Goal: Task Accomplishment & Management: Manage account settings

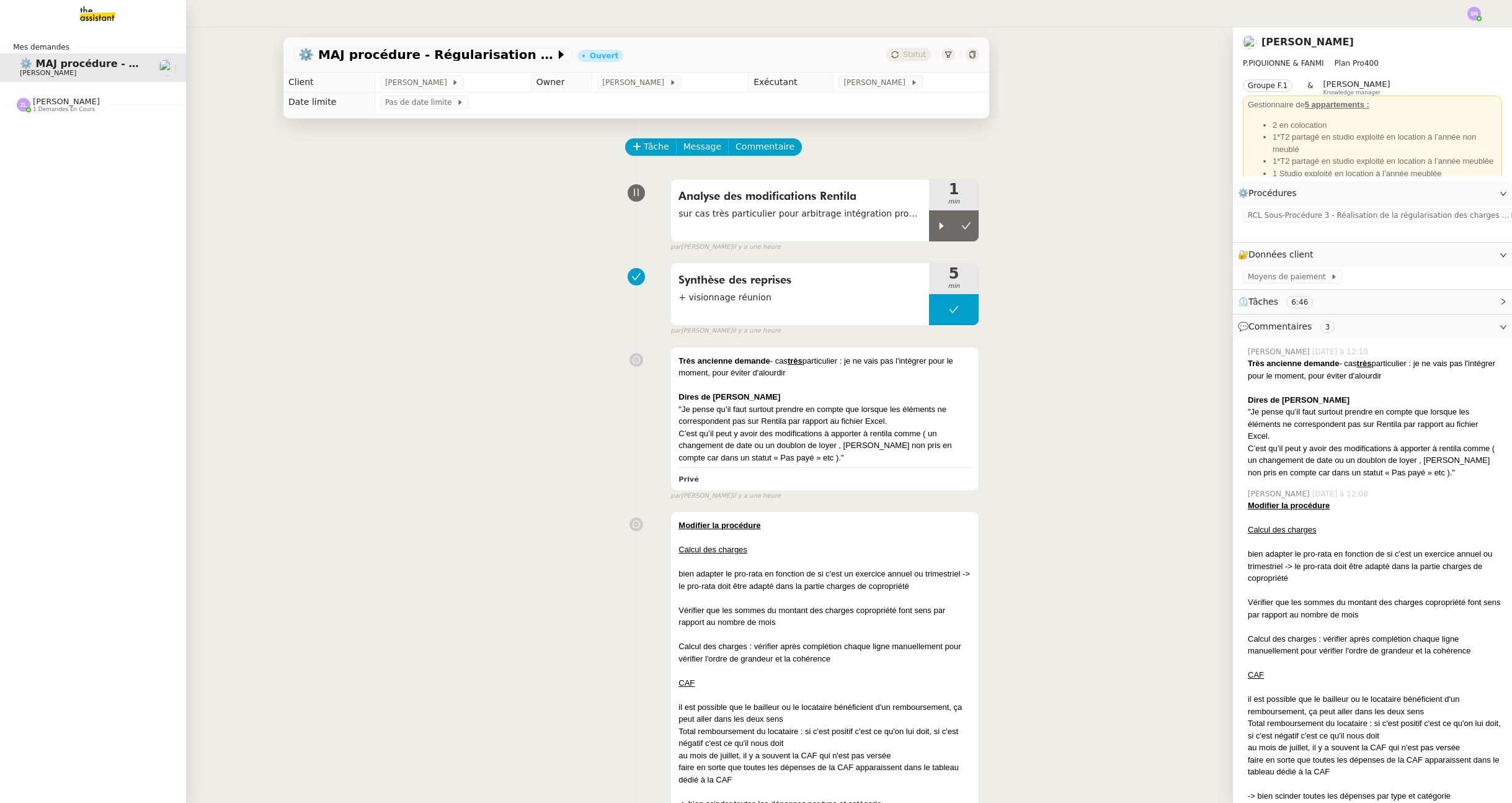
click at [55, 22] on img at bounding box center [88, 13] width 96 height 27
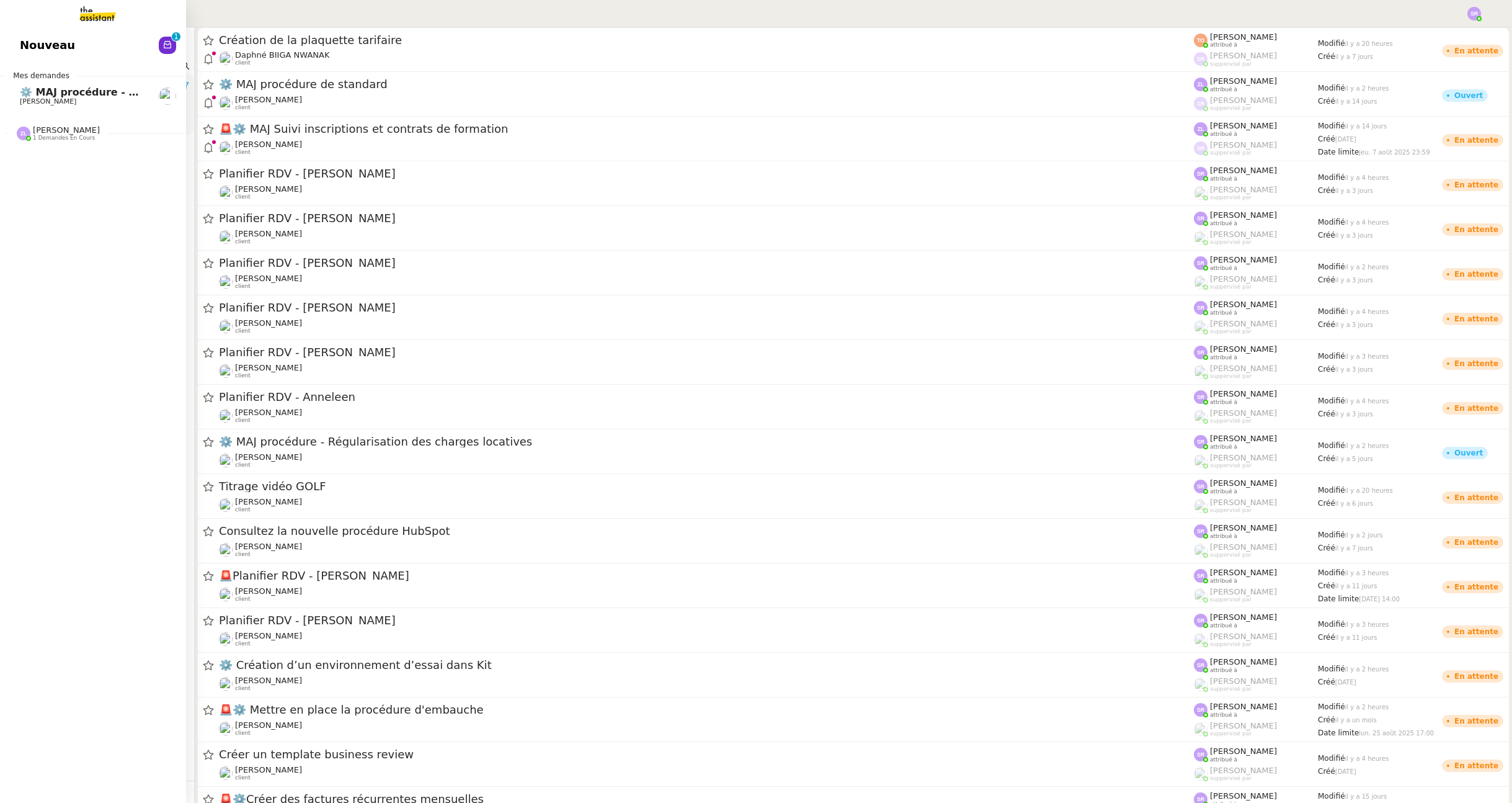
click at [56, 46] on span "Nouveau" at bounding box center [47, 45] width 56 height 19
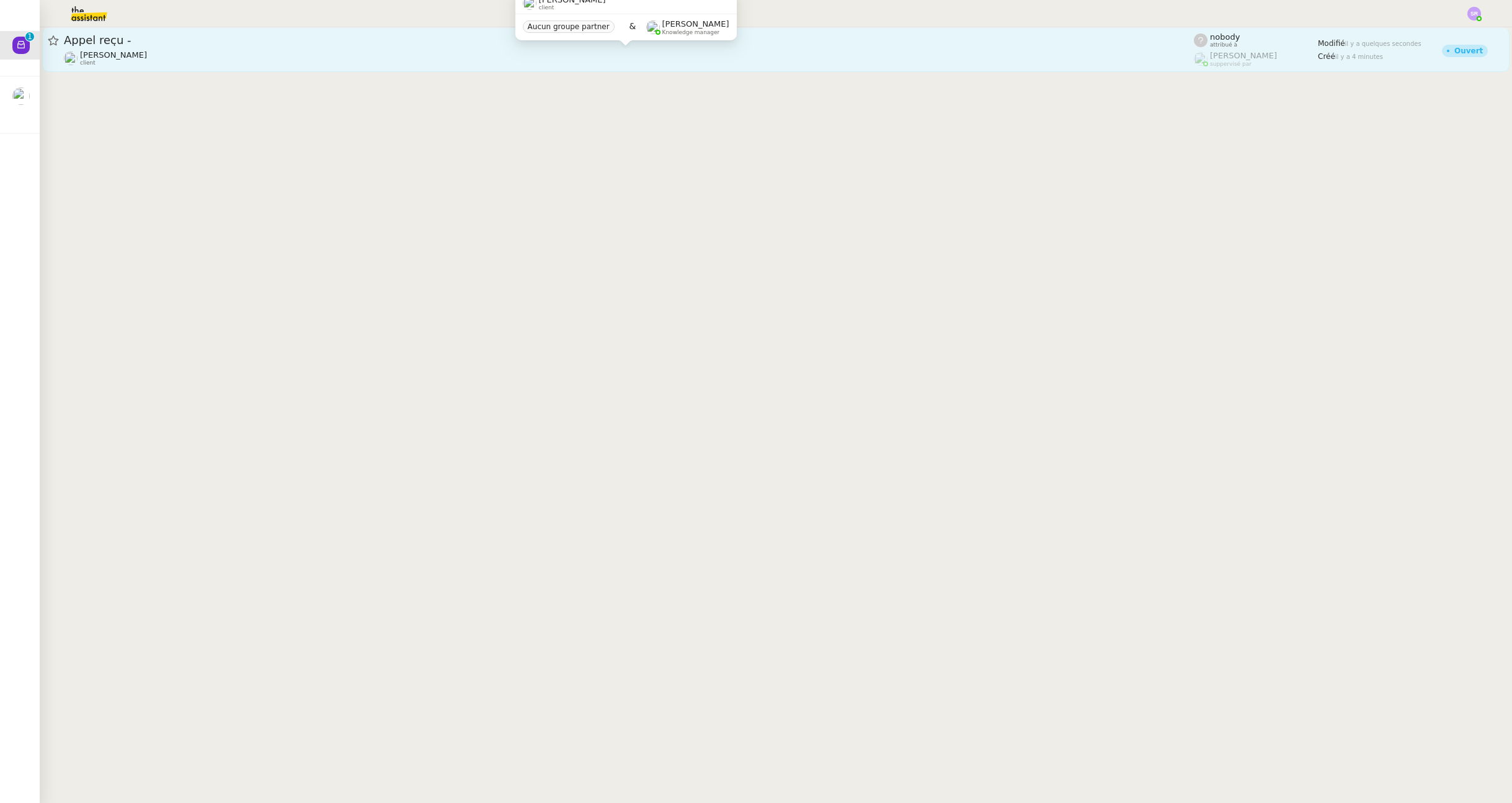
click at [331, 56] on div "Franck MUFFAT-JEANDET client" at bounding box center [629, 57] width 1130 height 16
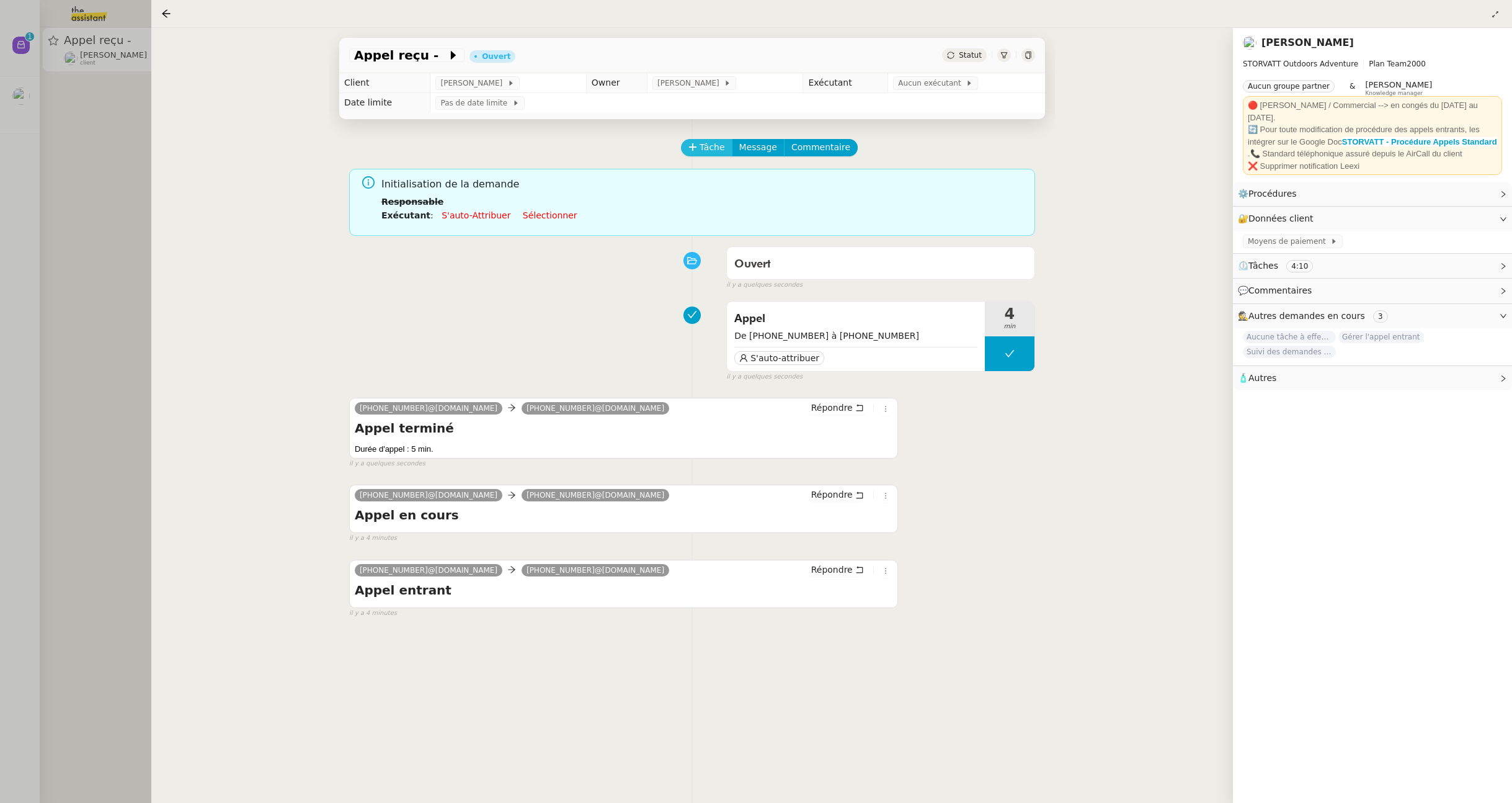
click at [717, 145] on span "Tâche" at bounding box center [711, 146] width 25 height 14
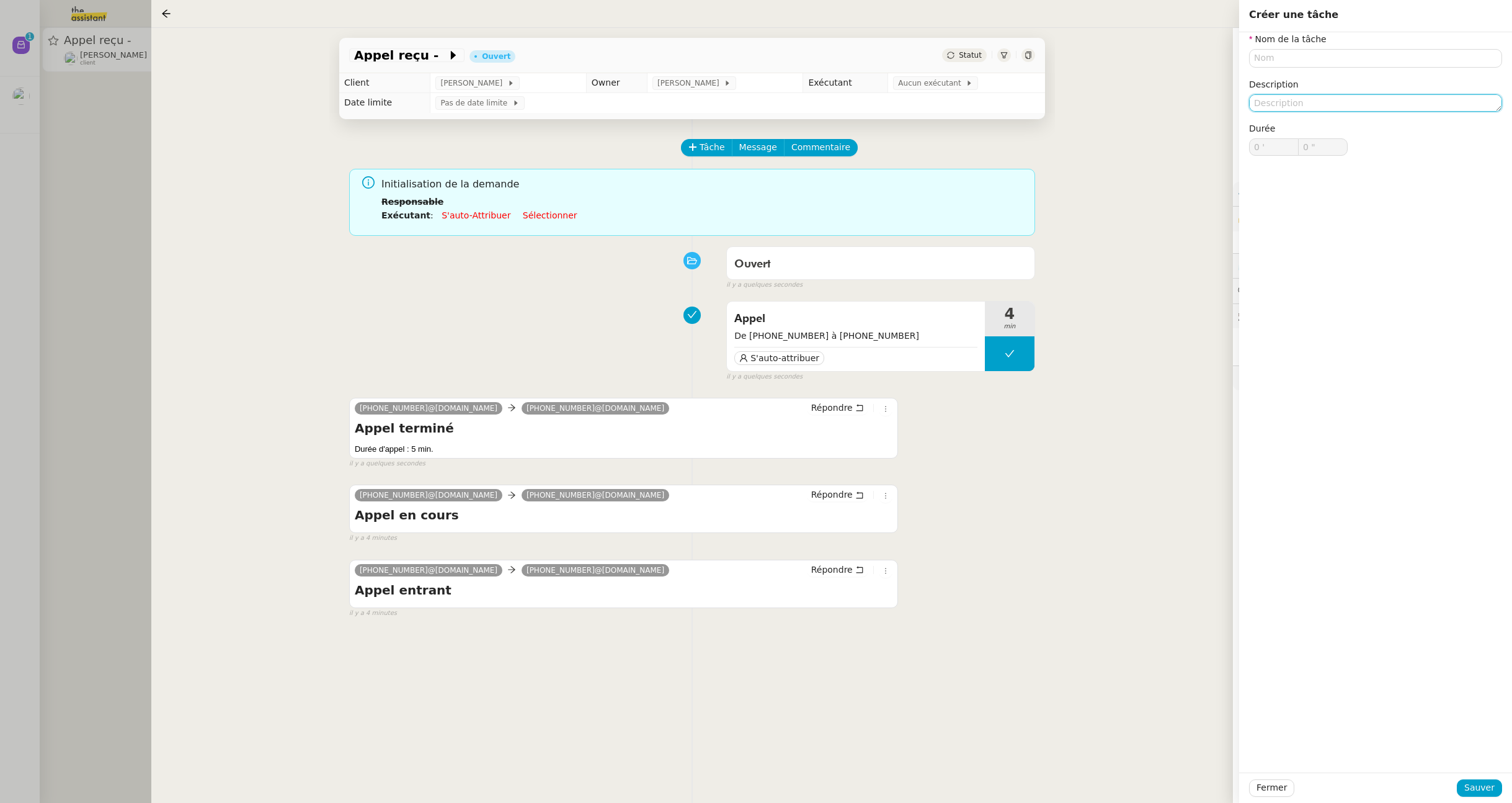
click at [1306, 95] on textarea at bounding box center [1375, 103] width 253 height 18
click at [1315, 67] on input "text" at bounding box center [1375, 57] width 253 height 18
type input "T"
click at [1308, 83] on div "Rédaction ticket" at bounding box center [1375, 82] width 244 height 11
type input "Rédaction ticket"
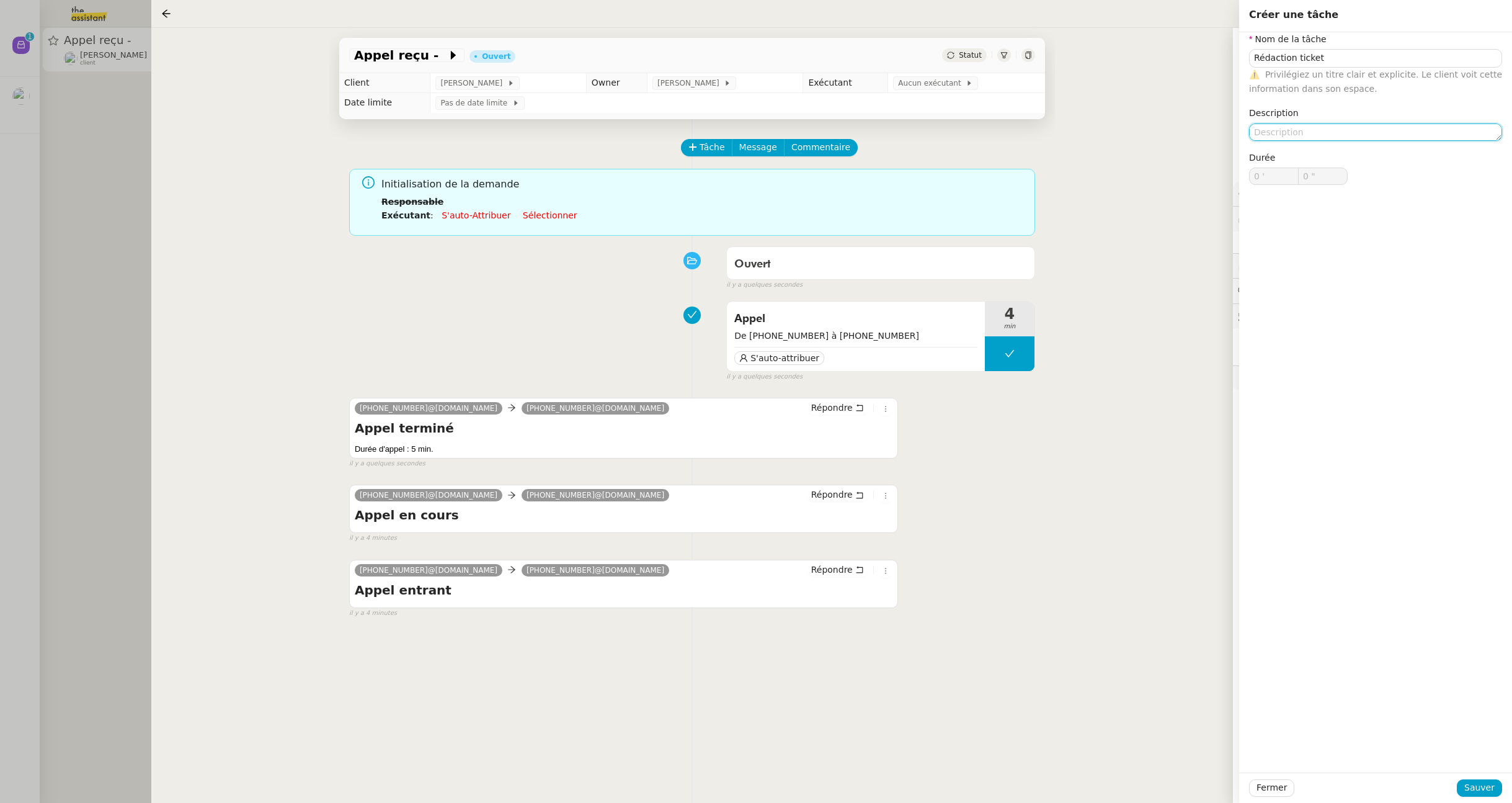
click at [1313, 134] on textarea at bounding box center [1375, 132] width 253 height 18
type textarea "+renommage + ajout numéro M. COUGY"
click at [1491, 785] on span "Sauver" at bounding box center [1479, 787] width 31 height 14
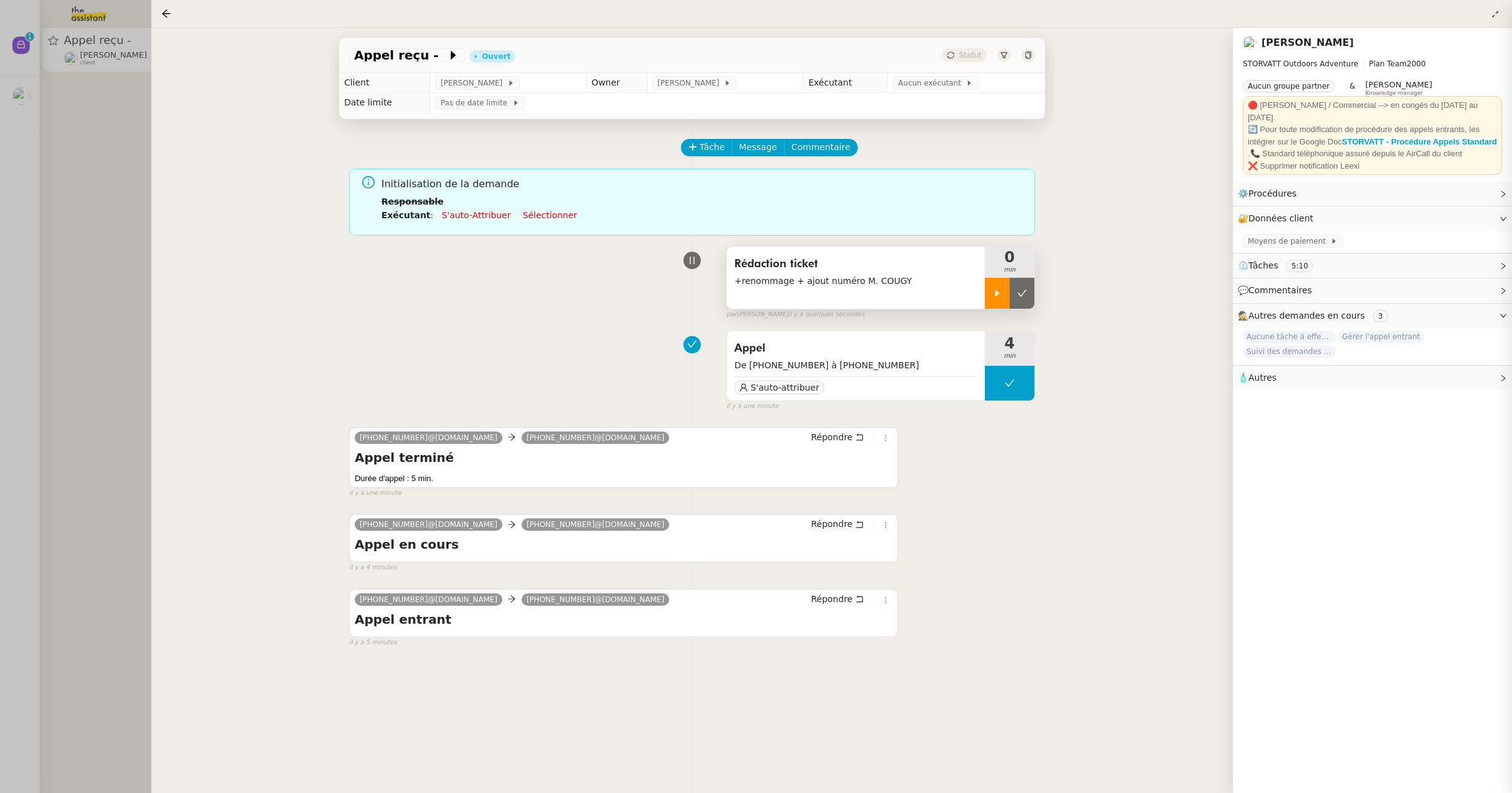
click at [993, 293] on icon at bounding box center [997, 292] width 10 height 10
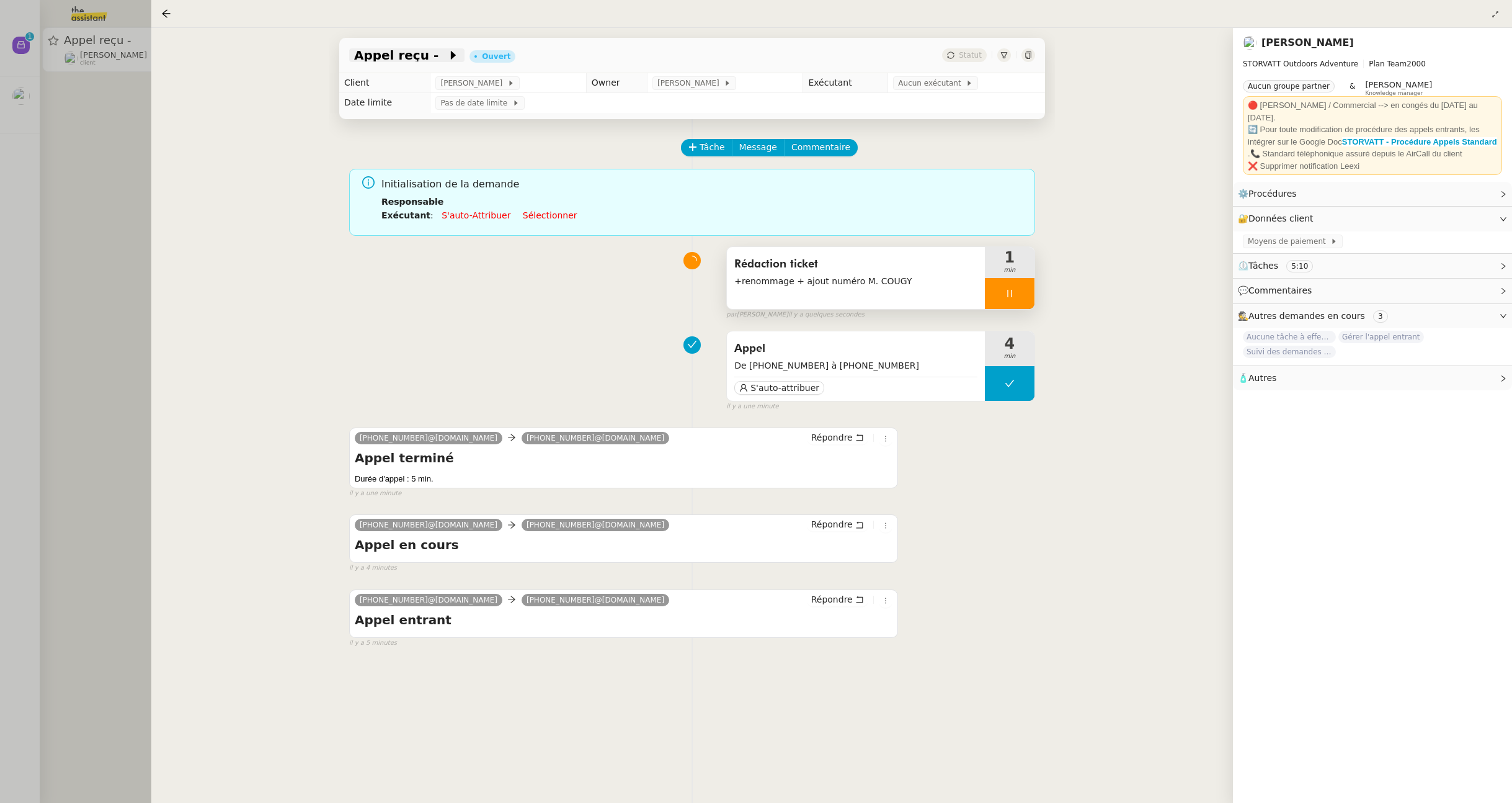
click at [425, 56] on span "Appel reçu -" at bounding box center [400, 55] width 93 height 12
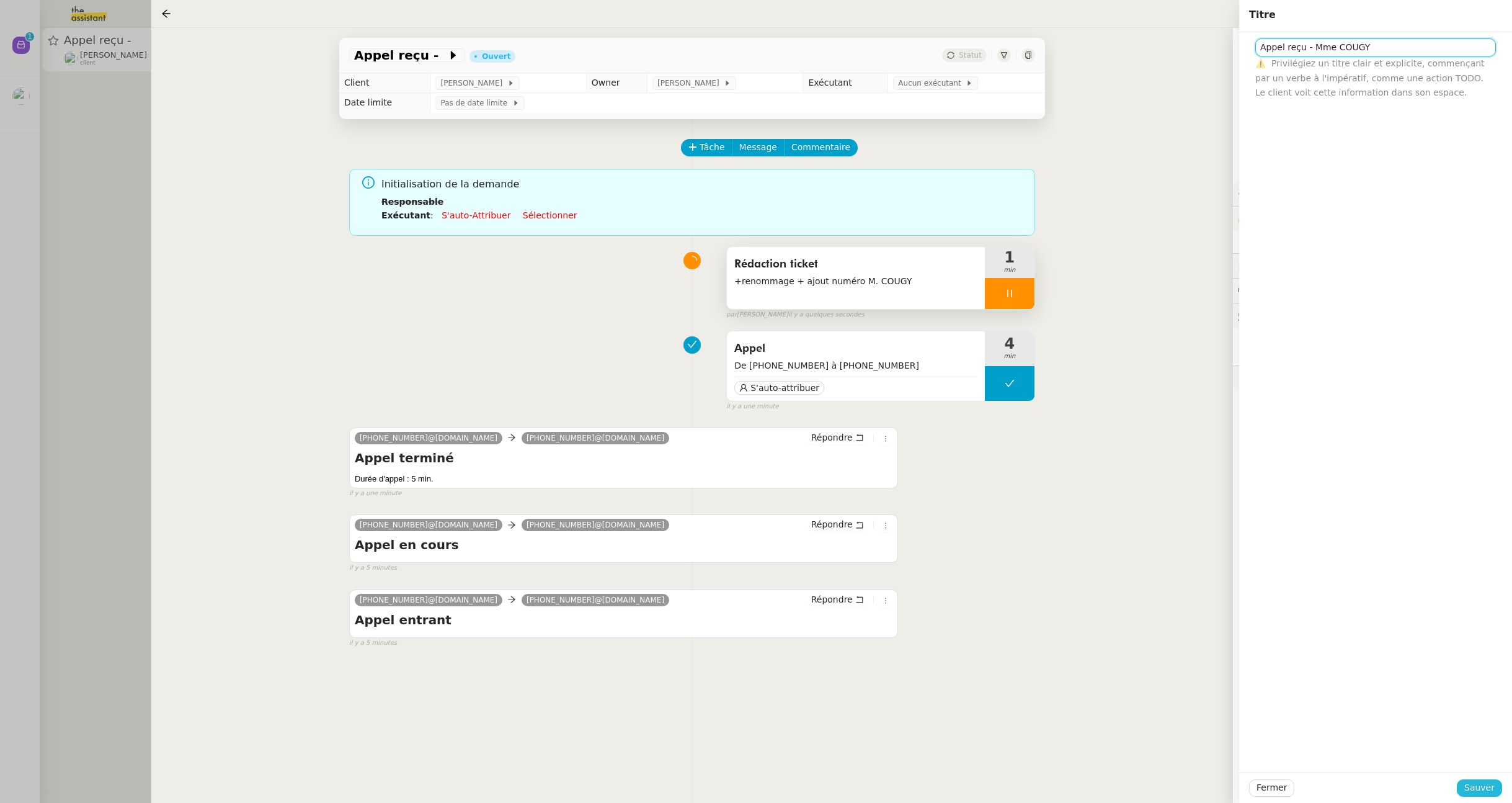
type input "Appel reçu - Mme COUGY"
click at [1473, 792] on span "Sauver" at bounding box center [1479, 787] width 31 height 14
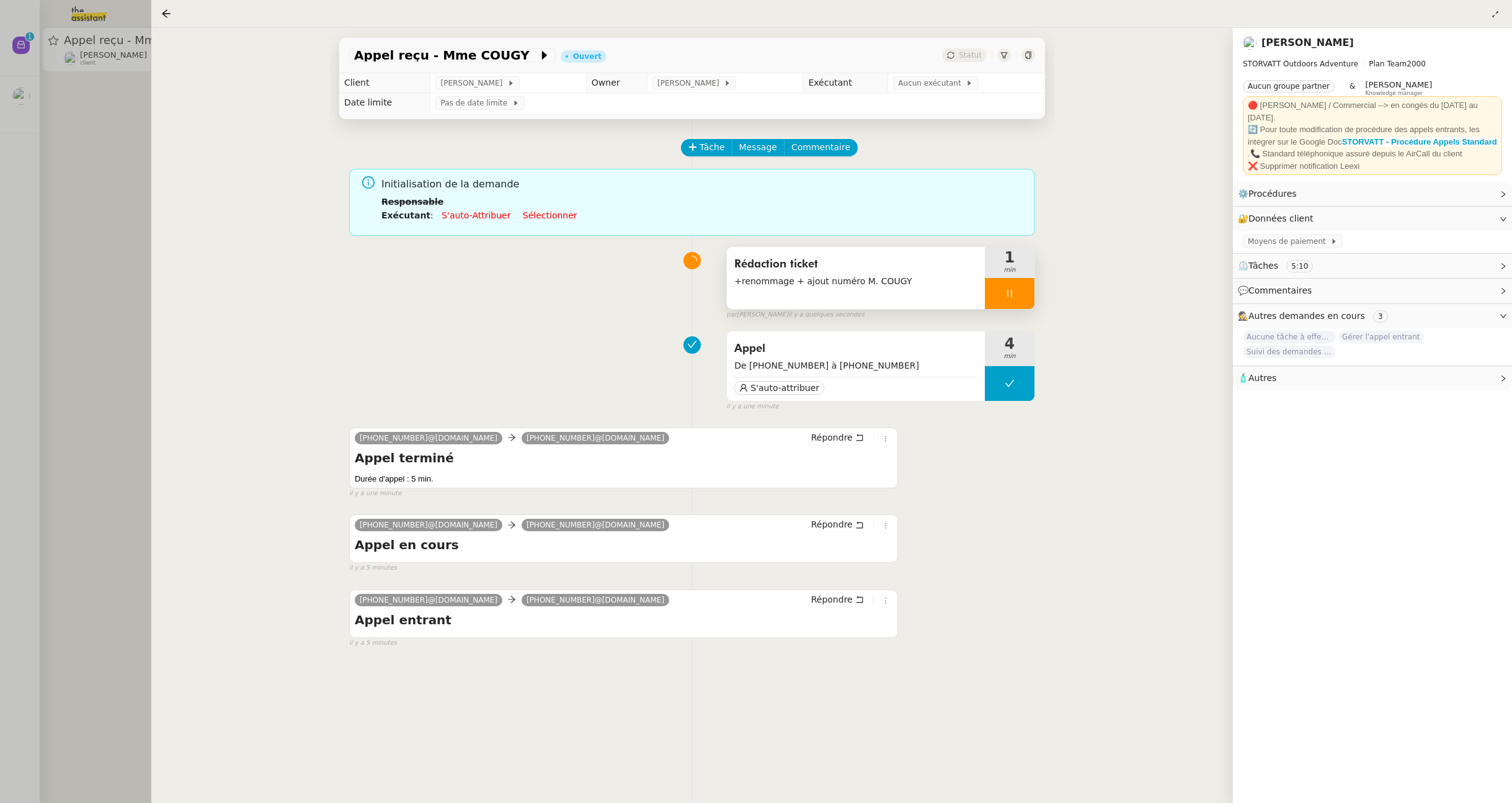
click at [1014, 293] on icon at bounding box center [1009, 293] width 10 height 10
click at [1000, 288] on div at bounding box center [997, 293] width 25 height 31
click at [945, 82] on span "Aucun exécutant" at bounding box center [931, 82] width 68 height 12
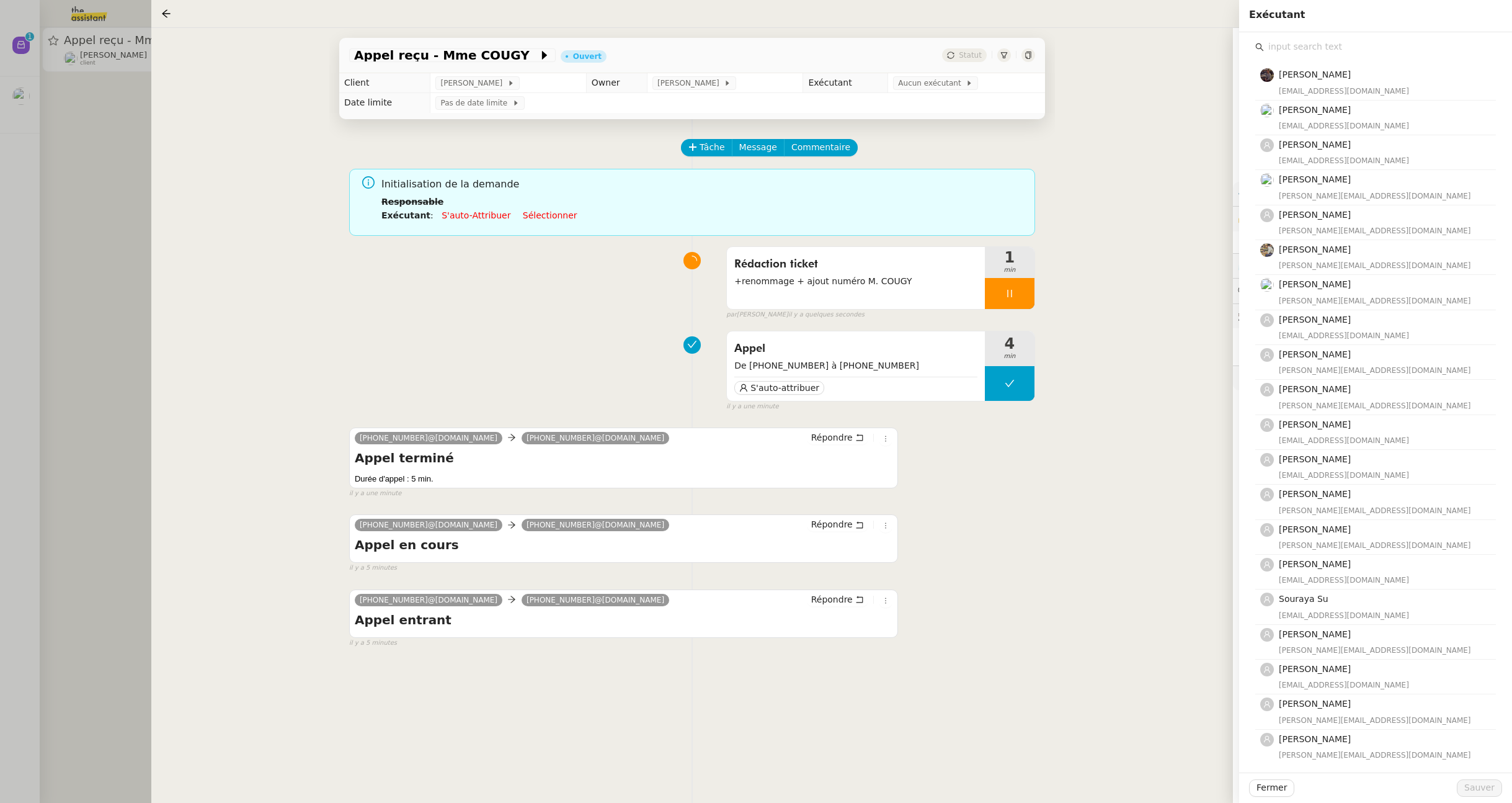
click at [1372, 49] on input "text" at bounding box center [1380, 47] width 231 height 17
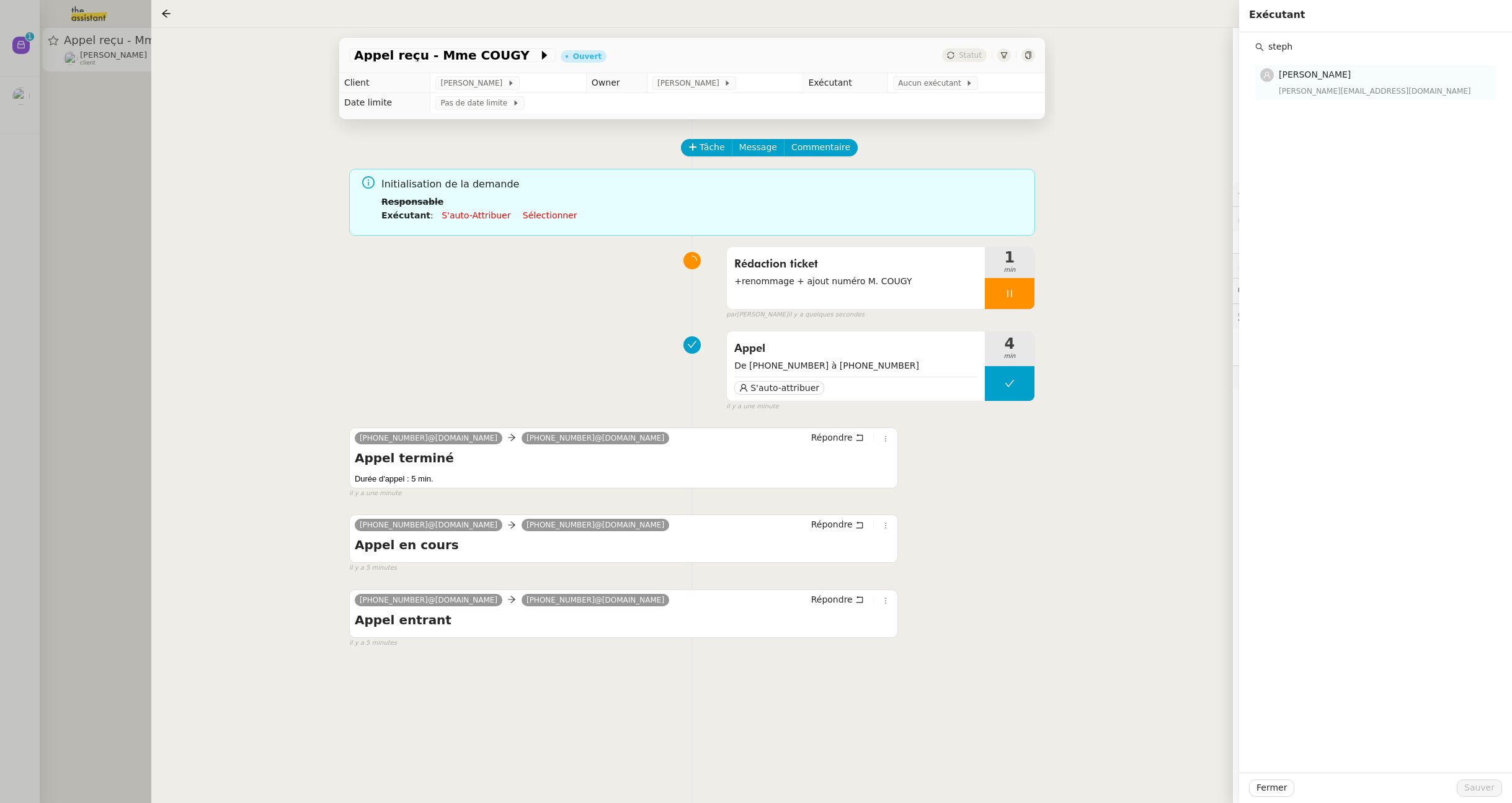
type input "steph"
click at [1338, 82] on div "Stéphanie Rakotosalama stephanie@theassistant.team" at bounding box center [1383, 82] width 209 height 29
click at [1478, 792] on span "Sauver" at bounding box center [1479, 787] width 31 height 14
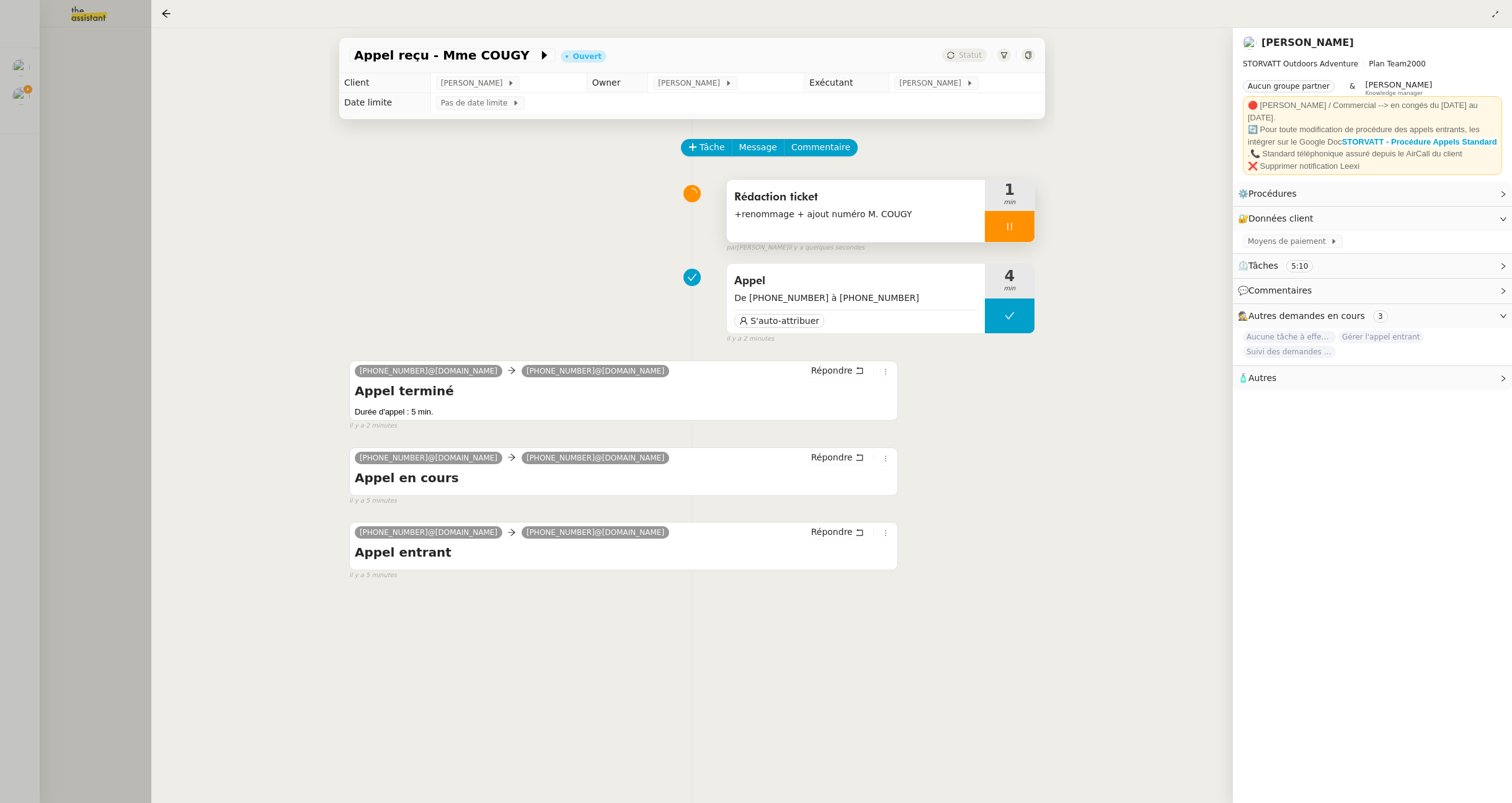
click at [1007, 230] on icon at bounding box center [1009, 226] width 5 height 7
click at [996, 227] on icon at bounding box center [997, 225] width 5 height 6
click at [998, 224] on div at bounding box center [1010, 226] width 50 height 31
click at [991, 228] on div at bounding box center [997, 226] width 25 height 31
click at [781, 215] on span "+renommage + ajout numéro M. COUGY" at bounding box center [856, 214] width 244 height 14
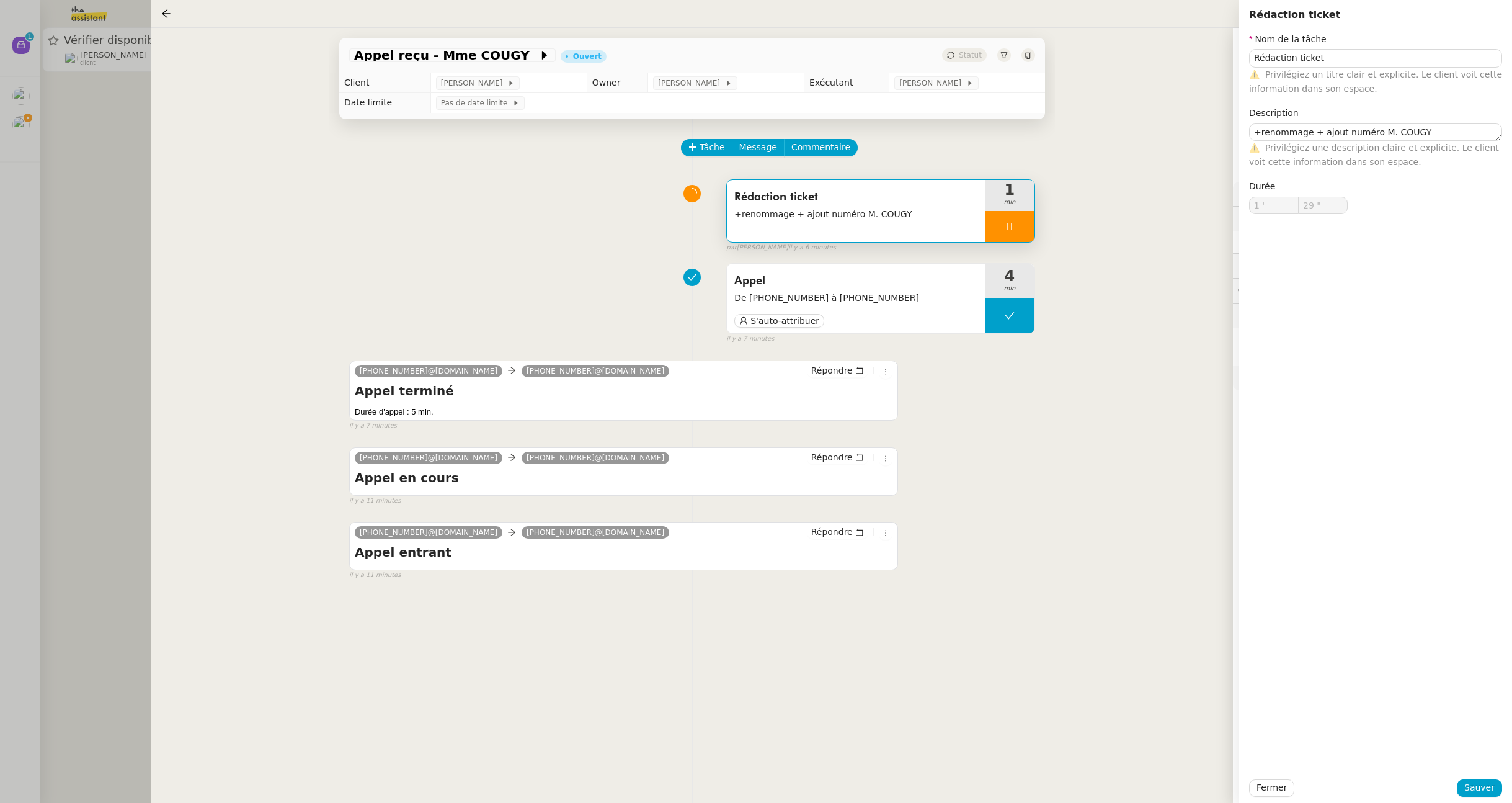
click at [917, 210] on span "+renommage + ajout numéro M. COUGY" at bounding box center [856, 214] width 244 height 14
click at [1435, 129] on textarea "+renommage + ajout numéro M. COUGY" at bounding box center [1375, 132] width 253 height 18
type input "32 ""
click at [1495, 786] on button "Sauver" at bounding box center [1479, 787] width 45 height 18
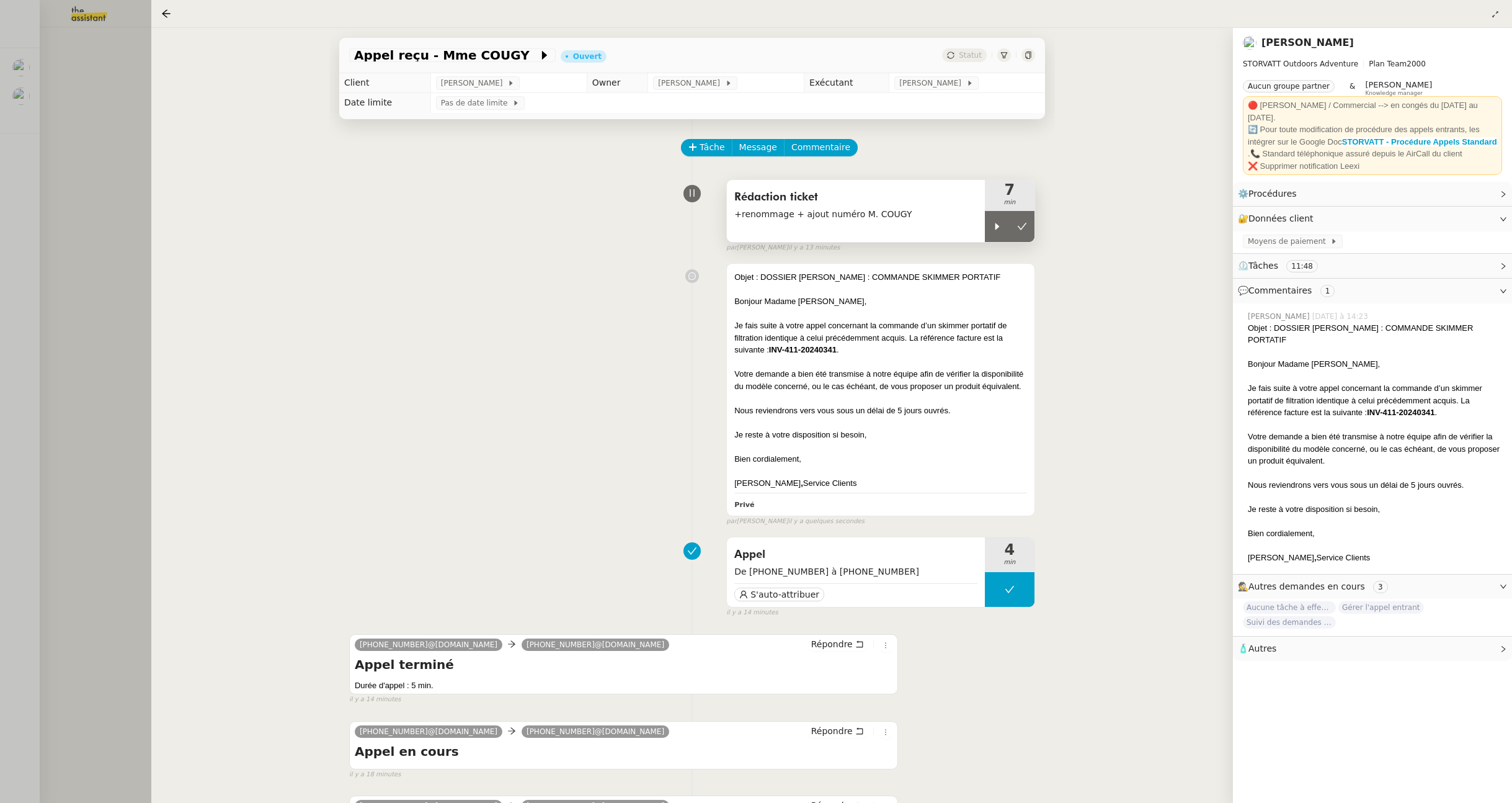
drag, startPoint x: 1024, startPoint y: 230, endPoint x: 981, endPoint y: 218, distance: 44.6
click at [1024, 230] on icon at bounding box center [1021, 226] width 10 height 10
click at [718, 151] on span "Tâche" at bounding box center [711, 146] width 25 height 14
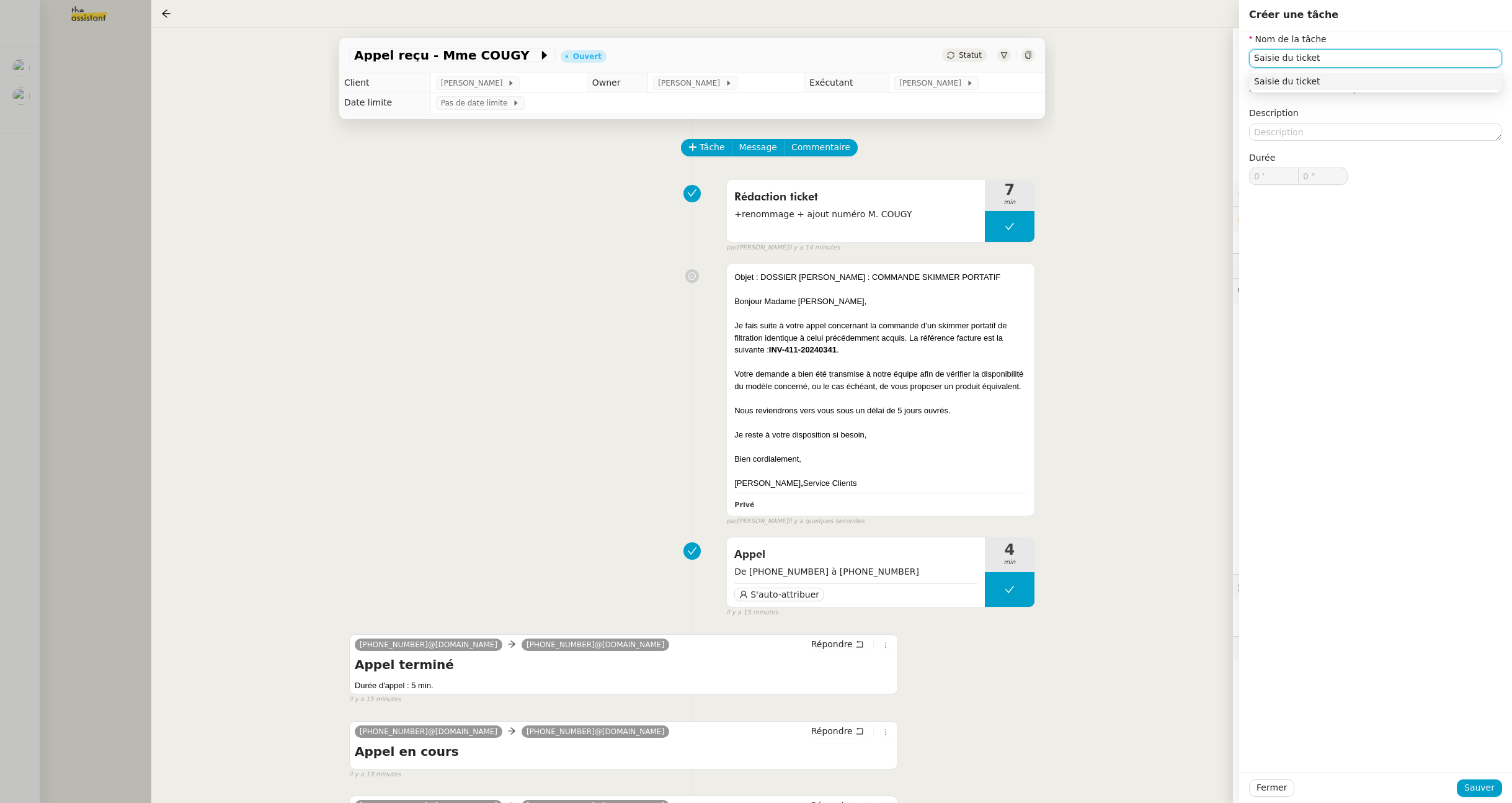
click at [1340, 83] on div "Saisie du ticket" at bounding box center [1375, 82] width 244 height 11
type input "Saisie du ticket"
click at [1483, 783] on span "Sauver" at bounding box center [1479, 787] width 31 height 14
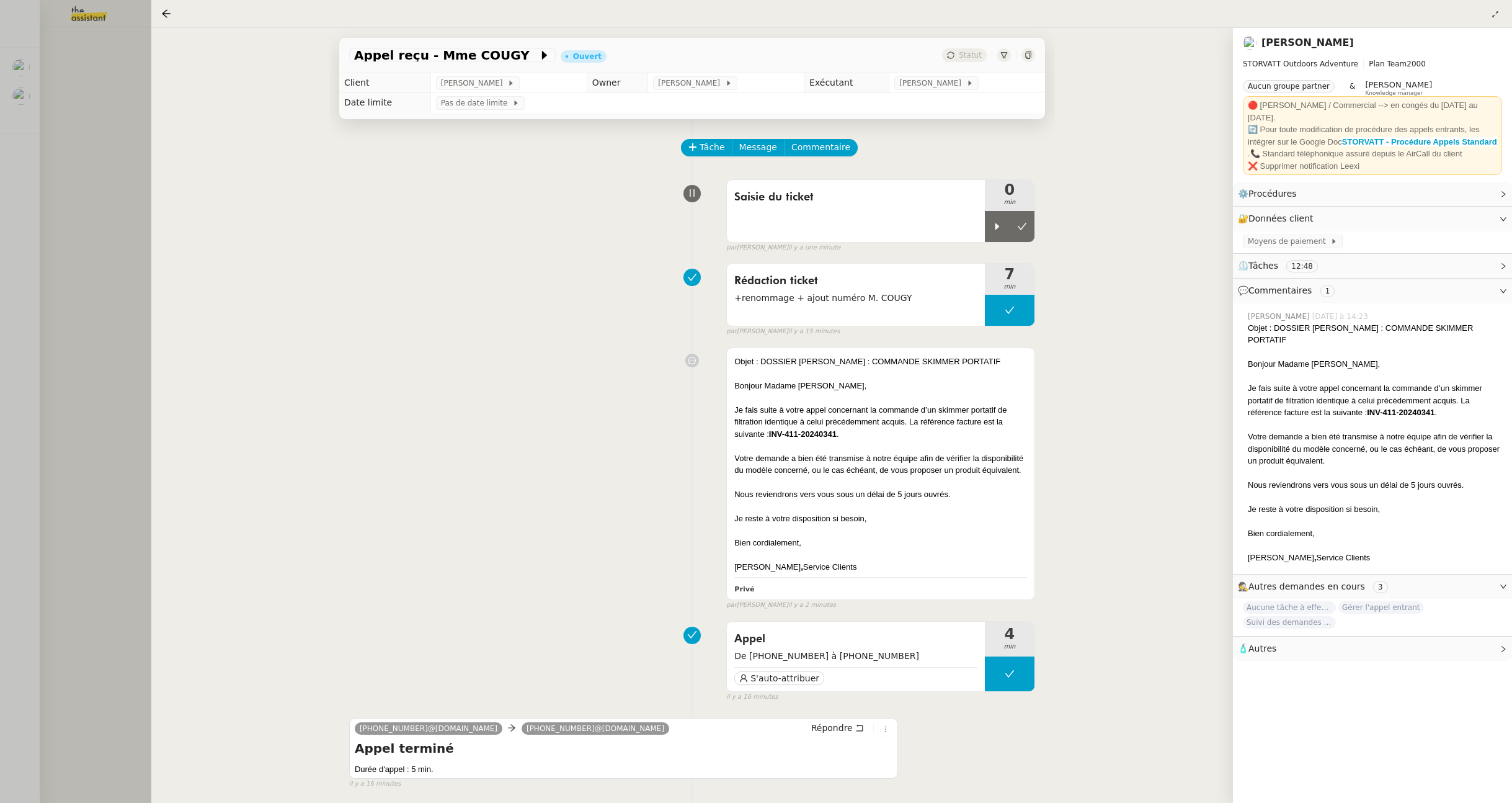
click at [94, 95] on div at bounding box center [756, 401] width 1512 height 803
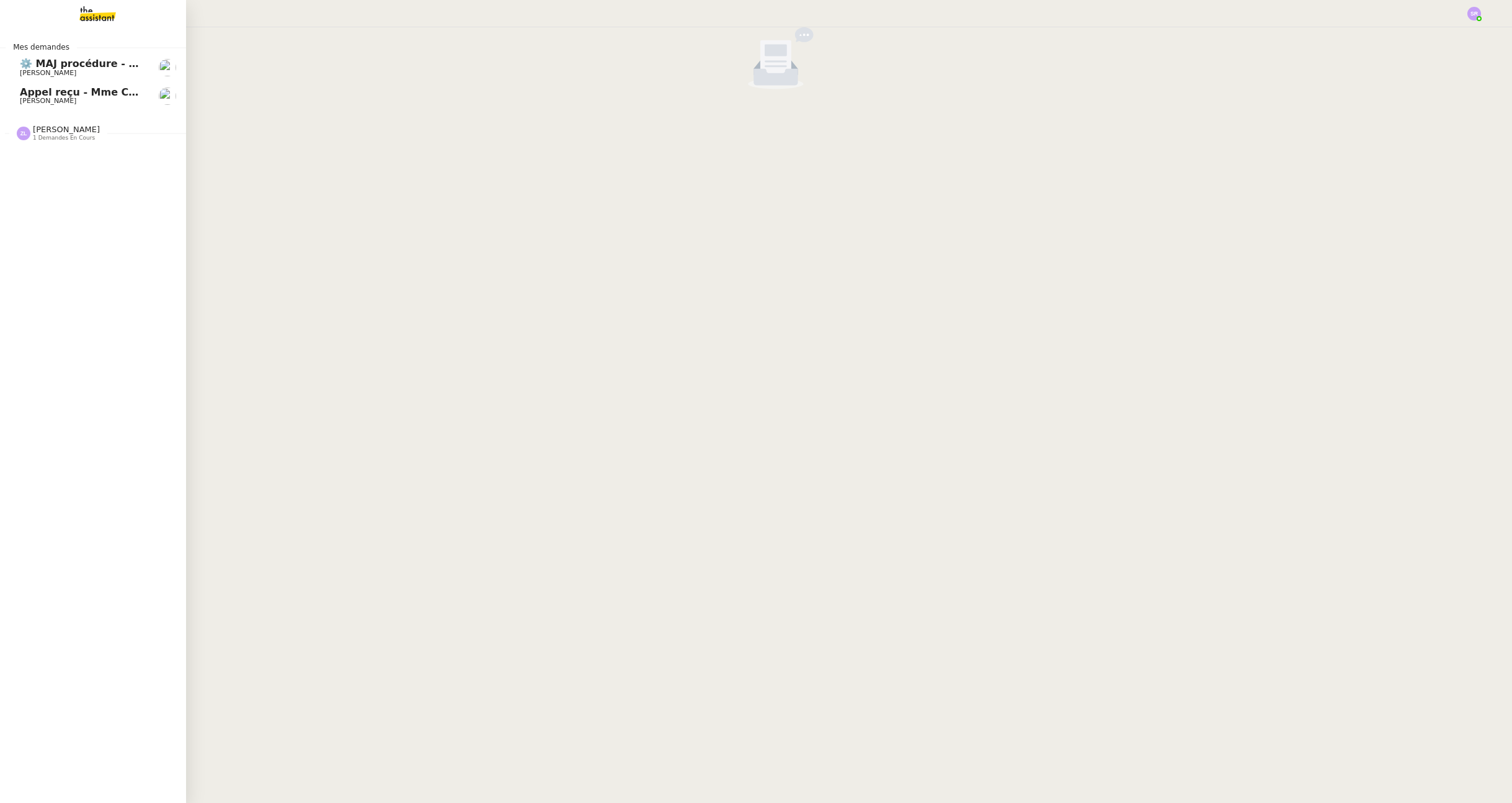
click at [39, 69] on span "[PERSON_NAME]" at bounding box center [47, 72] width 56 height 8
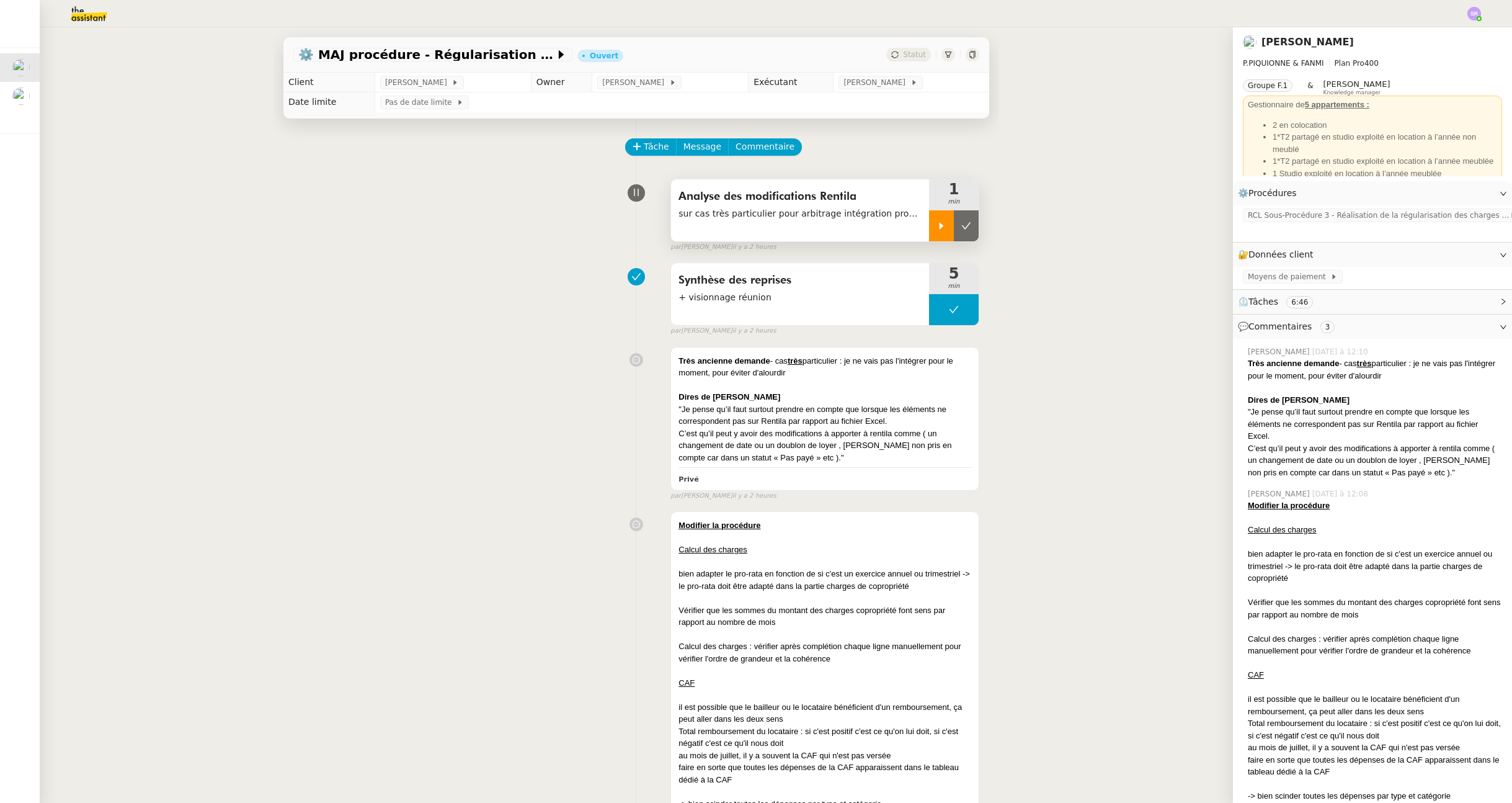
click at [940, 225] on icon at bounding box center [942, 225] width 5 height 6
click at [803, 408] on div ""Je pense qu’il faut surtout prendre en compte que lorsque les éléments ne corr…" at bounding box center [825, 415] width 293 height 24
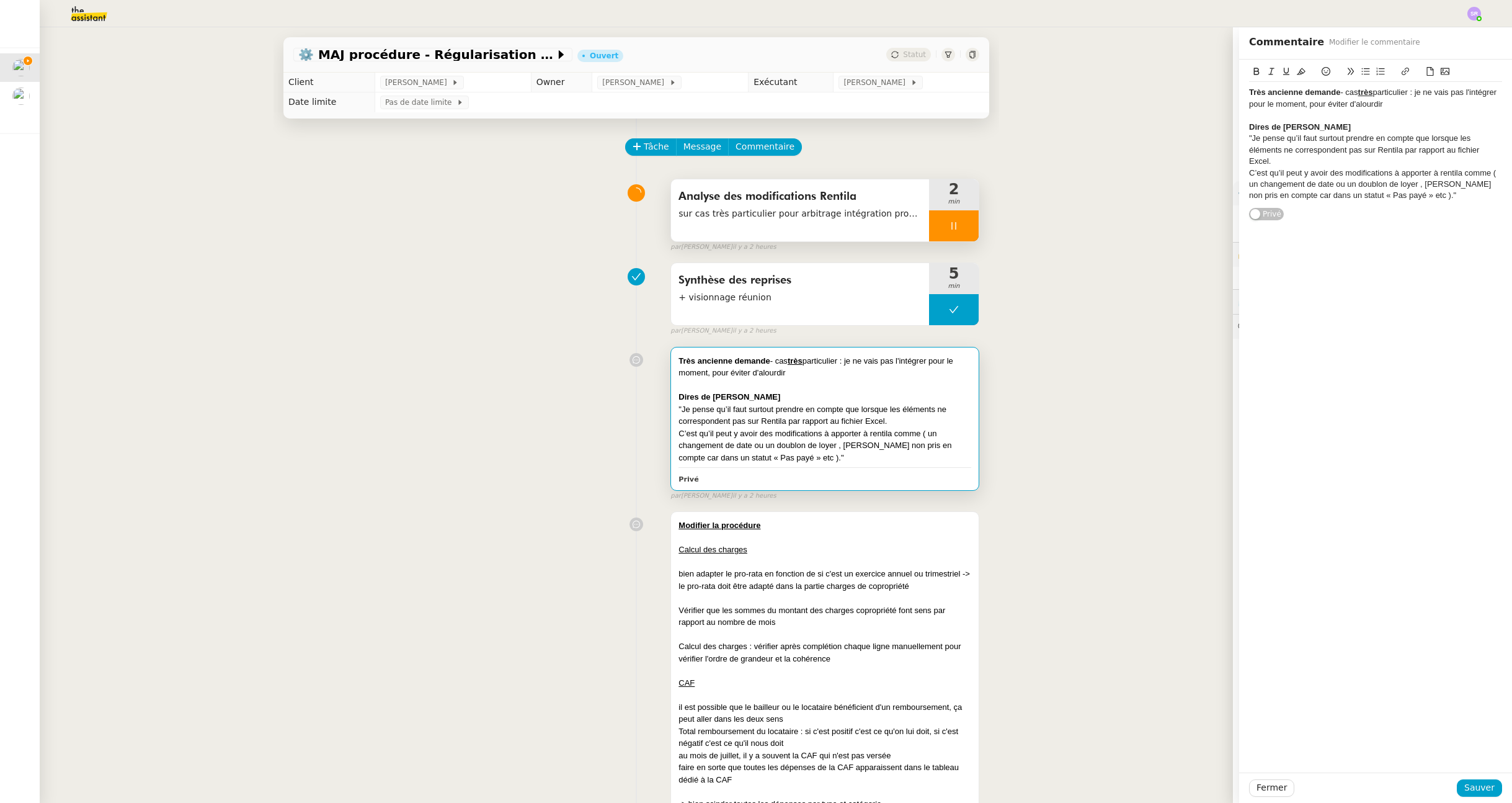
click at [1421, 194] on div "C’est qu’il peut y avoir des modifications à apporter à rentila comme ( un chan…" at bounding box center [1375, 184] width 253 height 34
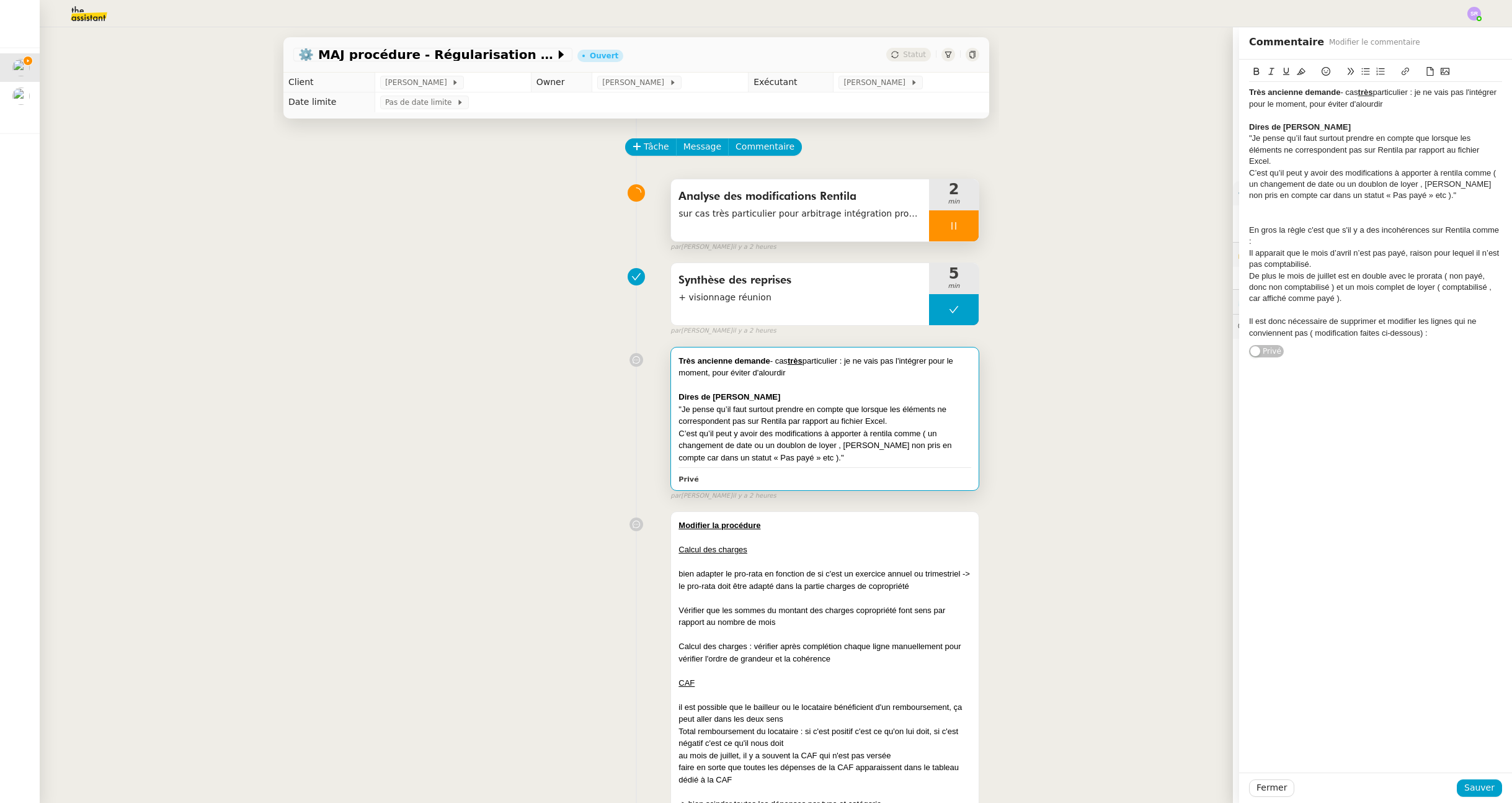
click at [1338, 311] on div at bounding box center [1375, 310] width 253 height 11
click at [1433, 339] on div "Très ancienne demande - cas très particulier : je ne vais pas l'intégrer pour l…" at bounding box center [1375, 212] width 253 height 262
click at [1310, 379] on div "-> La consigne pourrait être de vérifier l'ensemble des lignes correspondantes …" at bounding box center [1375, 373] width 253 height 46
click at [1313, 381] on div "-> La consigne pourrait être de vérifier l'ensemble des lignes correspondantes …" at bounding box center [1375, 373] width 253 height 46
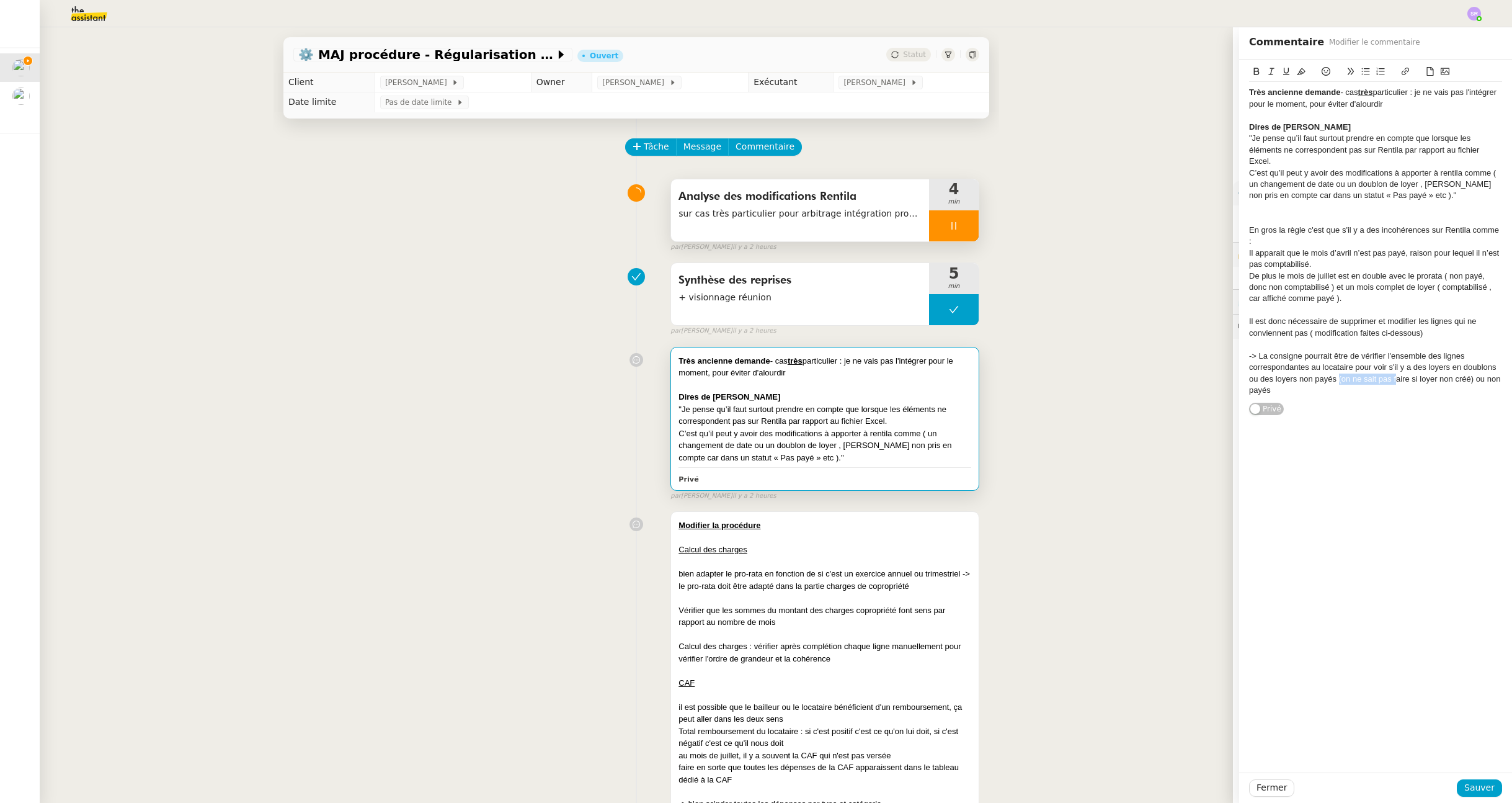
drag, startPoint x: 1330, startPoint y: 380, endPoint x: 1387, endPoint y: 384, distance: 57.1
click at [1387, 384] on div "-> La consigne pourrait être de vérifier l'ensemble des lignes correspondantes …" at bounding box center [1375, 373] width 253 height 46
click at [1394, 384] on div "-> La consigne pourrait être de vérifier l'ensemble des lignes correspondantes …" at bounding box center [1375, 373] width 253 height 46
drag, startPoint x: 1329, startPoint y: 383, endPoint x: 1407, endPoint y: 382, distance: 78.0
click at [1407, 382] on div "-> La consigne pourrait être de vérifier l'ensemble des lignes correspondantes …" at bounding box center [1375, 373] width 253 height 46
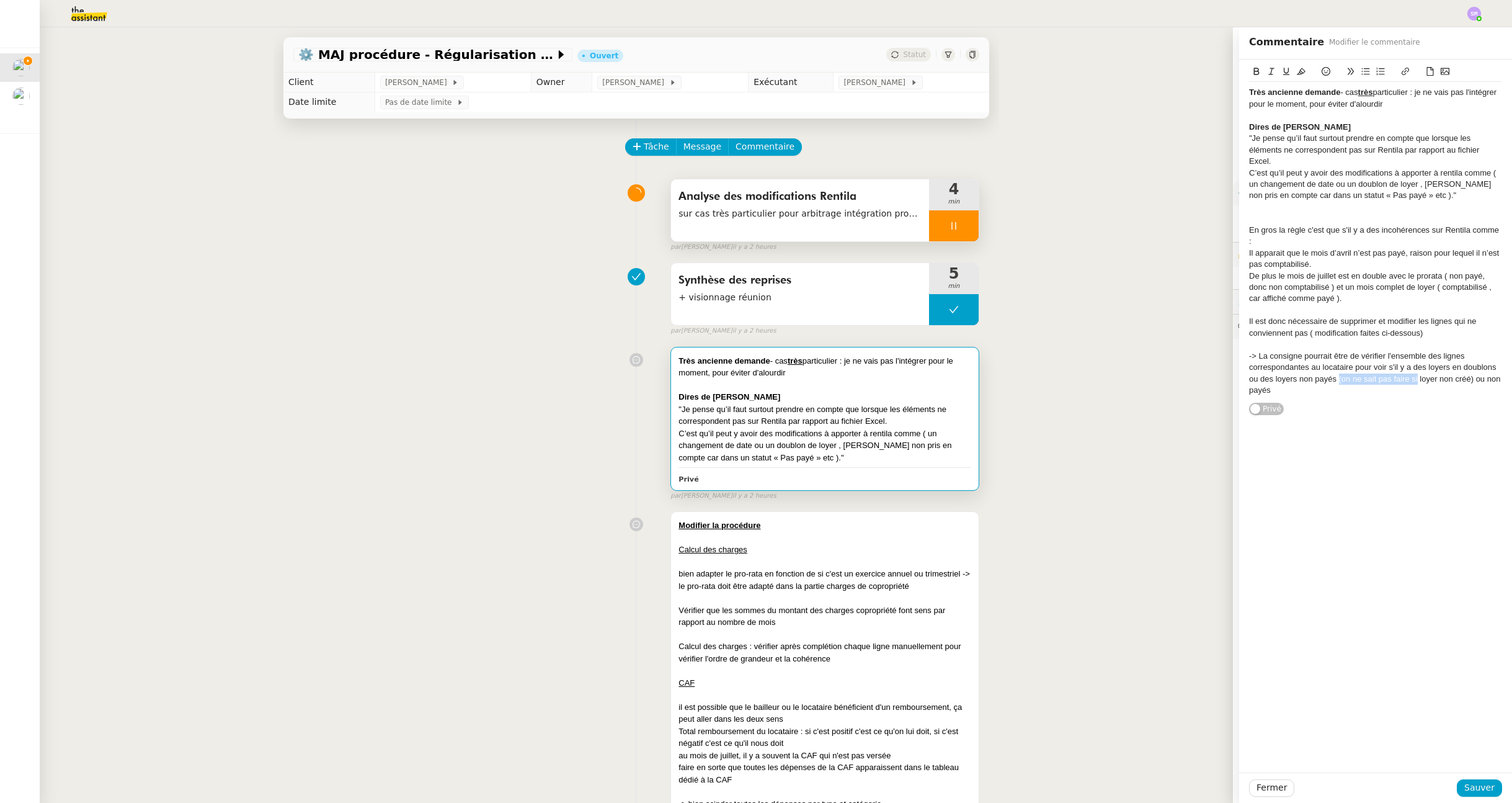
click at [1407, 382] on div "-> La consigne pourrait être de vérifier l'ensemble des lignes correspondantes …" at bounding box center [1375, 373] width 253 height 46
click at [1387, 379] on div "-> La consigne pourrait être de vérifier l'ensemble des lignes correspondantes …" at bounding box center [1375, 373] width 253 height 46
click at [1387, 378] on div "-> La consigne pourrait être de vérifier l'ensemble des lignes correspondantes …" at bounding box center [1375, 373] width 253 height 46
drag, startPoint x: 1436, startPoint y: 381, endPoint x: 1466, endPoint y: 380, distance: 30.0
click at [1466, 380] on div "-> La consigne pourrait être de vérifier l'ensemble des lignes correspondantes …" at bounding box center [1375, 373] width 253 height 46
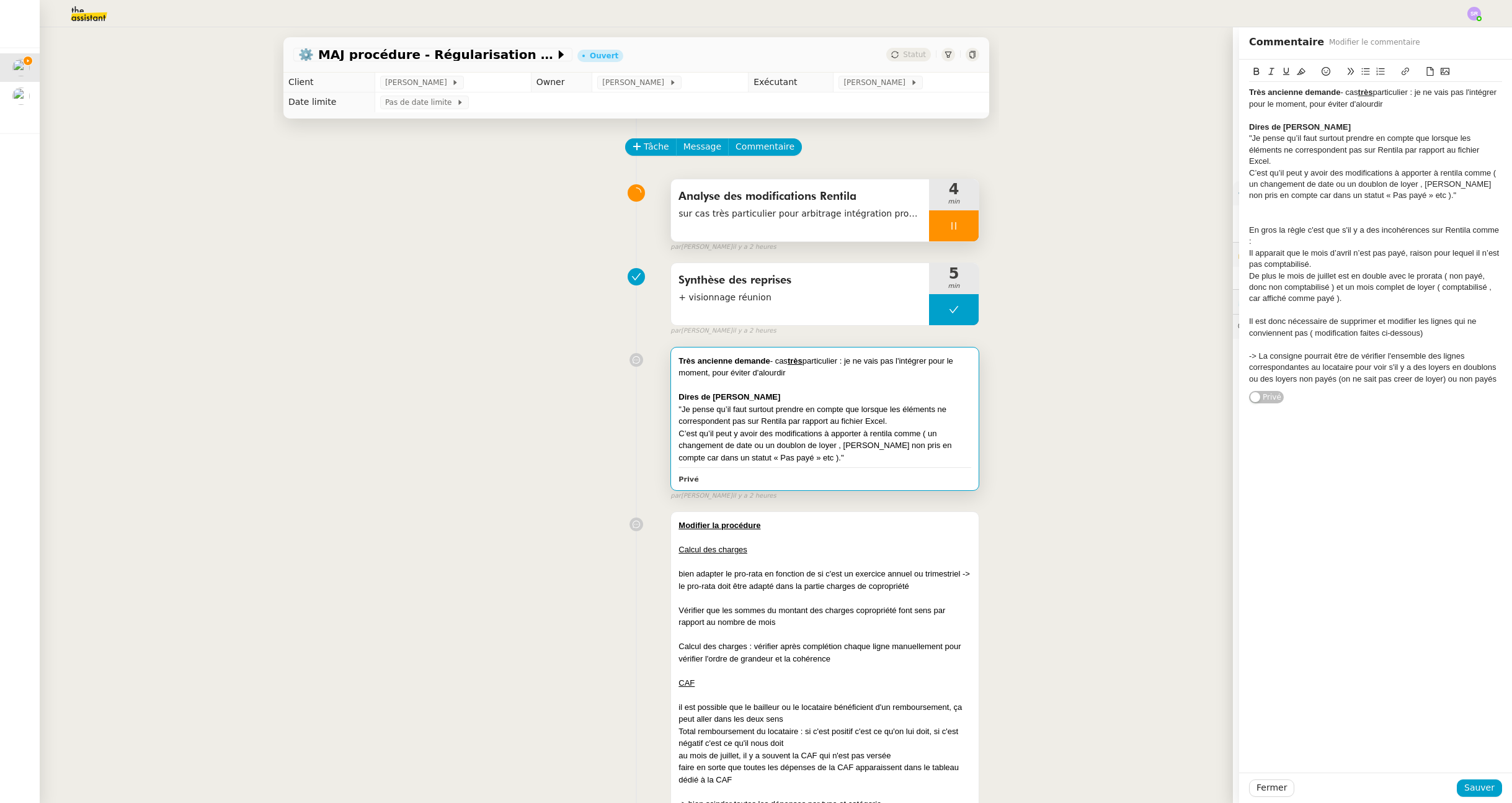
click at [1442, 393] on div "Très ancienne demande - cas très particulier : je ne vais pas l'intégrer pour l…" at bounding box center [1375, 232] width 253 height 345
click at [1468, 378] on div "-> La consigne pourrait être de vérifier l'ensemble des lignes correspondantes …" at bounding box center [1375, 367] width 253 height 34
click at [0, 0] on lt-div at bounding box center [0, 0] width 0 height 0
click at [1391, 365] on div "-> La consigne pourrait être de vérifier l'ensemble des lignes correspondantes …" at bounding box center [1375, 367] width 253 height 34
drag, startPoint x: 1482, startPoint y: 794, endPoint x: 1414, endPoint y: 726, distance: 96.2
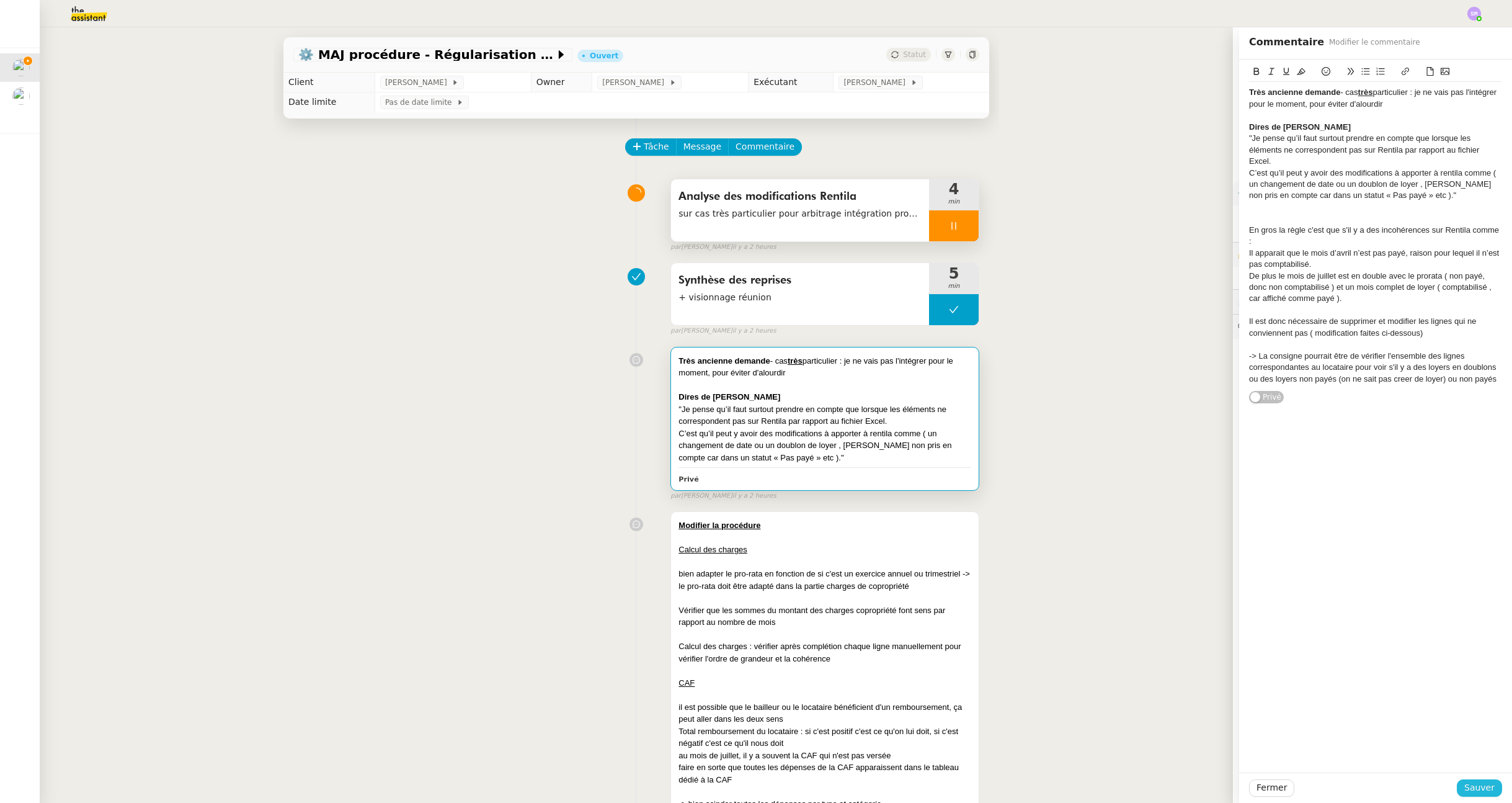
click at [1482, 794] on span "Sauver" at bounding box center [1479, 787] width 31 height 14
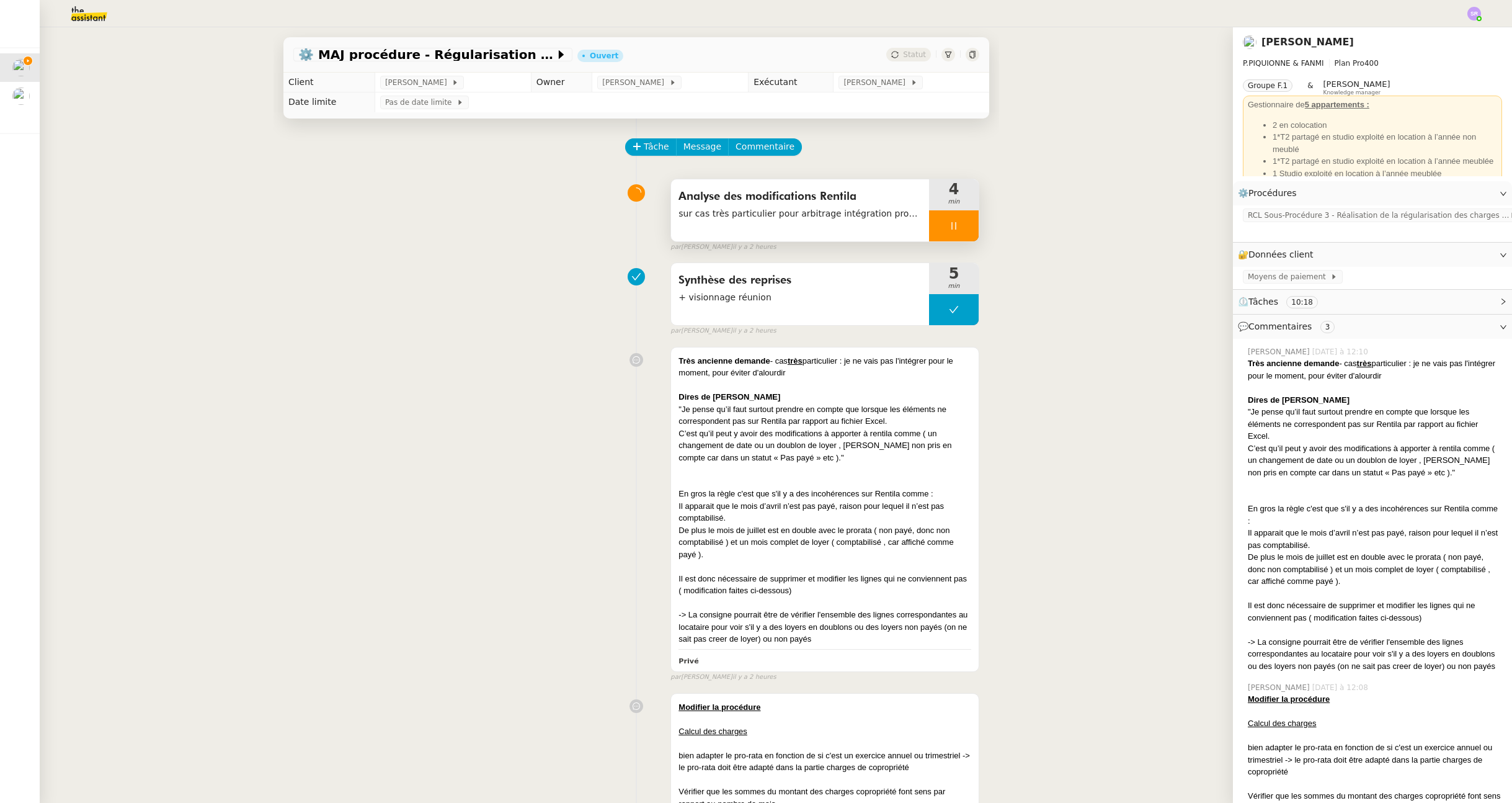
click at [957, 232] on div at bounding box center [954, 225] width 50 height 31
click at [938, 223] on icon at bounding box center [941, 225] width 10 height 10
click at [767, 450] on div "C’est qu’il peut y avoir des modifications à apporter à rentila comme ( un chan…" at bounding box center [825, 445] width 293 height 37
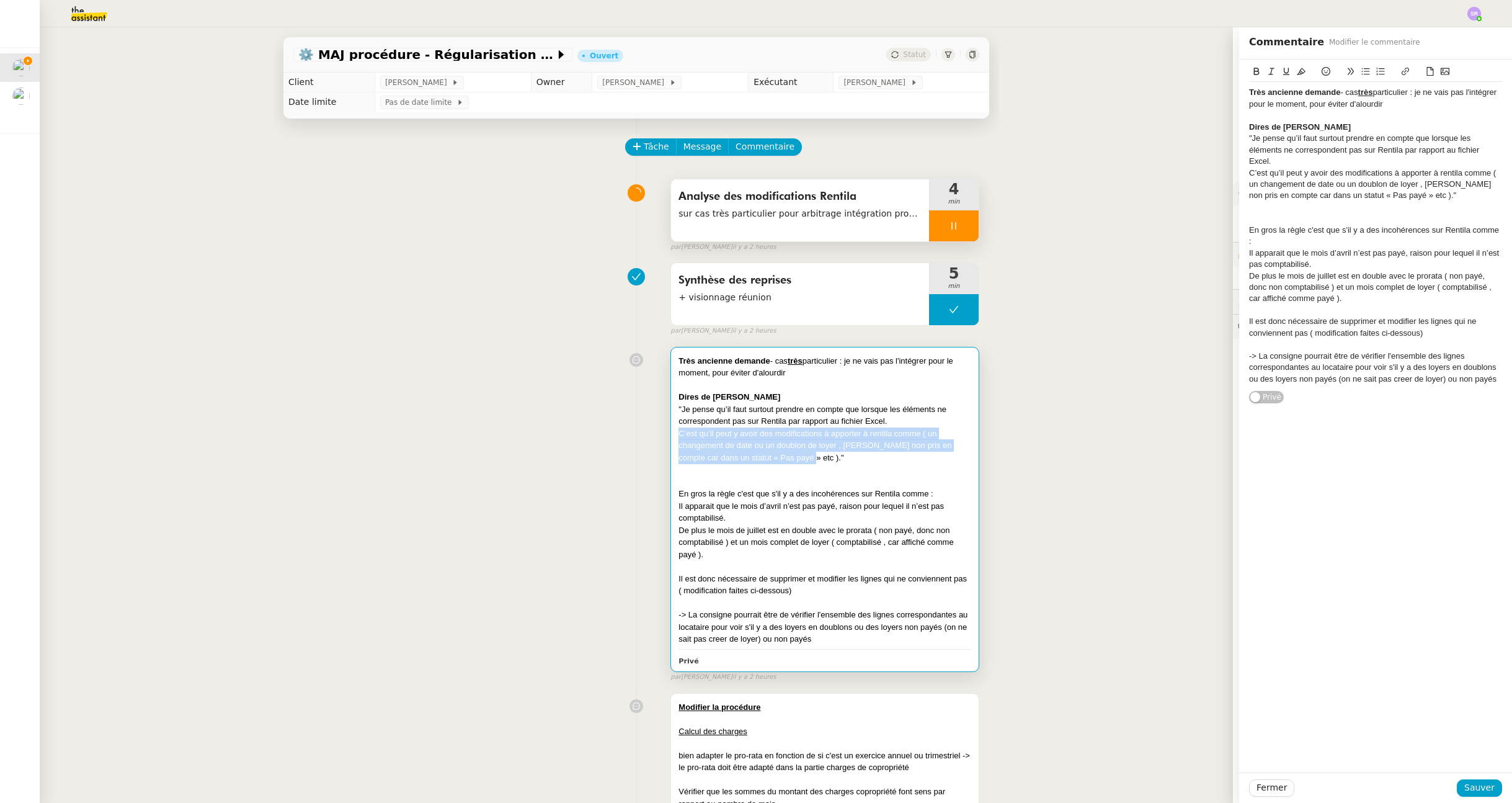
drag, startPoint x: 747, startPoint y: 450, endPoint x: 662, endPoint y: 437, distance: 86.0
click at [662, 437] on div "Très ancienne demande - cas très particulier : je ne vais pas l'intégrer pour l…" at bounding box center [636, 511] width 686 height 341
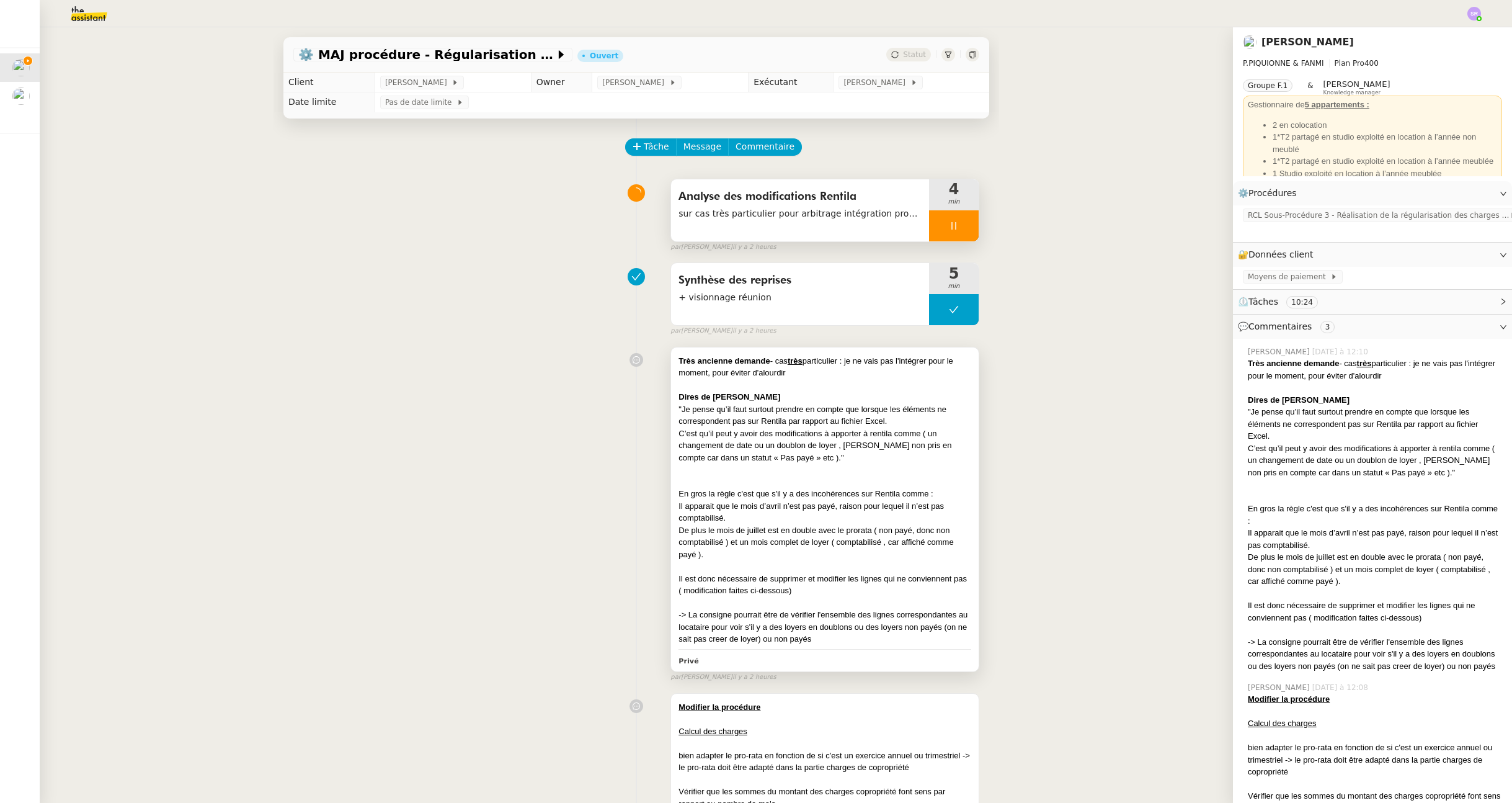
click at [837, 623] on div "-> La consigne pourrait être de vérifier l'ensemble des lignes correspondantes …" at bounding box center [825, 627] width 293 height 37
click at [839, 636] on div "-> La consigne pourrait être de vérifier l'ensemble des lignes correspondantes …" at bounding box center [825, 627] width 293 height 37
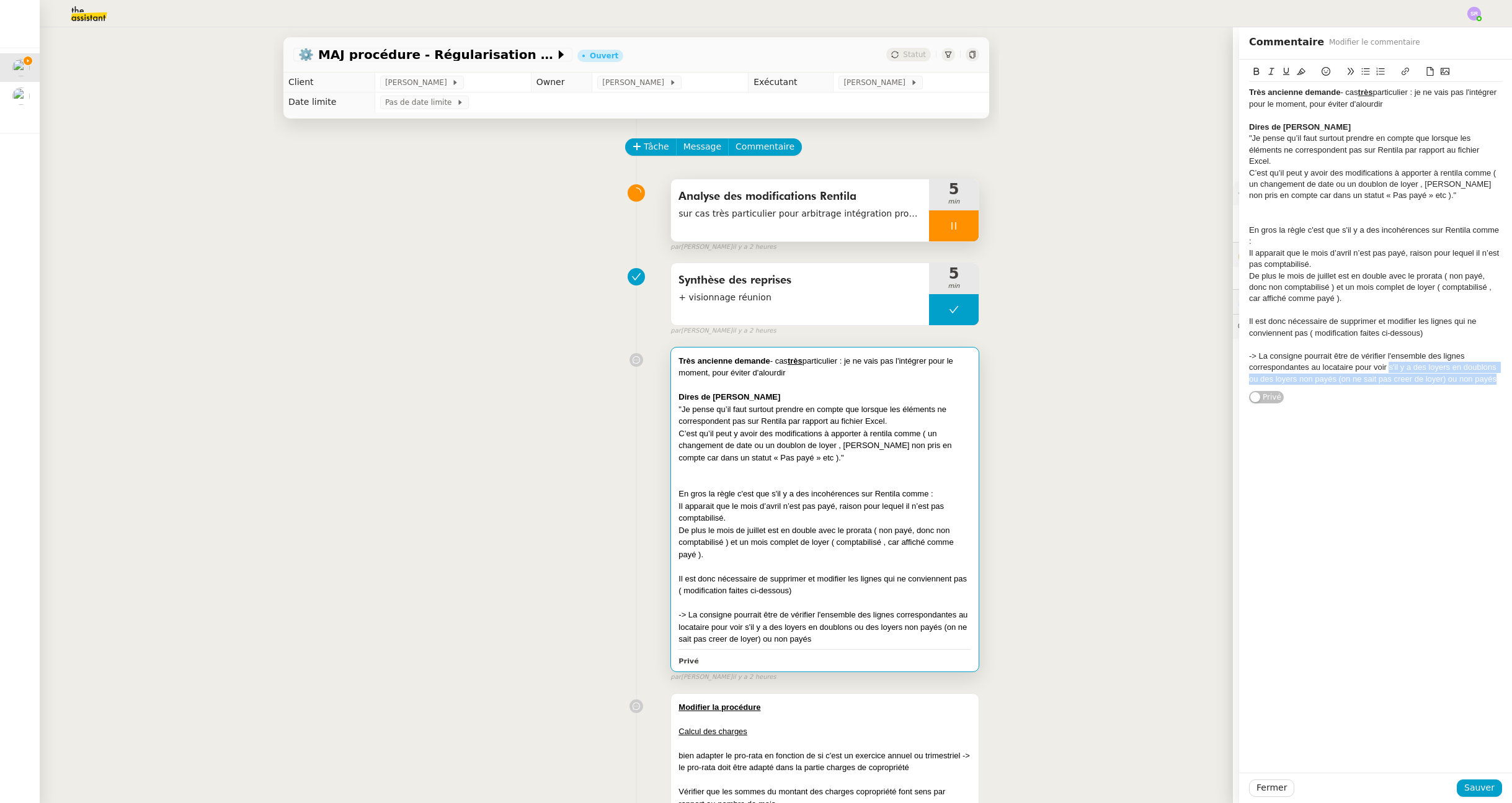
drag, startPoint x: 1381, startPoint y: 369, endPoint x: 1500, endPoint y: 405, distance: 124.3
click at [1500, 405] on div "Très ancienne demande - cas très particulier : je ne vais pas l'intégrer pour l…" at bounding box center [1375, 416] width 273 height 713
click at [1377, 366] on div "-> La consigne pourrait être de vérifier l'ensemble des lignes correspondantes …" at bounding box center [1375, 379] width 253 height 57
drag, startPoint x: 1404, startPoint y: 367, endPoint x: 1433, endPoint y: 364, distance: 29.2
click at [1433, 364] on div "-> La consigne pourrait être de vérifier l'ensemble des lignes correspondantes …" at bounding box center [1375, 379] width 253 height 57
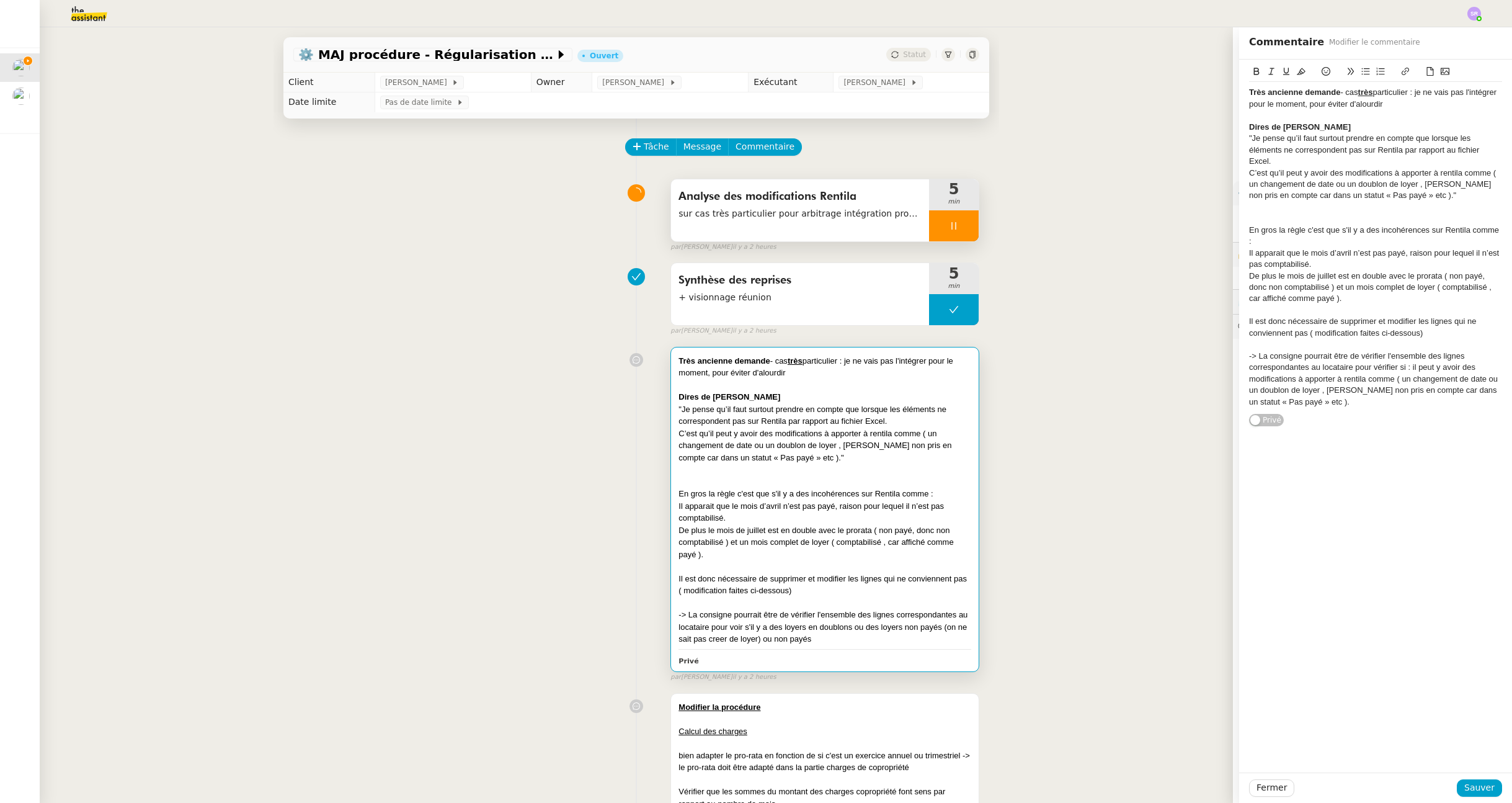
click at [1415, 369] on div "-> La consigne pourrait être de vérifier l'ensemble des lignes correspondantes …" at bounding box center [1375, 379] width 253 height 57
drag, startPoint x: 1419, startPoint y: 370, endPoint x: 1435, endPoint y: 367, distance: 16.3
click at [1435, 367] on div "-> La consigne pourrait être de vérifier l'ensemble des lignes correspondantes …" at bounding box center [1375, 379] width 253 height 57
click at [1289, 383] on div "-> La consigne pourrait être de vérifier l'ensemble des lignes correspondantes …" at bounding box center [1375, 373] width 253 height 46
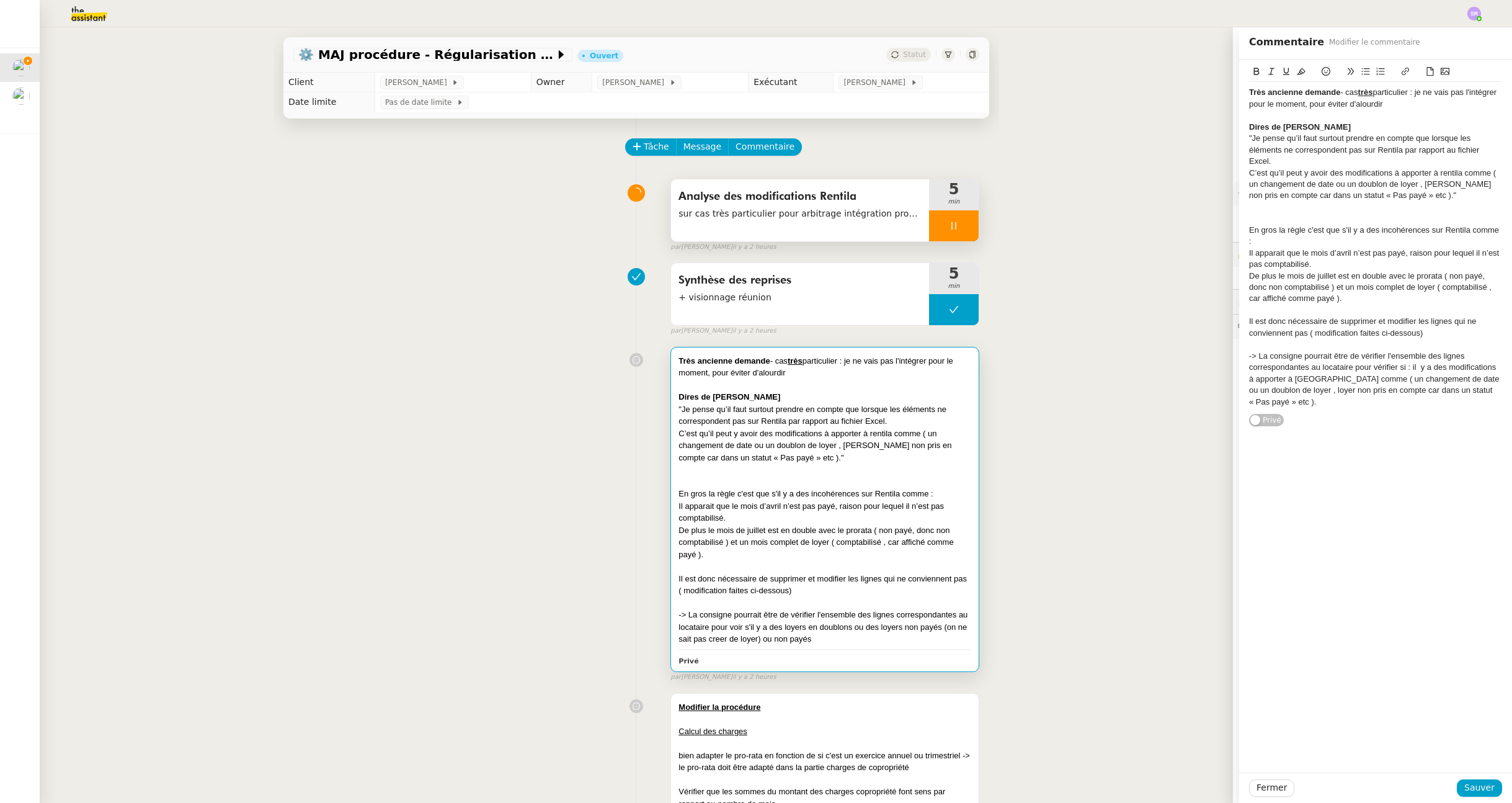
click at [1345, 382] on div "-> La consigne pourrait être de vérifier l'ensemble des lignes correspondantes …" at bounding box center [1375, 379] width 253 height 57
drag, startPoint x: 1469, startPoint y: 390, endPoint x: 1493, endPoint y: 390, distance: 24.0
click at [1493, 390] on div "Très ancienne demande - cas très particulier : je ne vais pas l'intégrer pour l…" at bounding box center [1375, 237] width 273 height 356
click at [1308, 403] on div "-> La consigne pourrait être de vérifier l'ensemble des lignes correspondantes …" at bounding box center [1375, 379] width 253 height 57
click at [1249, 404] on div "-> La consigne pourrait être de vérifier l'ensemble des lignes correspondantes …" at bounding box center [1375, 379] width 253 height 57
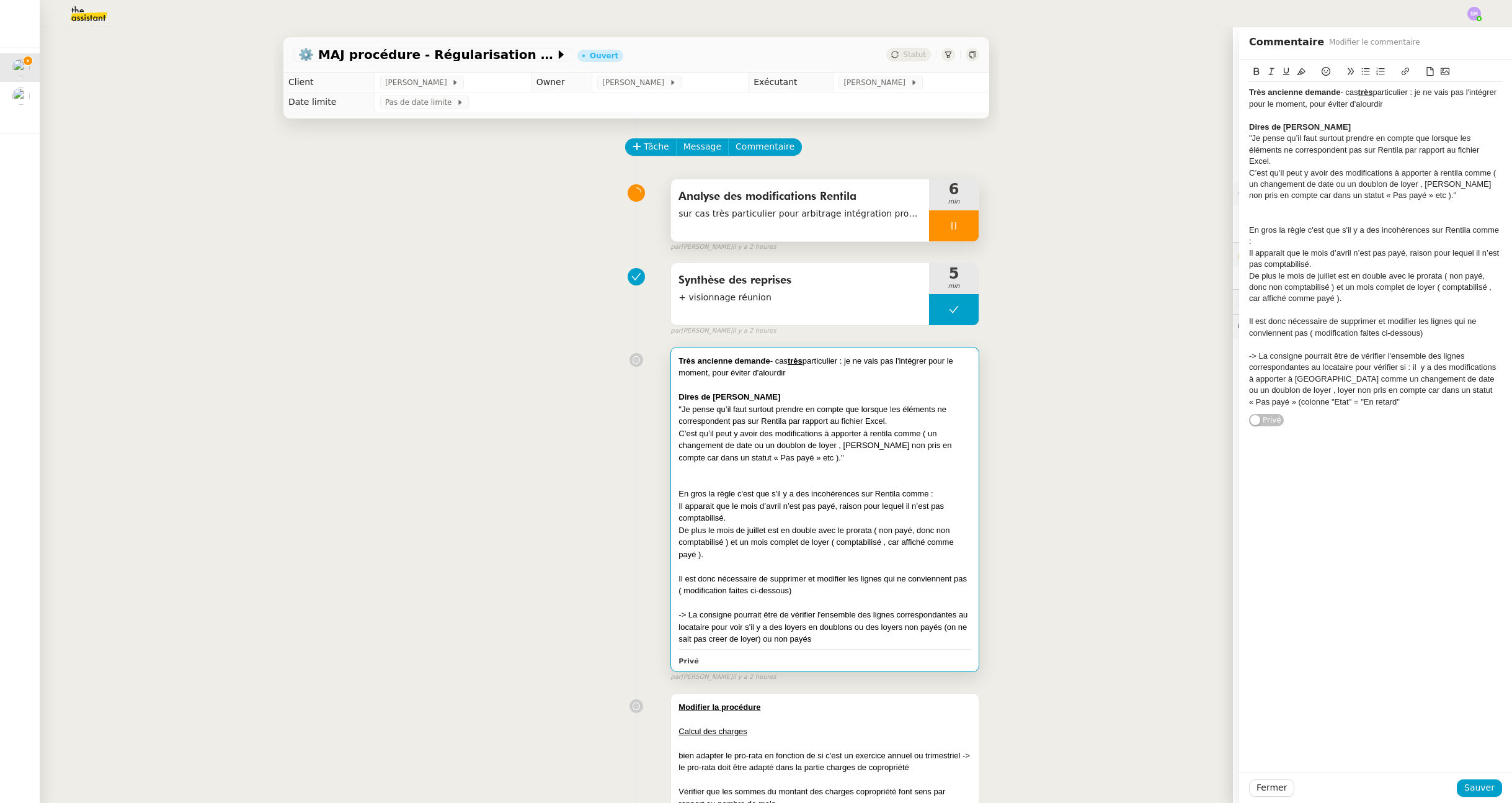
click at [1347, 398] on div "-> La consigne pourrait être de vérifier l'ensemble des lignes correspondantes …" at bounding box center [1375, 379] width 253 height 57
drag, startPoint x: 1372, startPoint y: 399, endPoint x: 1206, endPoint y: 357, distance: 171.2
click at [1206, 357] on app-ticket "⚙️ MAJ procédure - Régularisation des charges locatives Ouvert Statut Client Pa…" at bounding box center [776, 414] width 1472 height 775
click at [1315, 388] on strong "-> La consigne pourrait être de vérifier l'ensemble des lignes correspondantes …" at bounding box center [1370, 384] width 244 height 67
click at [1418, 369] on strong "-> La consigne pourrait être de vérifier l'ensemble des lignes correspondantes …" at bounding box center [1370, 384] width 244 height 67
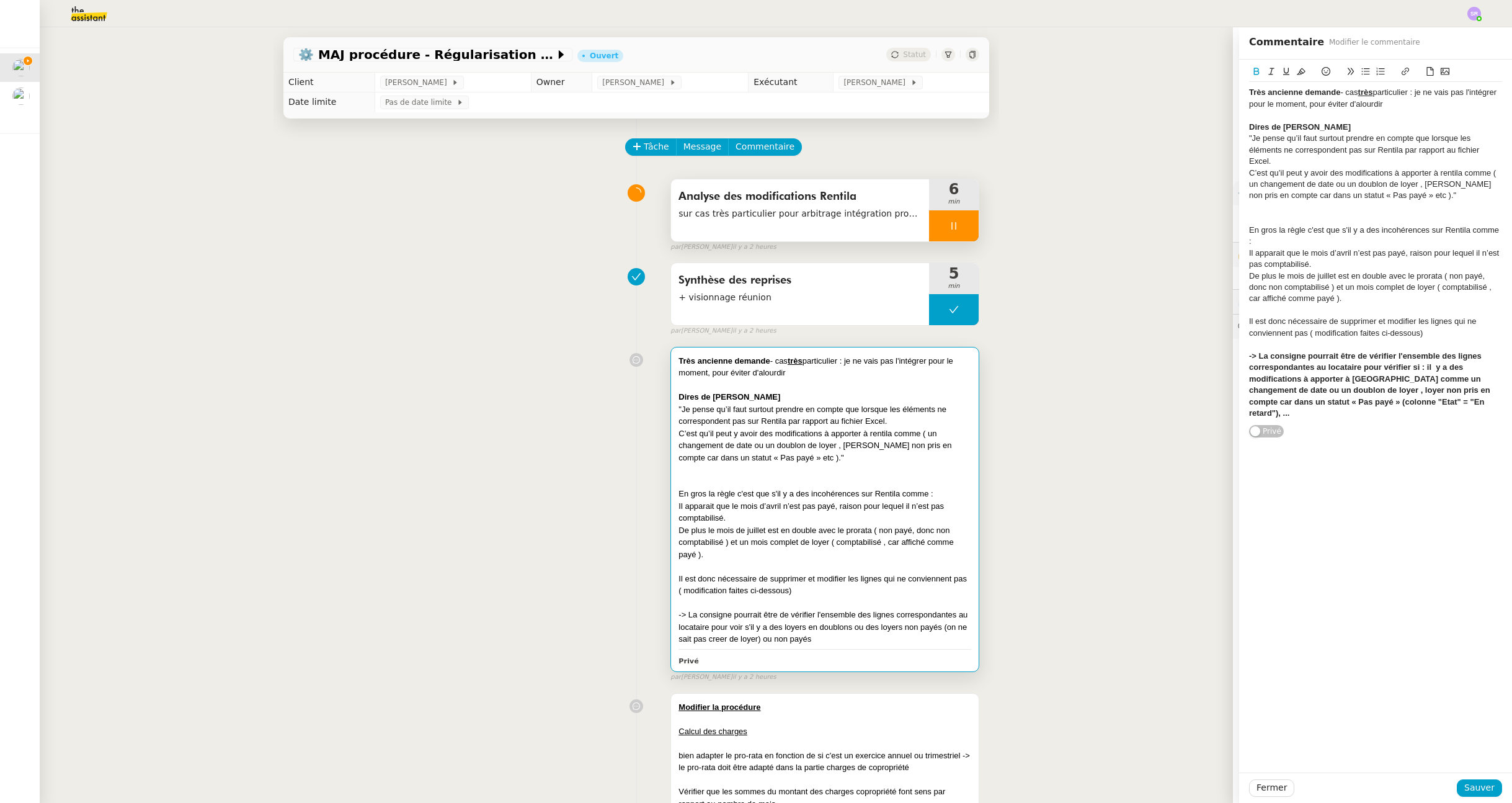
drag, startPoint x: 1413, startPoint y: 368, endPoint x: 1390, endPoint y: 360, distance: 24.4
click at [1413, 368] on strong "-> La consigne pourrait être de vérifier l'ensemble des lignes correspondantes …" at bounding box center [1370, 384] width 244 height 67
click at [1253, 356] on strong "-> La consigne pourrait être de vérifier l'ensemble des lignes correspondantes …" at bounding box center [1370, 384] width 244 height 67
click at [1250, 357] on strong "-> La consigne pourrait être de vérifier l'ensemble des lignes correspondantes …" at bounding box center [1370, 384] width 244 height 67
click at [1276, 157] on div ""Je pense qu’il faut surtout prendre en compte que lorsque les éléments ne corr…" at bounding box center [1375, 149] width 253 height 34
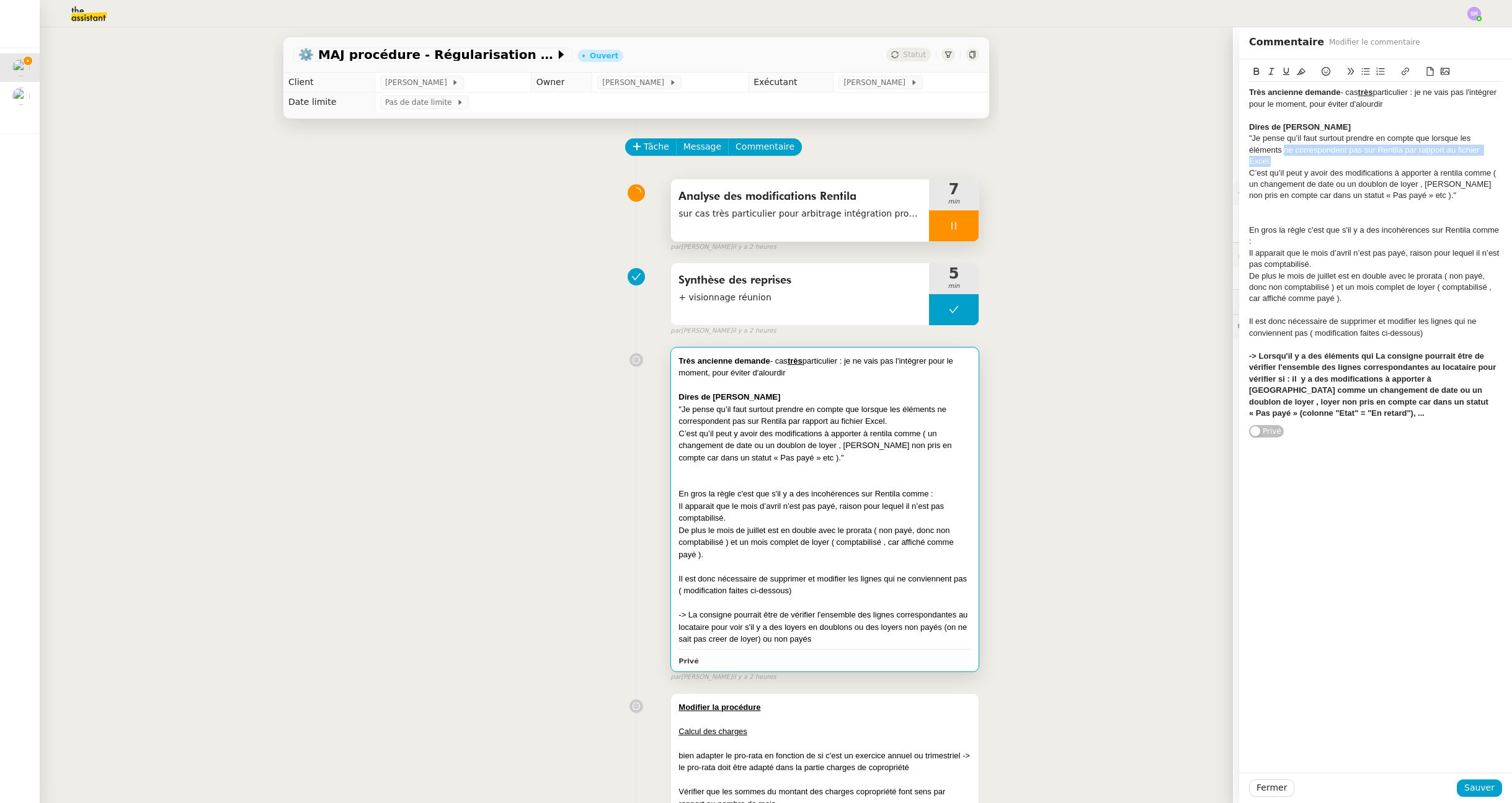
copy div "ne correspondent pas sur Rentila par rapport au fichier Excel."
click at [1366, 358] on strong "-> Lorsqu'il y a des éléments qui La consigne pourrait être de vérifier l'ensem…" at bounding box center [1373, 384] width 249 height 67
drag, startPoint x: 1365, startPoint y: 356, endPoint x: 1247, endPoint y: 354, distance: 118.0
click at [1249, 354] on strong "-> Lorsqu'il y a des éléments qui" at bounding box center [1311, 356] width 125 height 9
click at [1400, 371] on strong "La consigne pourrait être de vérifier l'ensemble des lignes correspondantes au …" at bounding box center [1373, 395] width 249 height 67
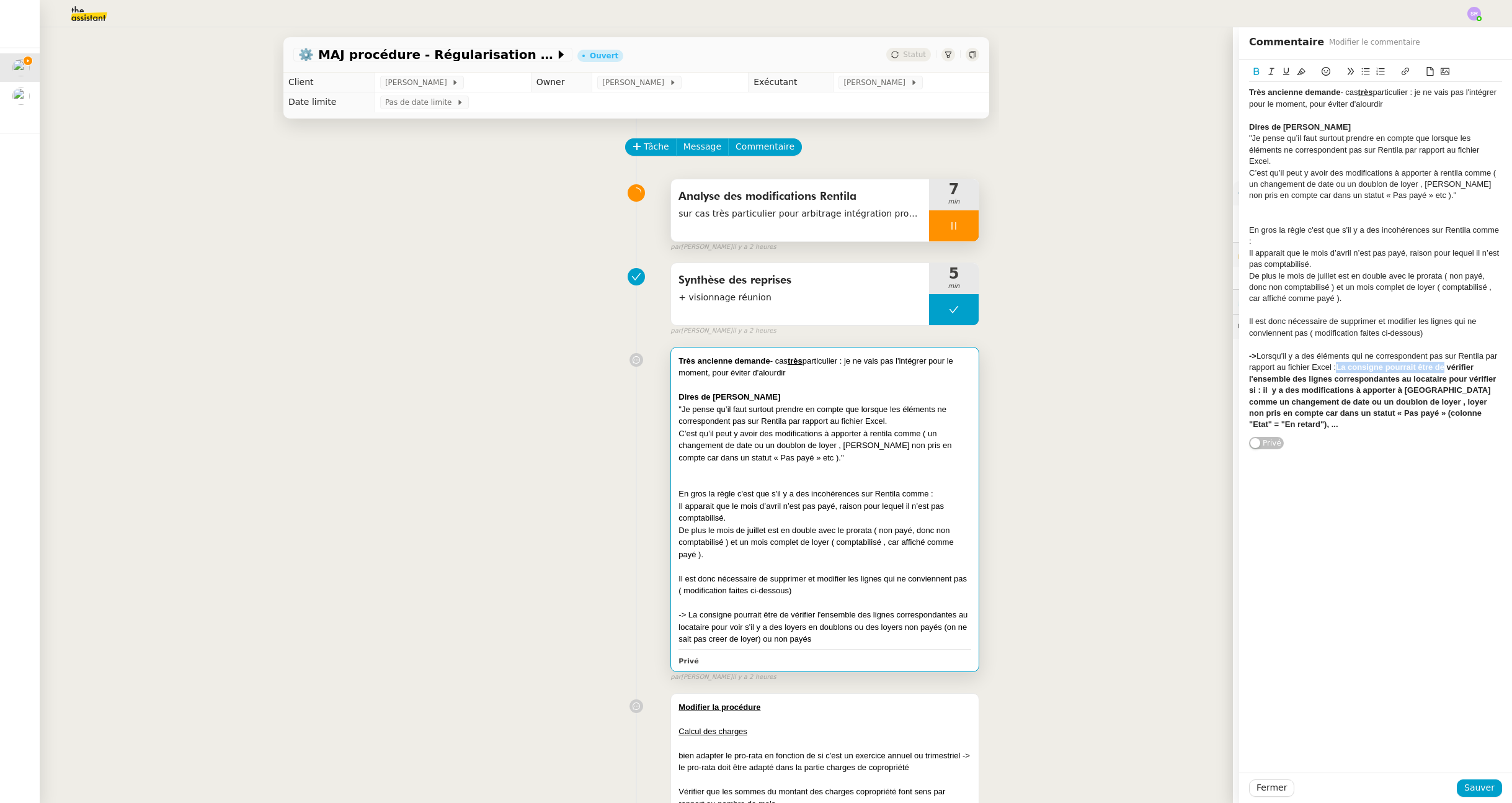
drag, startPoint x: 1330, startPoint y: 369, endPoint x: 1435, endPoint y: 368, distance: 105.0
click at [1435, 368] on strong "La consigne pourrait être de vérifier l'ensemble des lignes correspondantes au …" at bounding box center [1373, 395] width 249 height 67
click at [1440, 371] on strong "vérifier l'ensemble des lignes correspondantes au locataire pour vérifier si : …" at bounding box center [1376, 390] width 255 height 56
click at [1446, 367] on div "-> Lorsqu'il y a des éléments qui ne correspondent pas sur Rentila par rapport …" at bounding box center [1375, 384] width 253 height 69
click at [1342, 383] on strong "vérifier l'ensemble des lignes correspondantes au locataire pour vérifier si : …" at bounding box center [1376, 390] width 255 height 56
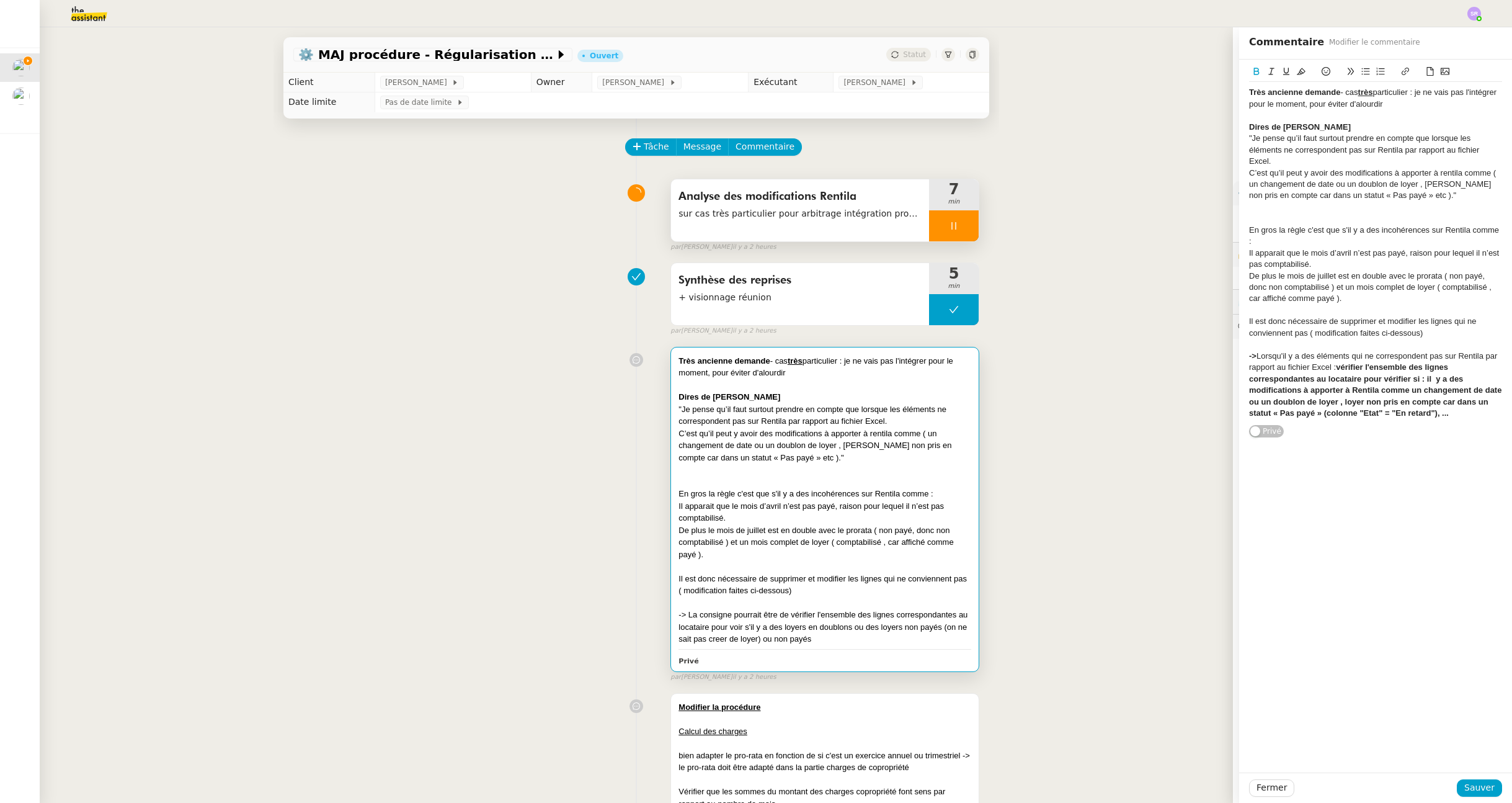
click at [1451, 382] on strong "vérifier l'ensemble des lignes correspondantes au locataire pour vérifier si : …" at bounding box center [1376, 390] width 255 height 56
drag, startPoint x: 1375, startPoint y: 379, endPoint x: 1411, endPoint y: 377, distance: 36.1
click at [1411, 377] on strong "vérifier l'ensemble des lignes correspondantes au locataire pour vérifier si : …" at bounding box center [1376, 390] width 255 height 56
drag, startPoint x: 1330, startPoint y: 369, endPoint x: 1437, endPoint y: 412, distance: 115.3
click at [1437, 412] on strong "vérifier l'ensemble des lignes correspondantes au locataire pour constater s'il…" at bounding box center [1370, 395] width 244 height 67
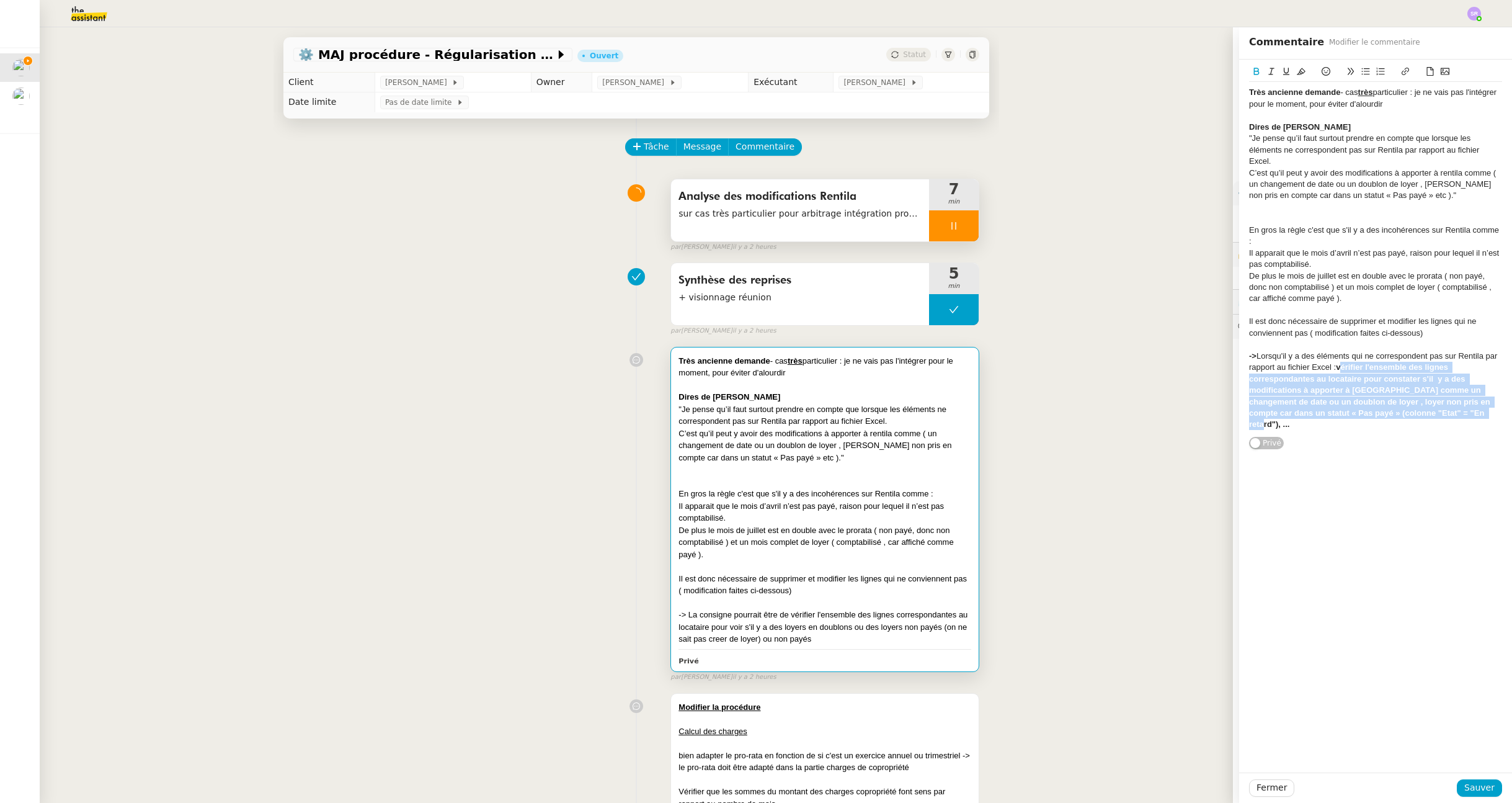
click at [1449, 412] on div "-> Lorsqu'il y a des éléments qui ne correspondent pas sur Rentila par rapport …" at bounding box center [1375, 390] width 253 height 80
click at [1407, 448] on div "Très ancienne demande - cas très particulier : je ne vais pas l'intégrer pour l…" at bounding box center [1375, 416] width 273 height 713
click at [1378, 418] on div "-> Lorsqu'il y a des éléments qui ne correspondent pas sur Rentila par rapport …" at bounding box center [1375, 384] width 253 height 69
drag, startPoint x: 1306, startPoint y: 423, endPoint x: 1221, endPoint y: 421, distance: 85.0
click at [1221, 421] on app-ticket "⚙️ MAJ procédure - Régularisation des charges locatives Ouvert Statut Client Pa…" at bounding box center [776, 414] width 1472 height 775
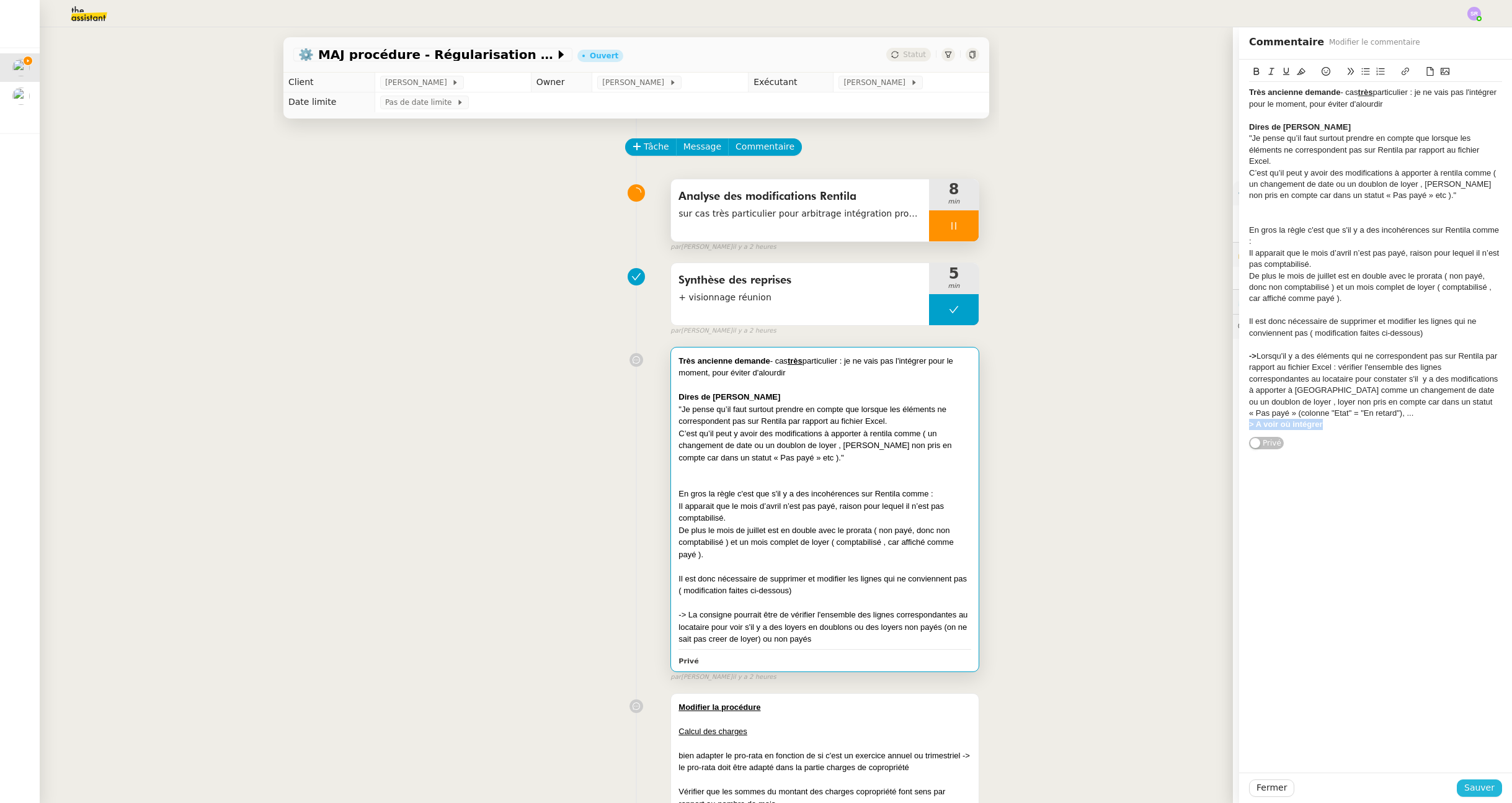
click at [1470, 790] on span "Sauver" at bounding box center [1479, 787] width 31 height 14
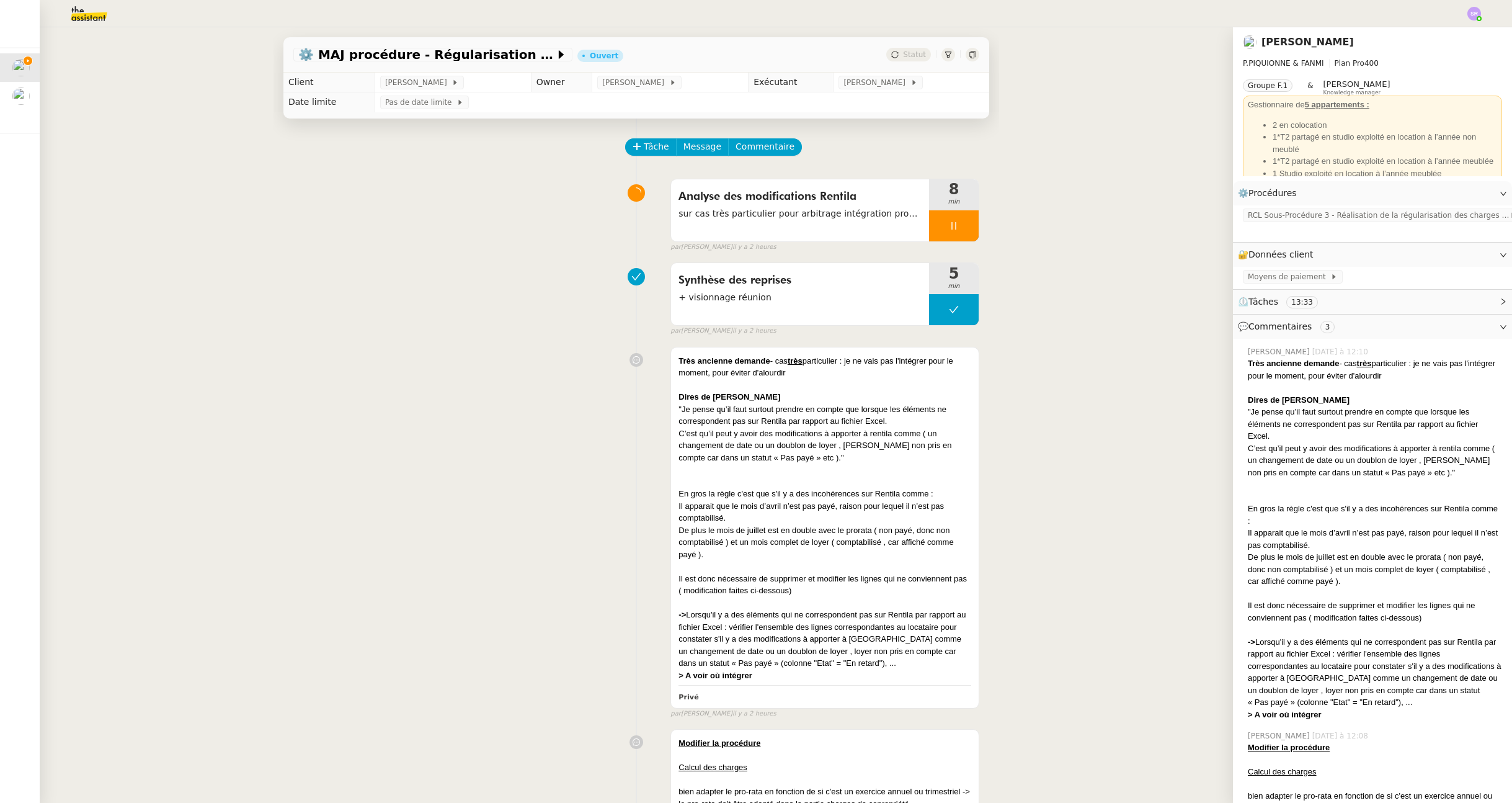
click at [951, 223] on icon at bounding box center [953, 226] width 5 height 7
click at [954, 225] on button at bounding box center [966, 225] width 25 height 31
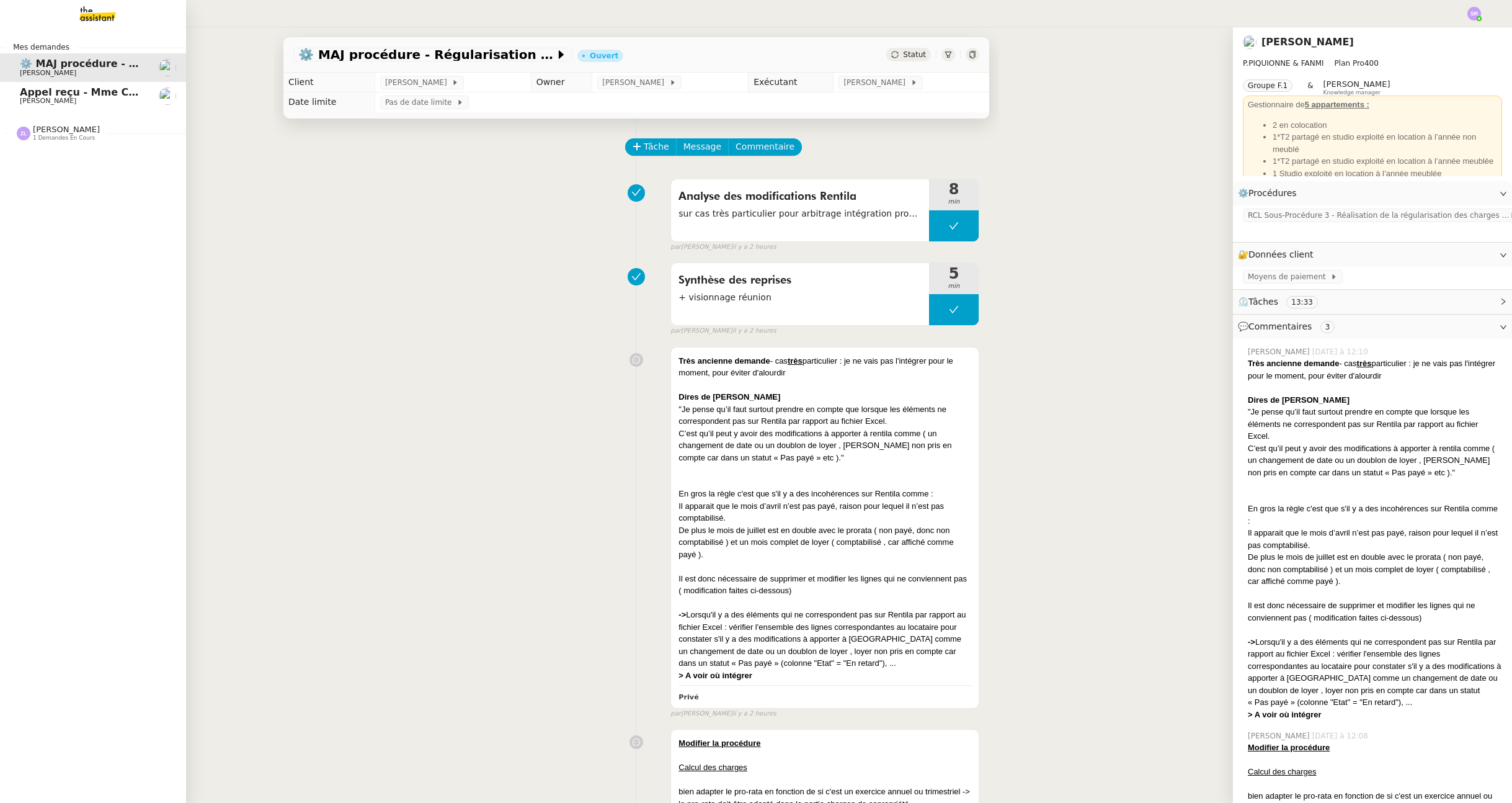
click at [18, 93] on link "Appel reçu - Mme COUGY Franck MUFFAT-JEANDET" at bounding box center [93, 95] width 186 height 29
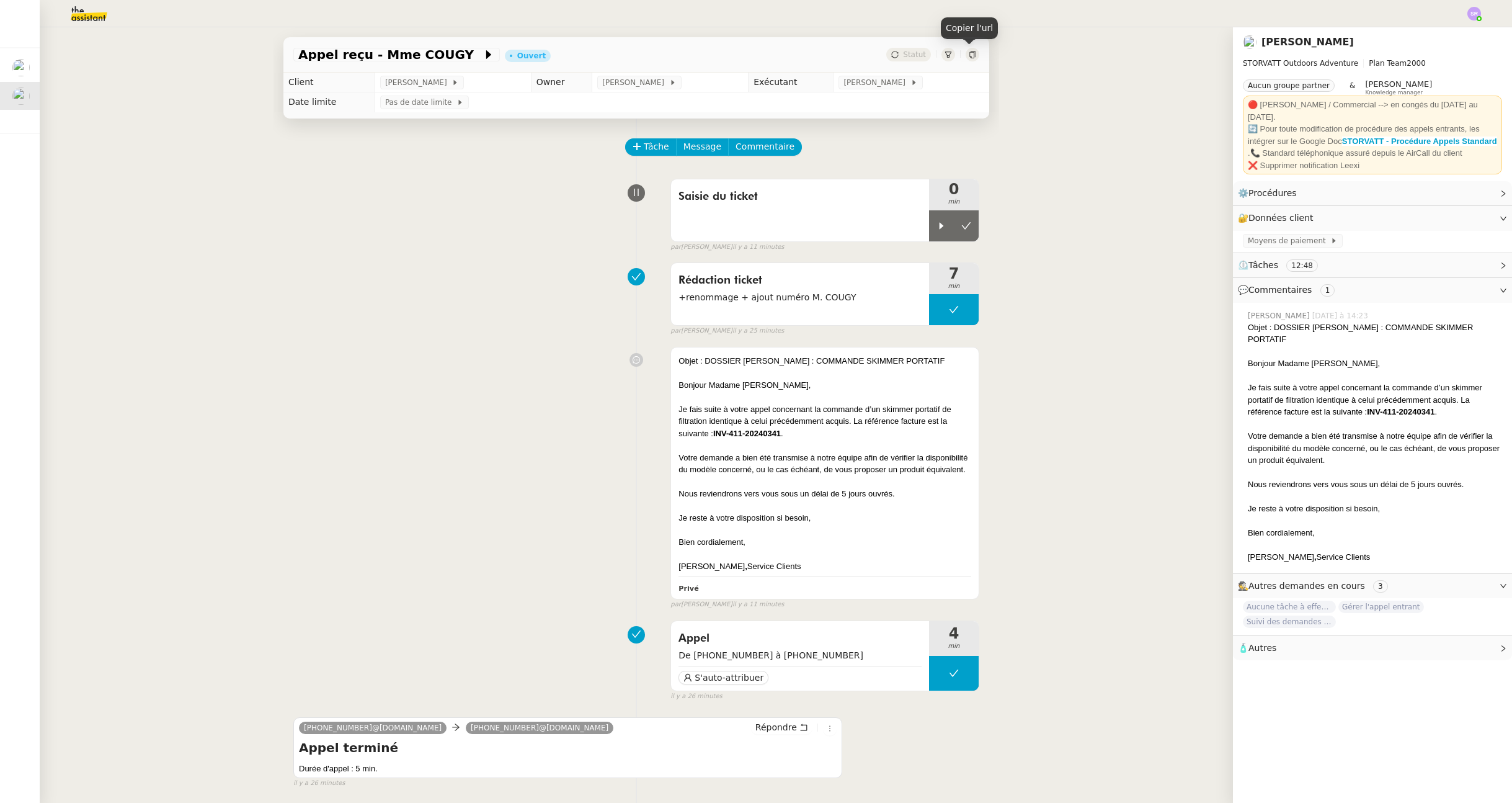
click at [969, 54] on icon at bounding box center [972, 55] width 6 height 7
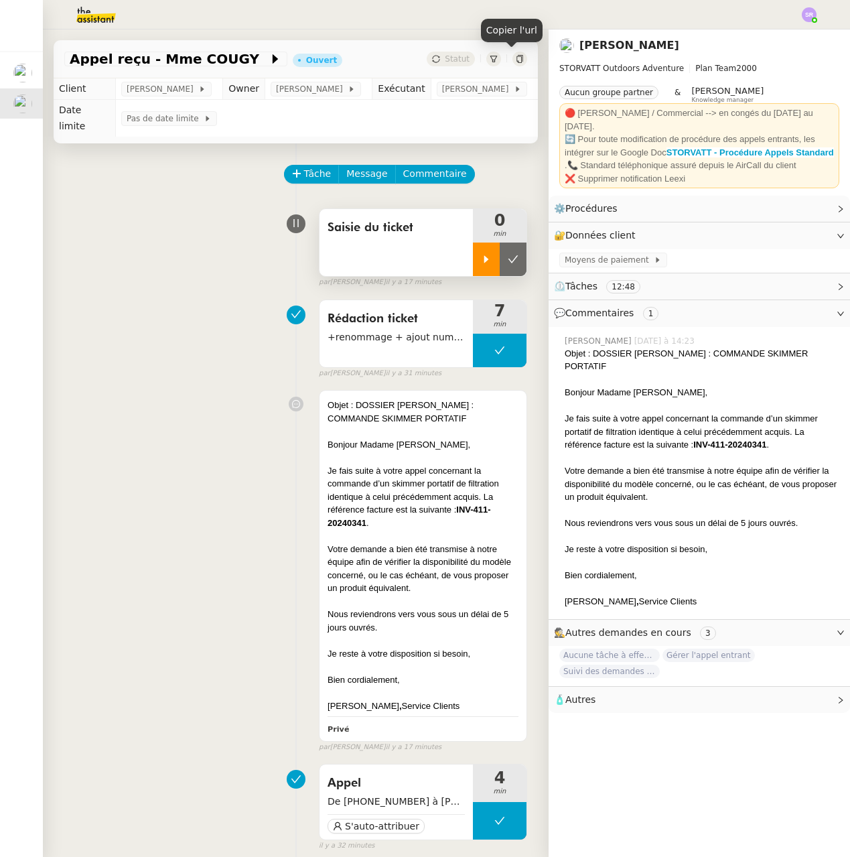
click at [481, 263] on icon at bounding box center [486, 259] width 11 height 11
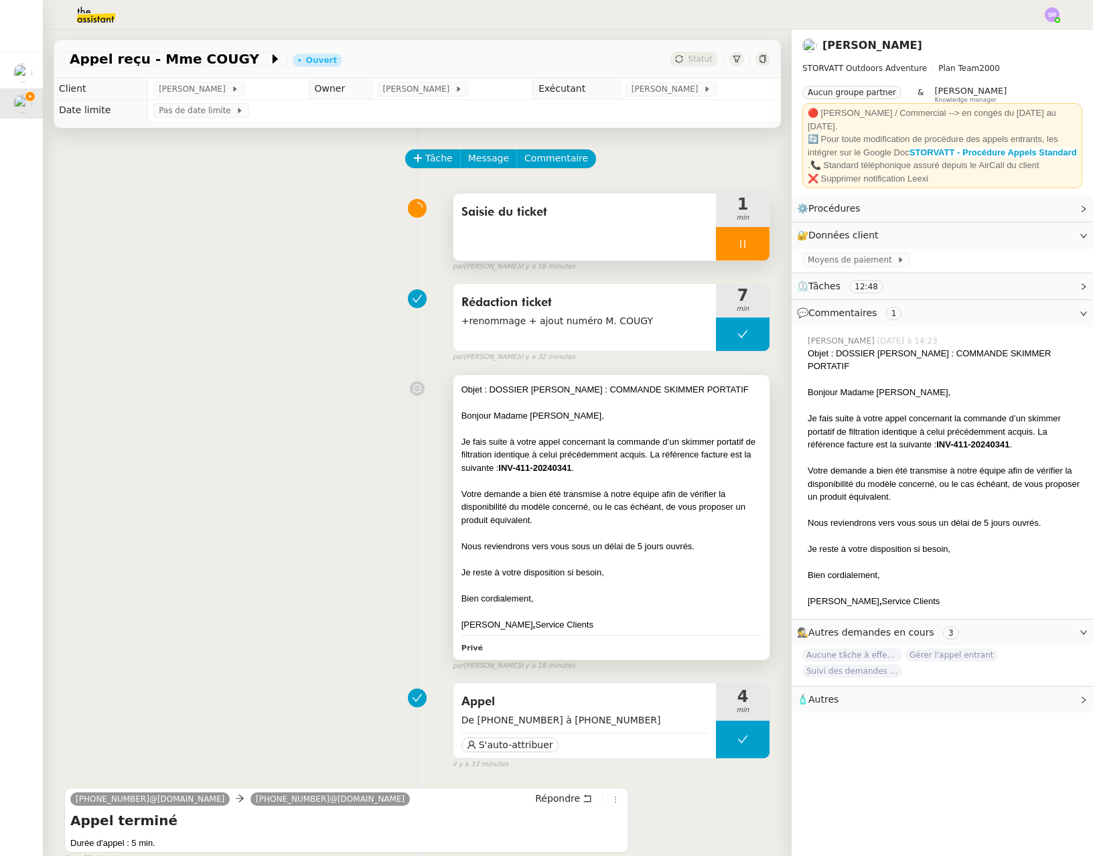
click at [697, 467] on div "Je fais suite à votre appel concernant la commande d’un skimmer portatif de fil…" at bounding box center [611, 455] width 300 height 40
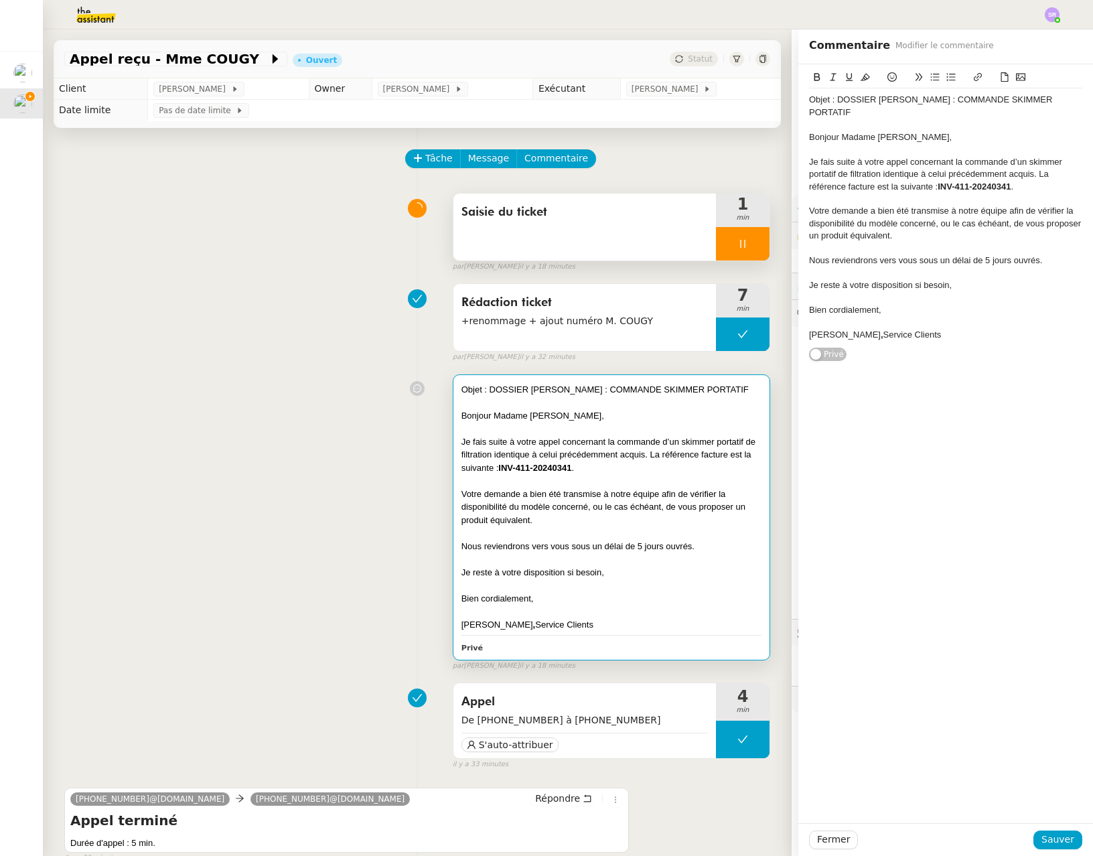
click at [696, 467] on div "Je fais suite à votre appel concernant la commande d’un skimmer portatif de fil…" at bounding box center [611, 455] width 300 height 40
click at [841, 184] on div "Je fais suite à votre appel concernant la commande d’un skimmer portatif de fil…" at bounding box center [945, 174] width 273 height 37
click at [839, 186] on div "Je fais suite à votre appel concernant la commande d’un skimmer portatif de fil…" at bounding box center [945, 174] width 273 height 37
click at [1051, 839] on span "Sauver" at bounding box center [1057, 839] width 33 height 15
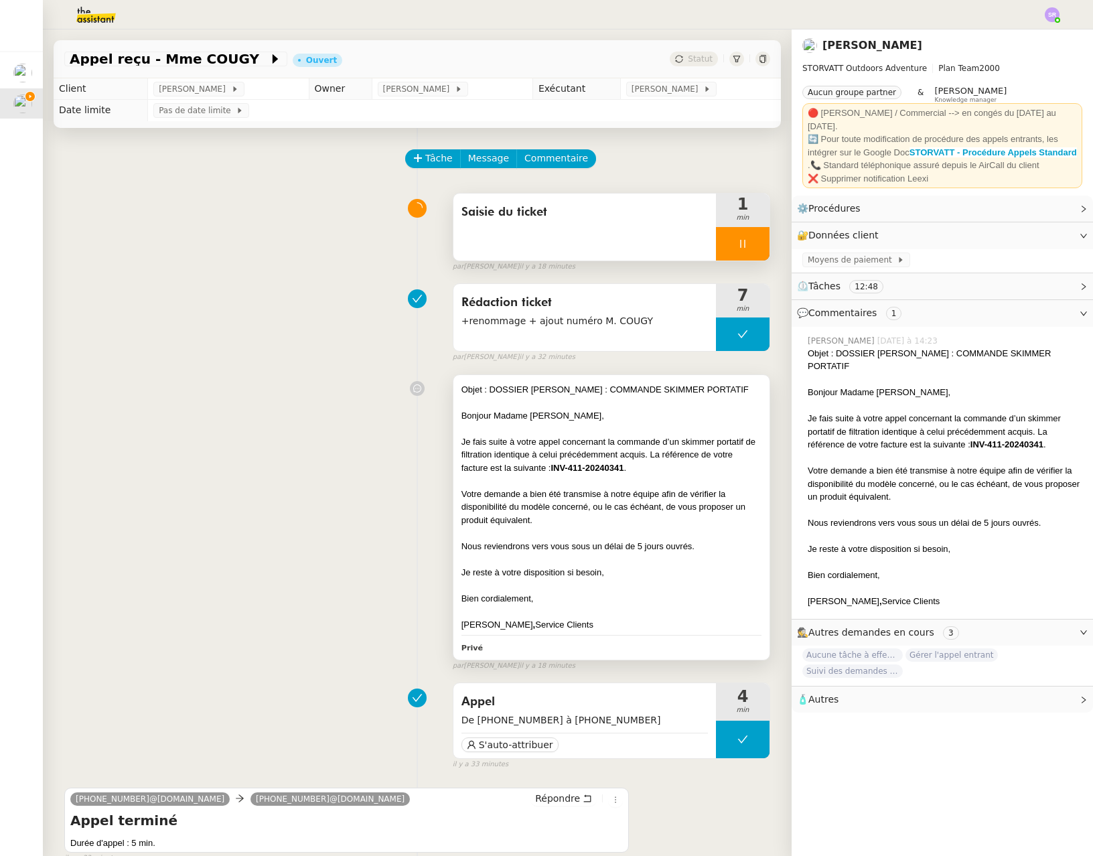
click at [652, 465] on div "Je fais suite à votre appel concernant la commande d’un skimmer portatif de fil…" at bounding box center [611, 455] width 300 height 40
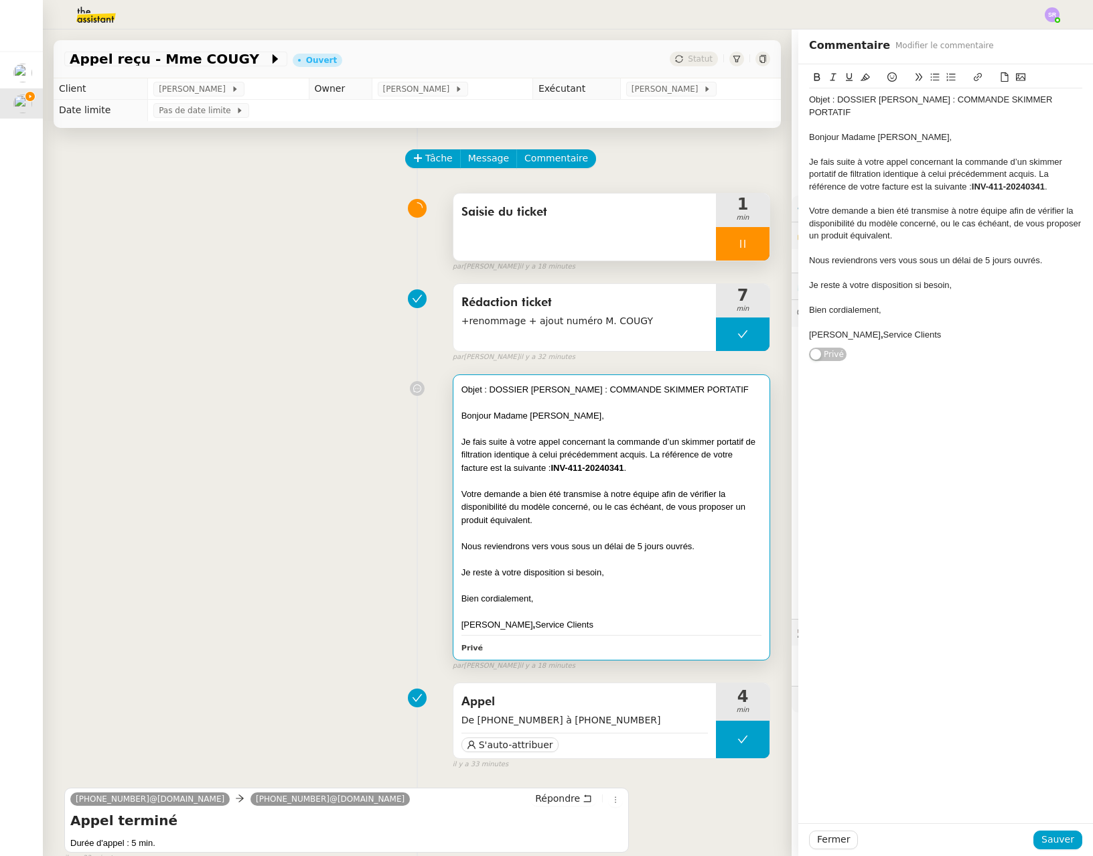
click at [955, 169] on div "Je fais suite à votre appel concernant la commande d’un skimmer portatif de fil…" at bounding box center [945, 174] width 273 height 37
click at [975, 161] on div "Je fais suite à votre appel concernant la commande d’un skimmer portatif de fil…" at bounding box center [945, 174] width 273 height 37
drag, startPoint x: 975, startPoint y: 161, endPoint x: 961, endPoint y: 163, distance: 14.2
click at [975, 161] on div "Je fais suite à votre appel concernant la commande d’un skimmer portatif de fil…" at bounding box center [945, 174] width 273 height 37
click at [948, 163] on div "Je fais suite à votre appel concernant la commande d’un skimmer portatif de fil…" at bounding box center [945, 174] width 273 height 37
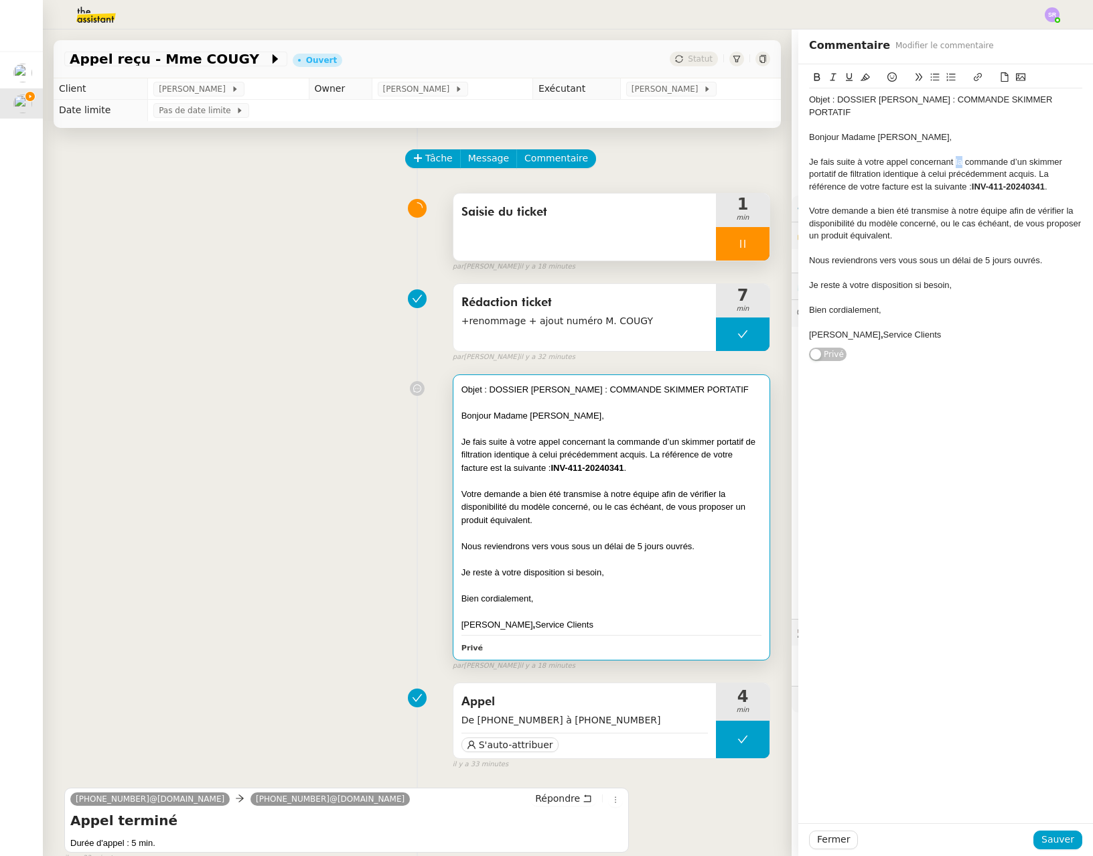
click at [948, 163] on div "Je fais suite à votre appel concernant la commande d’un skimmer portatif de fil…" at bounding box center [945, 174] width 273 height 37
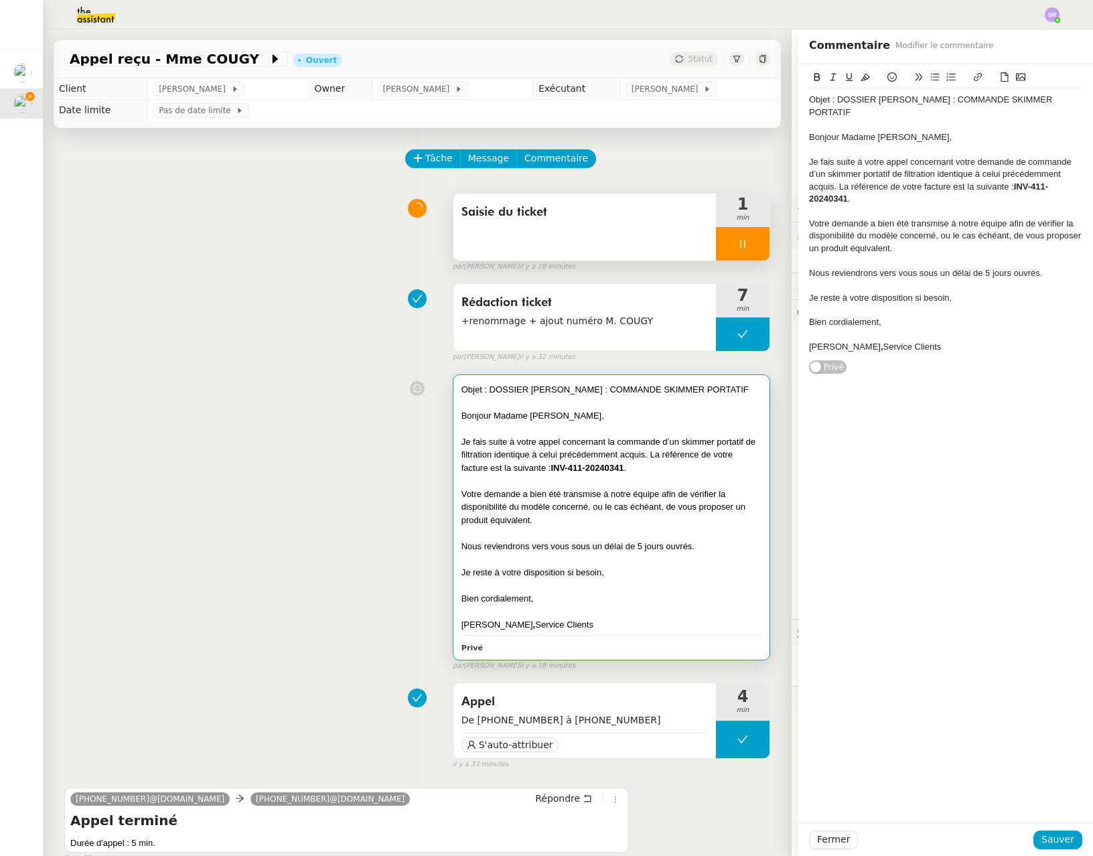
click at [910, 178] on div "Je fais suite à votre appel concernant votre demande de commande d’un skimmer p…" at bounding box center [945, 181] width 273 height 50
click at [827, 184] on div "Je fais suite à votre appel concernant votre demande de commande d’un skimmer p…" at bounding box center [945, 181] width 273 height 50
click at [818, 188] on div "Je fais suite à votre appel concernant votre demande de commande d’un skimmer p…" at bounding box center [945, 181] width 273 height 50
click at [901, 188] on div "Je fais suite à votre appel concernant votre demande de commande d’un skimmer p…" at bounding box center [945, 181] width 273 height 50
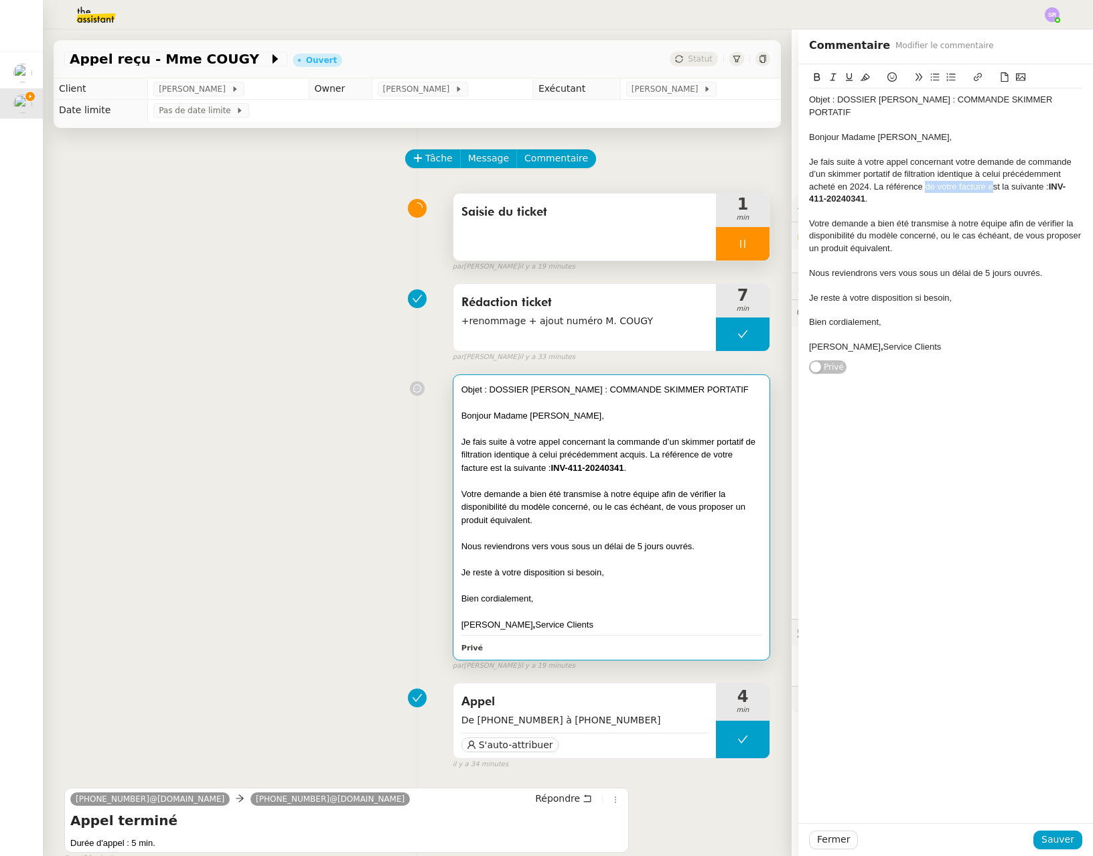
drag, startPoint x: 917, startPoint y: 188, endPoint x: 983, endPoint y: 190, distance: 66.4
click at [983, 190] on div "Je fais suite à votre appel concernant votre demande de commande d’un skimmer p…" at bounding box center [945, 181] width 273 height 50
drag, startPoint x: 1041, startPoint y: 188, endPoint x: 897, endPoint y: 198, distance: 145.0
click at [854, 201] on div "Je fais suite à votre appel concernant votre demande de commande d’un skimmer p…" at bounding box center [945, 181] width 273 height 50
click at [897, 198] on div "Je fais suite à votre appel concernant votre demande de commande d’un skimmer p…" at bounding box center [945, 181] width 273 height 50
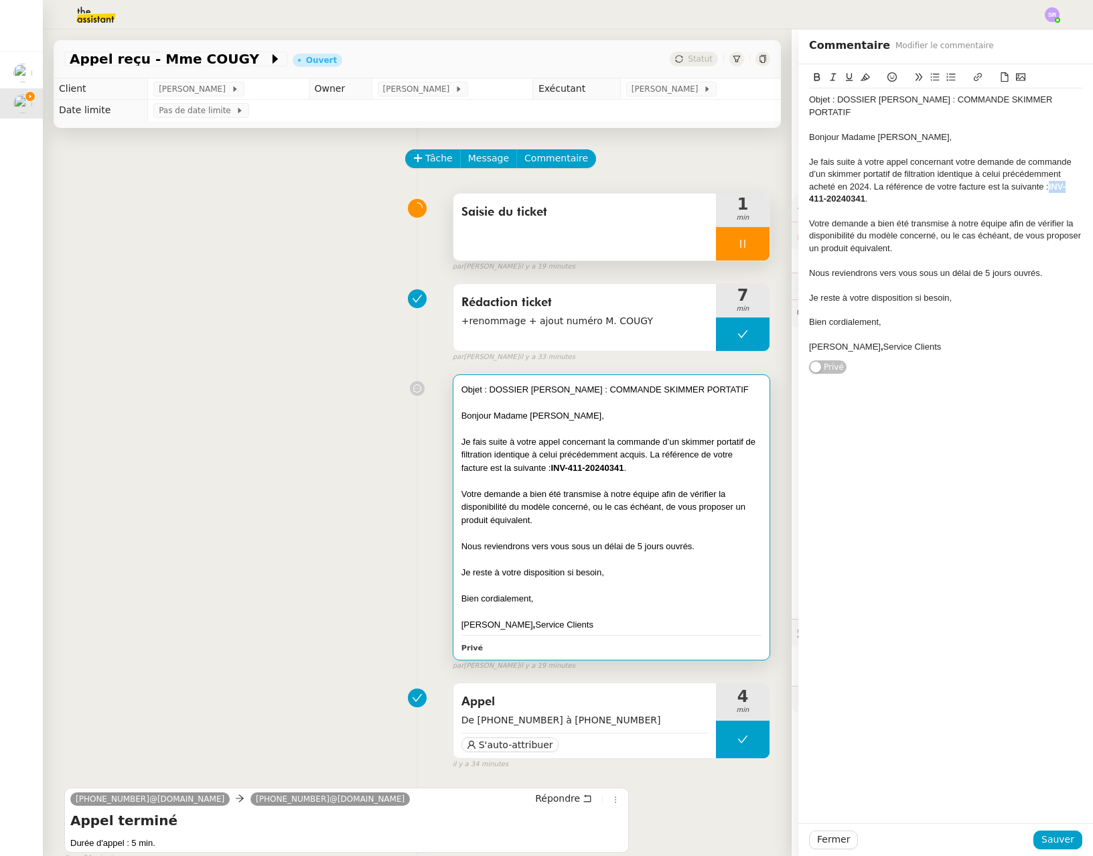
drag, startPoint x: 1041, startPoint y: 188, endPoint x: 1081, endPoint y: 187, distance: 40.2
click at [1081, 187] on div "Objet : DOSSIER COUGY-BERNARD BRIGITTE : COMMANDE SKIMMER PORTATIF Bonjour Mada…" at bounding box center [945, 219] width 295 height 310
click at [940, 200] on div "Je fais suite à votre appel concernant votre demande de commande d’un skimmer p…" at bounding box center [945, 181] width 273 height 50
click at [861, 187] on div "Je fais suite à votre appel concernant votre demande de commande d’un skimmer p…" at bounding box center [945, 181] width 273 height 50
click at [1039, 187] on div "Je fais suite à votre appel concernant votre demande de commande d’un skimmer p…" at bounding box center [945, 181] width 273 height 50
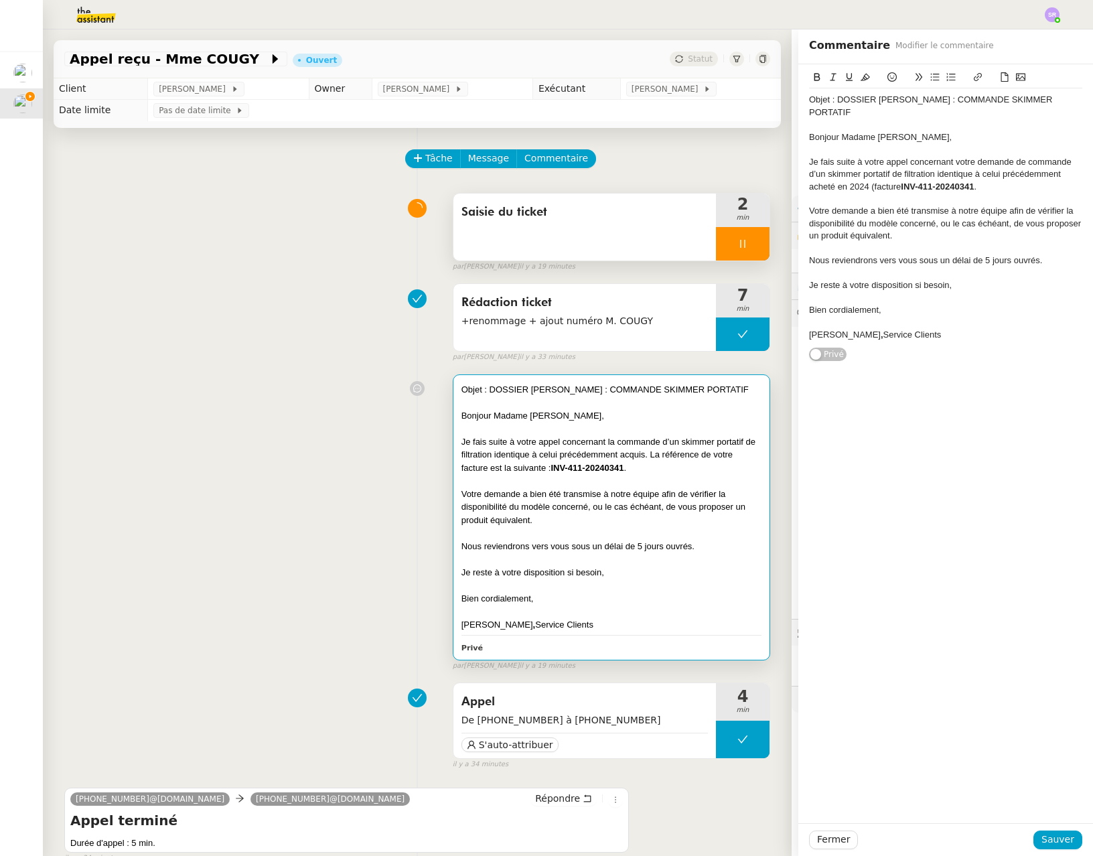
drag, startPoint x: 965, startPoint y: 187, endPoint x: 999, endPoint y: 193, distance: 34.0
click at [965, 187] on strong "INV-411-20240341" at bounding box center [937, 187] width 73 height 10
drag, startPoint x: 977, startPoint y: 187, endPoint x: 862, endPoint y: 185, distance: 115.2
click at [862, 185] on div "Je fais suite à votre appel concernant votre demande de commande d’un skimmer p…" at bounding box center [945, 174] width 273 height 37
click at [916, 228] on div "Votre demande a bien été transmise à notre équipe afin de vérifier la disponibi…" at bounding box center [945, 223] width 273 height 37
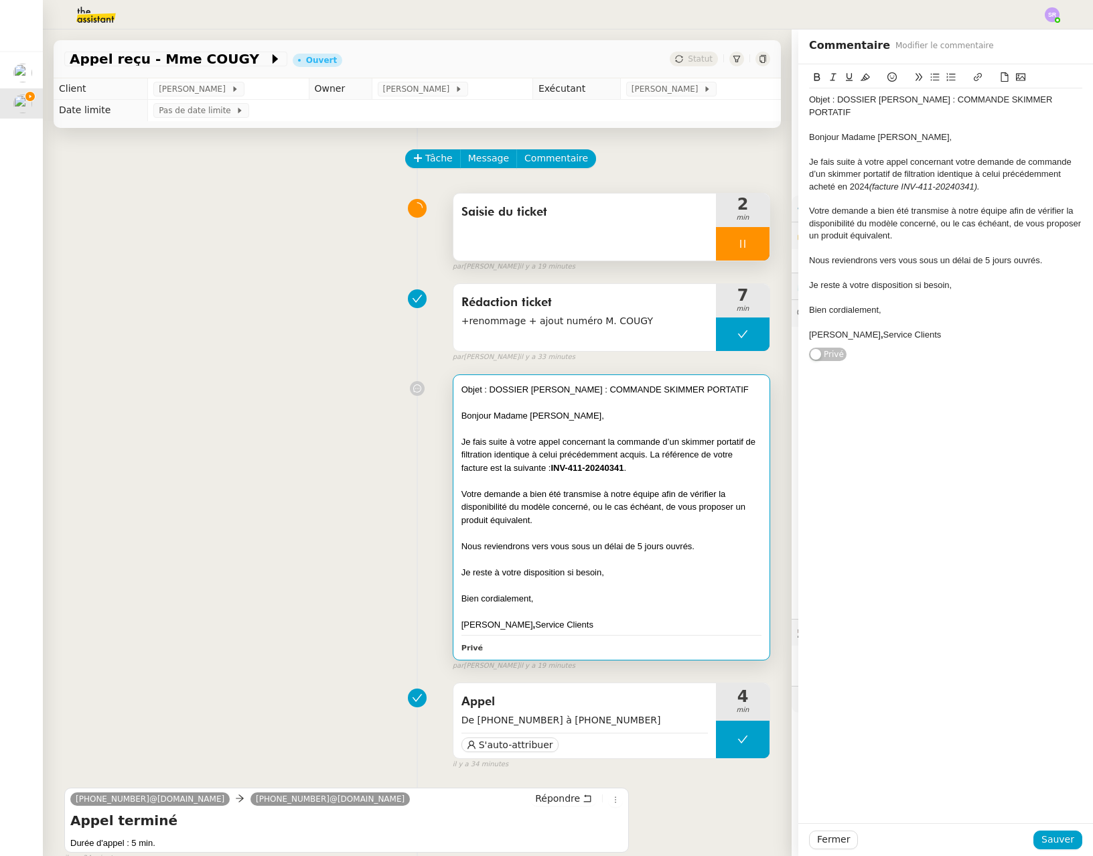
click at [945, 248] on div at bounding box center [945, 248] width 273 height 12
click at [1064, 841] on span "Sauver" at bounding box center [1057, 839] width 33 height 15
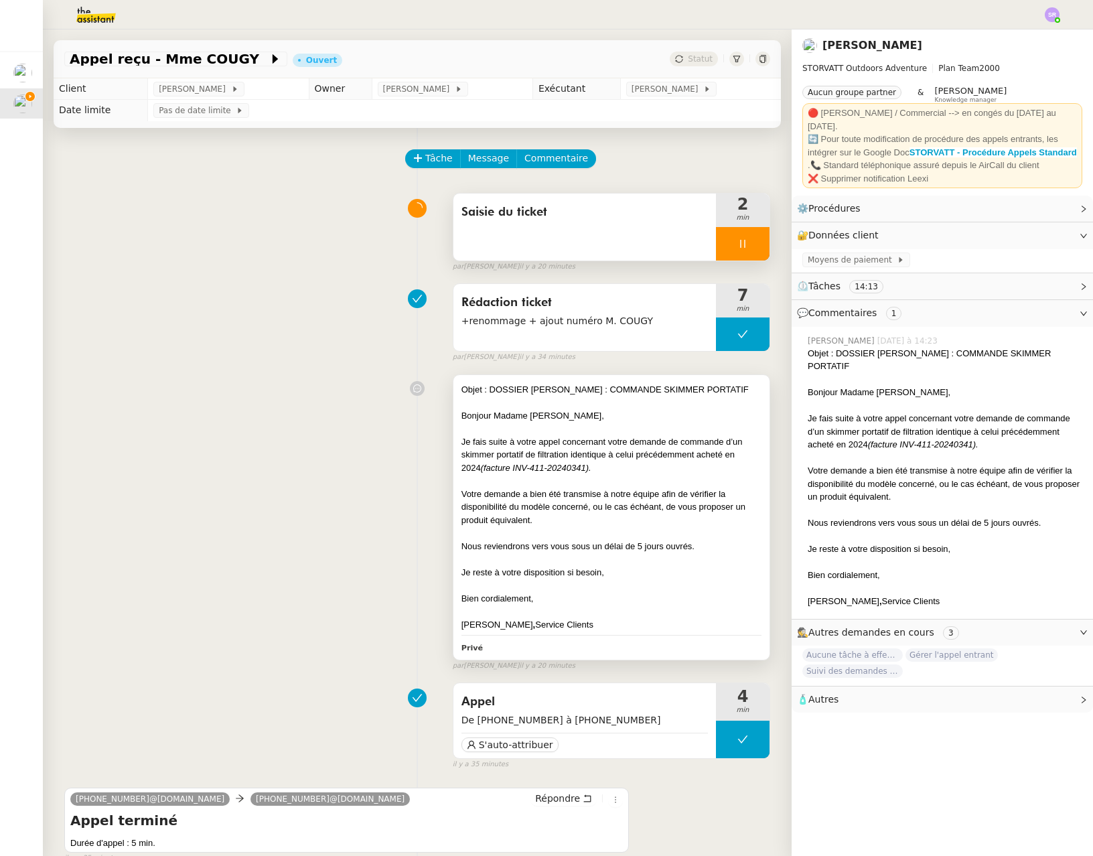
click at [694, 508] on div "Votre demande a bien été transmise à notre équipe afin de vérifier la disponibi…" at bounding box center [611, 508] width 300 height 40
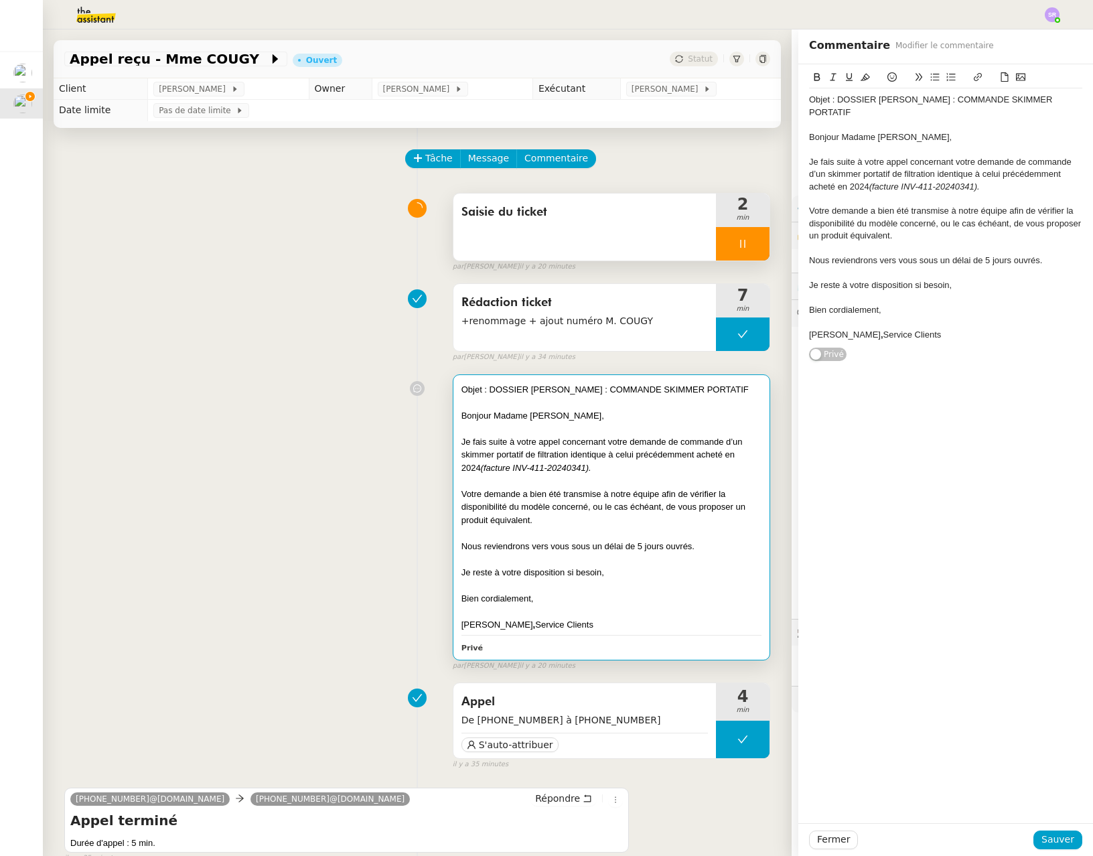
drag, startPoint x: 798, startPoint y: 208, endPoint x: 901, endPoint y: 239, distance: 107.2
click at [901, 239] on div "Objet : DOSSIER COUGY-BERNARD BRIGITTE : COMMANDE SKIMMER PORTATIF Bonjour Mada…" at bounding box center [945, 213] width 295 height 298
drag, startPoint x: 859, startPoint y: 230, endPoint x: 788, endPoint y: 204, distance: 75.6
click at [798, 204] on div "Objet : DOSSIER COUGY-BERNARD BRIGITTE : COMMANDE SKIMMER PORTATIF Bonjour Mada…" at bounding box center [945, 213] width 295 height 298
click at [915, 255] on div "Nous reviendrons vers vous sous un délai de 5 jours ouvrés." at bounding box center [945, 261] width 273 height 12
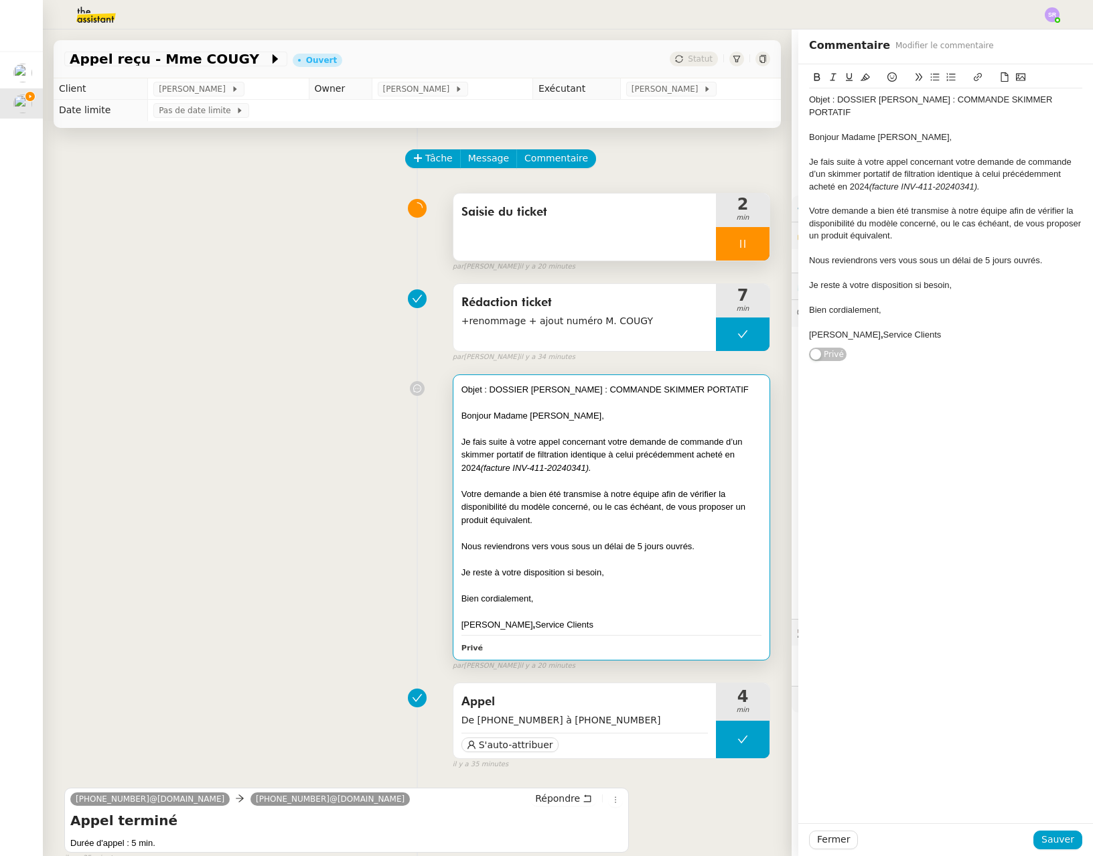
click at [832, 102] on div "Objet : DOSSIER COUGY-BERNARD BRIGITTE : COMMANDE SKIMMER PORTATIF" at bounding box center [945, 106] width 273 height 25
click at [829, 102] on div "Objet : DOSSIER COUGY-BERNARD BRIGITTE : COMMANDE SKIMMER PORTATIF" at bounding box center [945, 106] width 273 height 25
click at [987, 101] on div "Objet : DOSSIER COUGY-BERNARD BRIGITTE : COMMANDE SKIMMER PORTATIF" at bounding box center [945, 106] width 273 height 25
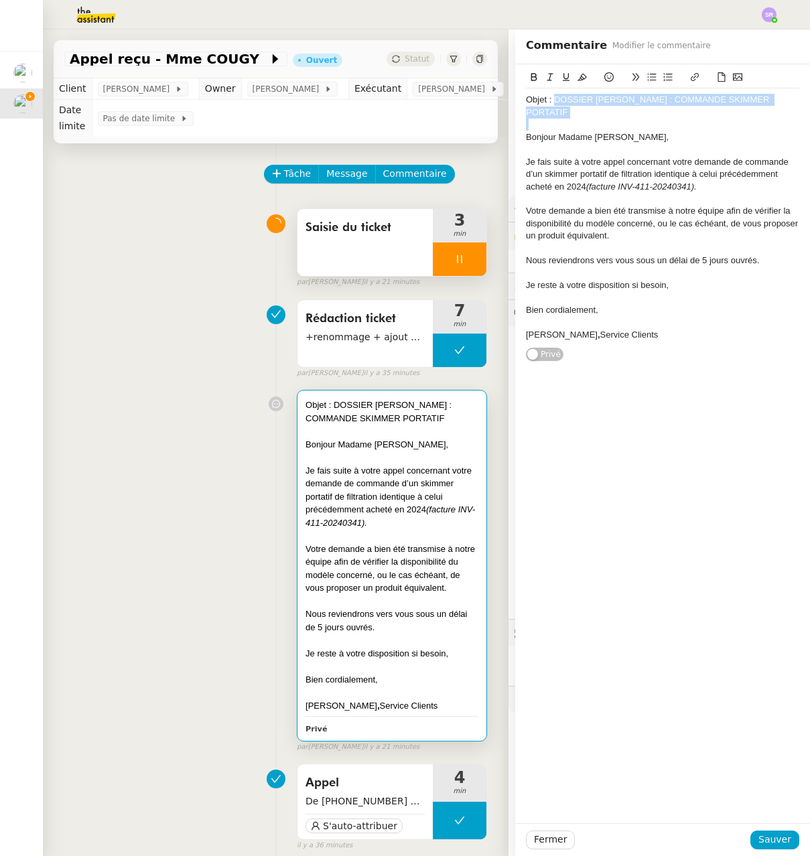
drag, startPoint x: 545, startPoint y: 98, endPoint x: 618, endPoint y: 121, distance: 75.6
click at [618, 121] on div "Objet : DOSSIER COUGY-BERNARD BRIGITTE : COMMANDE SKIMMER PORTATIF Bonjour Mada…" at bounding box center [662, 217] width 273 height 258
copy div "DOSSIER COUGY-BERNARD BRIGITTE : COMMANDE SKIMMER PORTATIF"
click at [526, 135] on div "Bonjour Madame Cougy," at bounding box center [662, 137] width 273 height 12
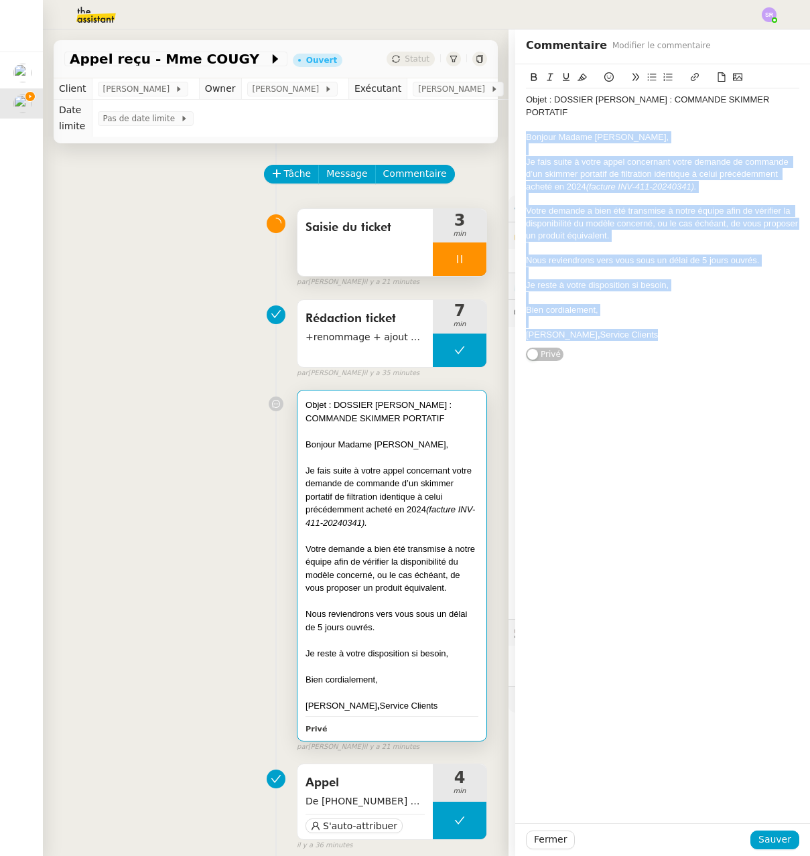
drag, startPoint x: 517, startPoint y: 139, endPoint x: 634, endPoint y: 350, distance: 241.3
click at [634, 350] on div "Objet : DOSSIER COUGY-BERNARD BRIGITTE : COMMANDE SKIMMER PORTATIF Bonjour Mada…" at bounding box center [662, 213] width 273 height 298
copy div "Bonjour Madame Cougy, Je fais suite à votre appel concernant votre demande de c…"
click at [768, 843] on span "Sauver" at bounding box center [774, 839] width 33 height 15
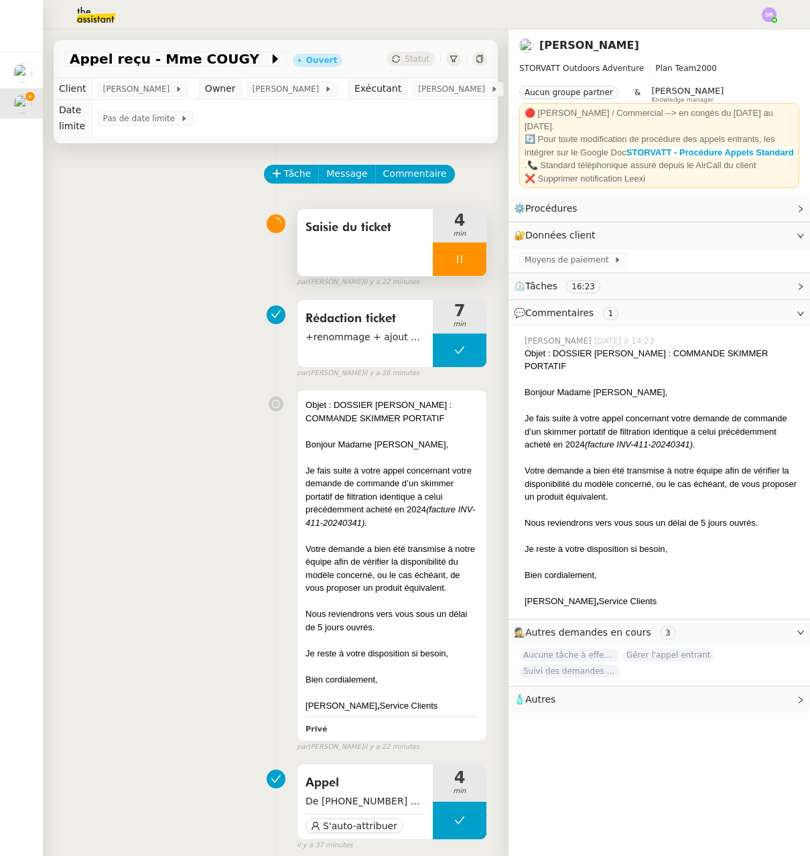
click at [454, 255] on icon at bounding box center [459, 259] width 11 height 11
click at [467, 259] on icon at bounding box center [472, 259] width 11 height 11
click at [421, 177] on span "Commentaire" at bounding box center [415, 173] width 64 height 15
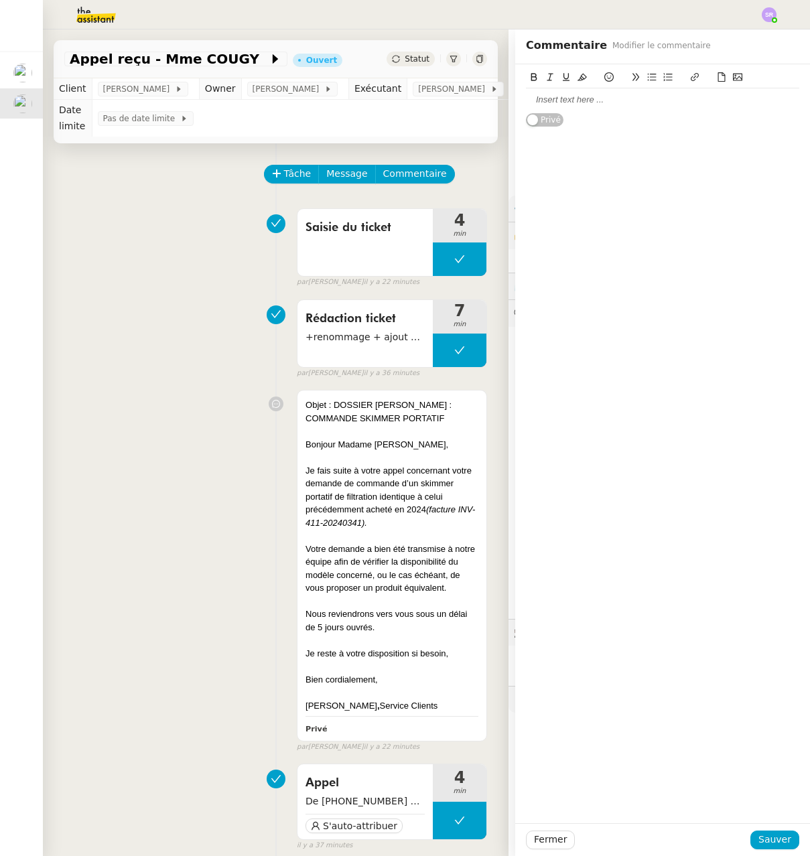
click at [595, 104] on div at bounding box center [662, 100] width 273 height 12
click at [774, 843] on span "Sauver" at bounding box center [774, 839] width 33 height 15
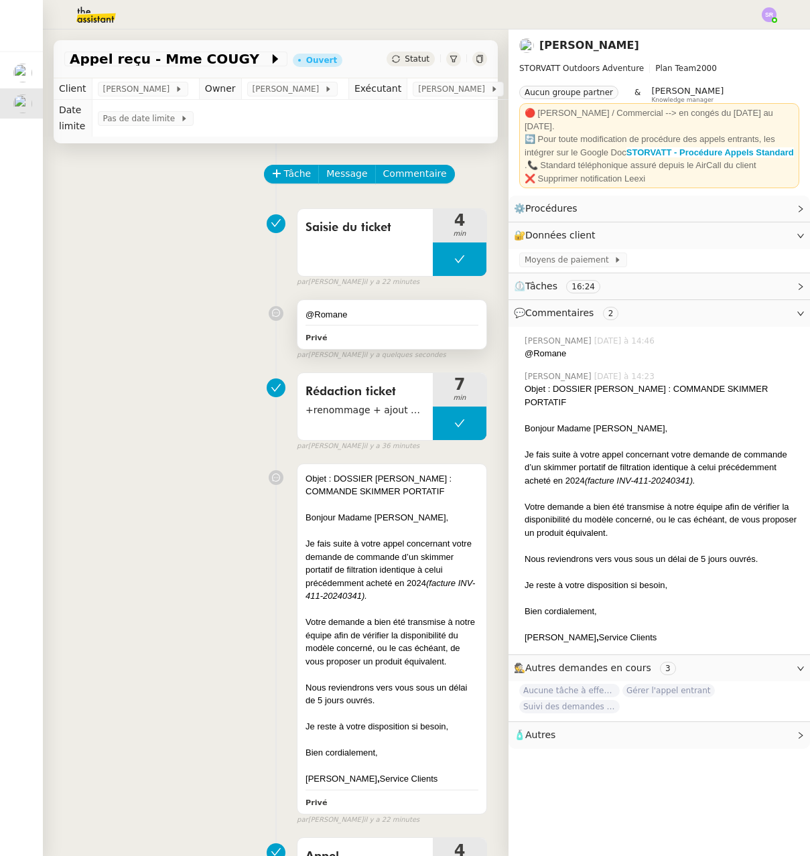
click at [397, 311] on div "@Romane" at bounding box center [391, 314] width 173 height 13
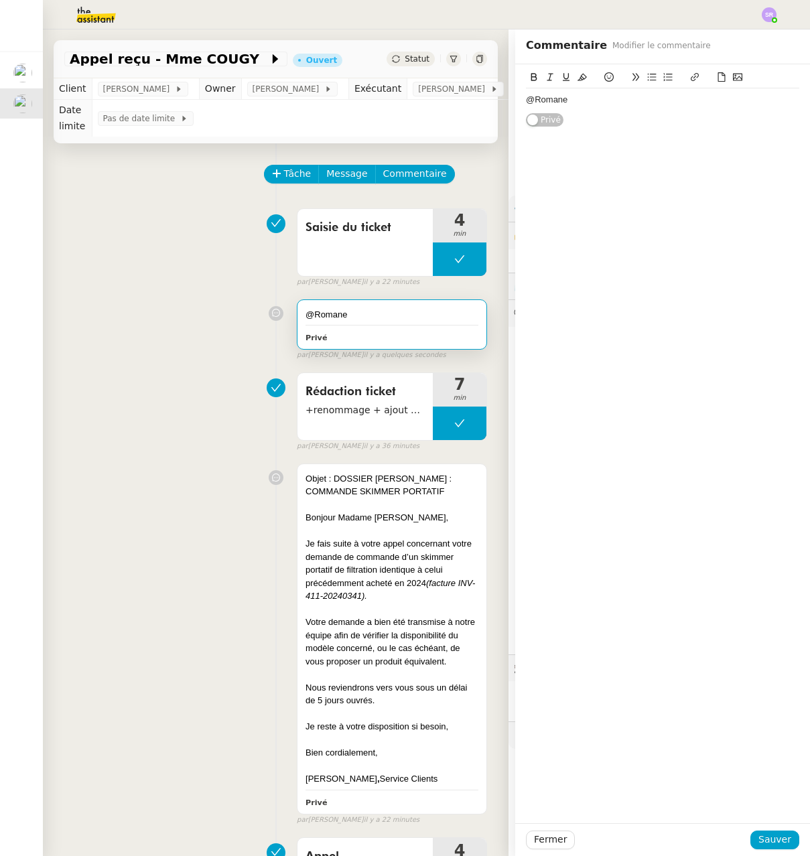
click at [619, 96] on div "@Romane" at bounding box center [662, 100] width 273 height 12
click at [766, 841] on span "Sauver" at bounding box center [774, 839] width 33 height 15
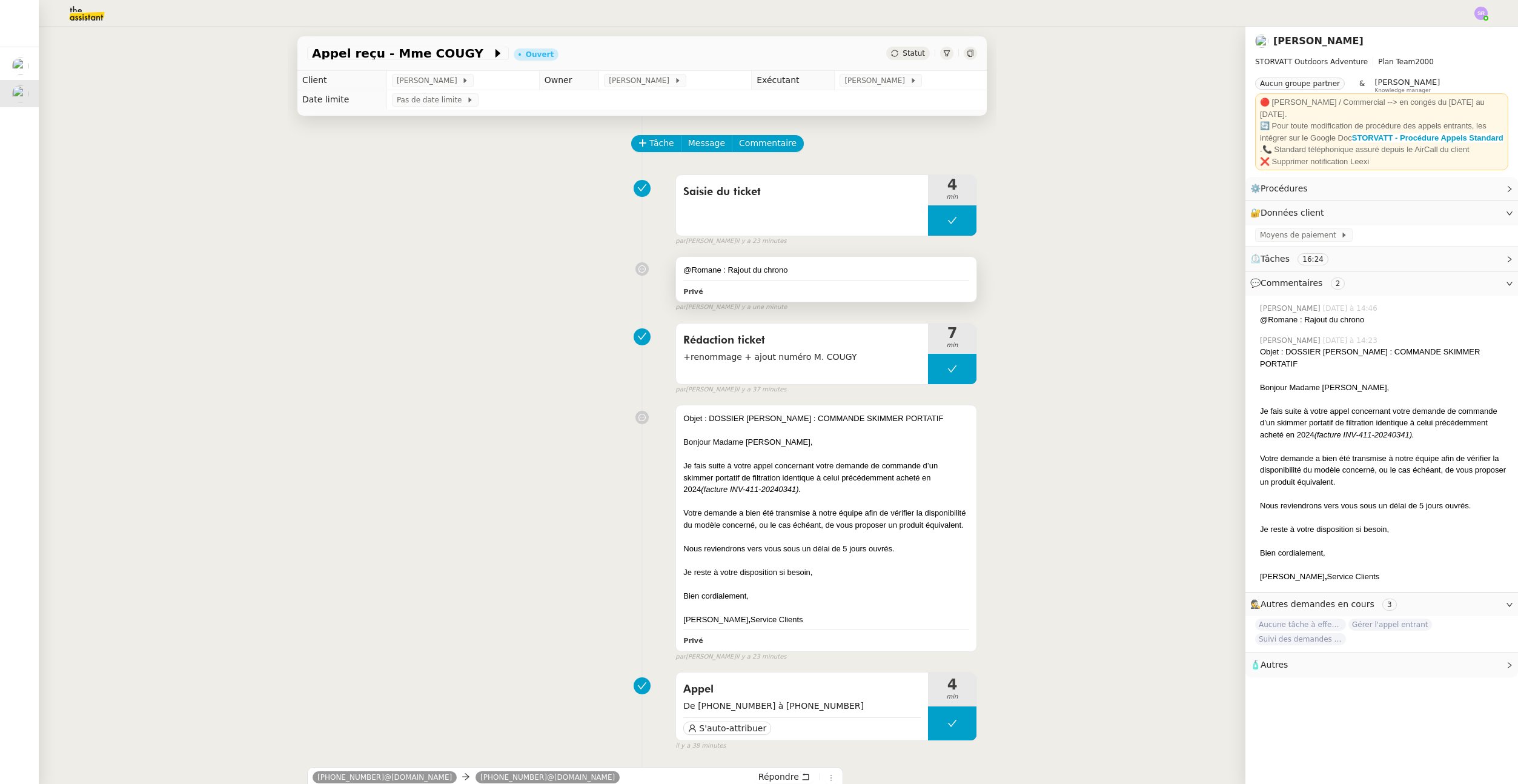
click at [820, 269] on div "@Romane : Rajout du chrono" at bounding box center [826, 269] width 286 height 12
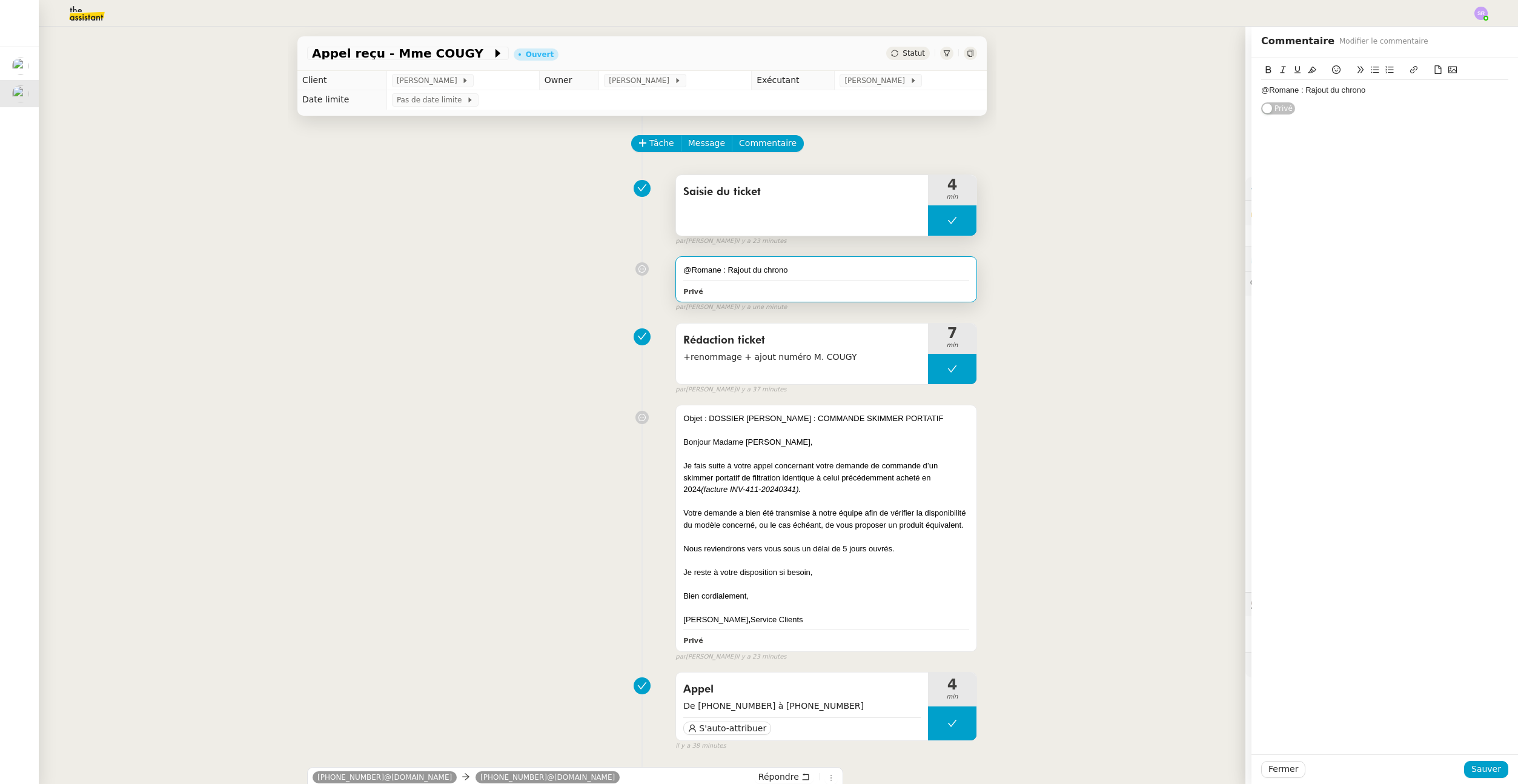
click at [763, 188] on span "Saisie du ticket" at bounding box center [802, 192] width 238 height 18
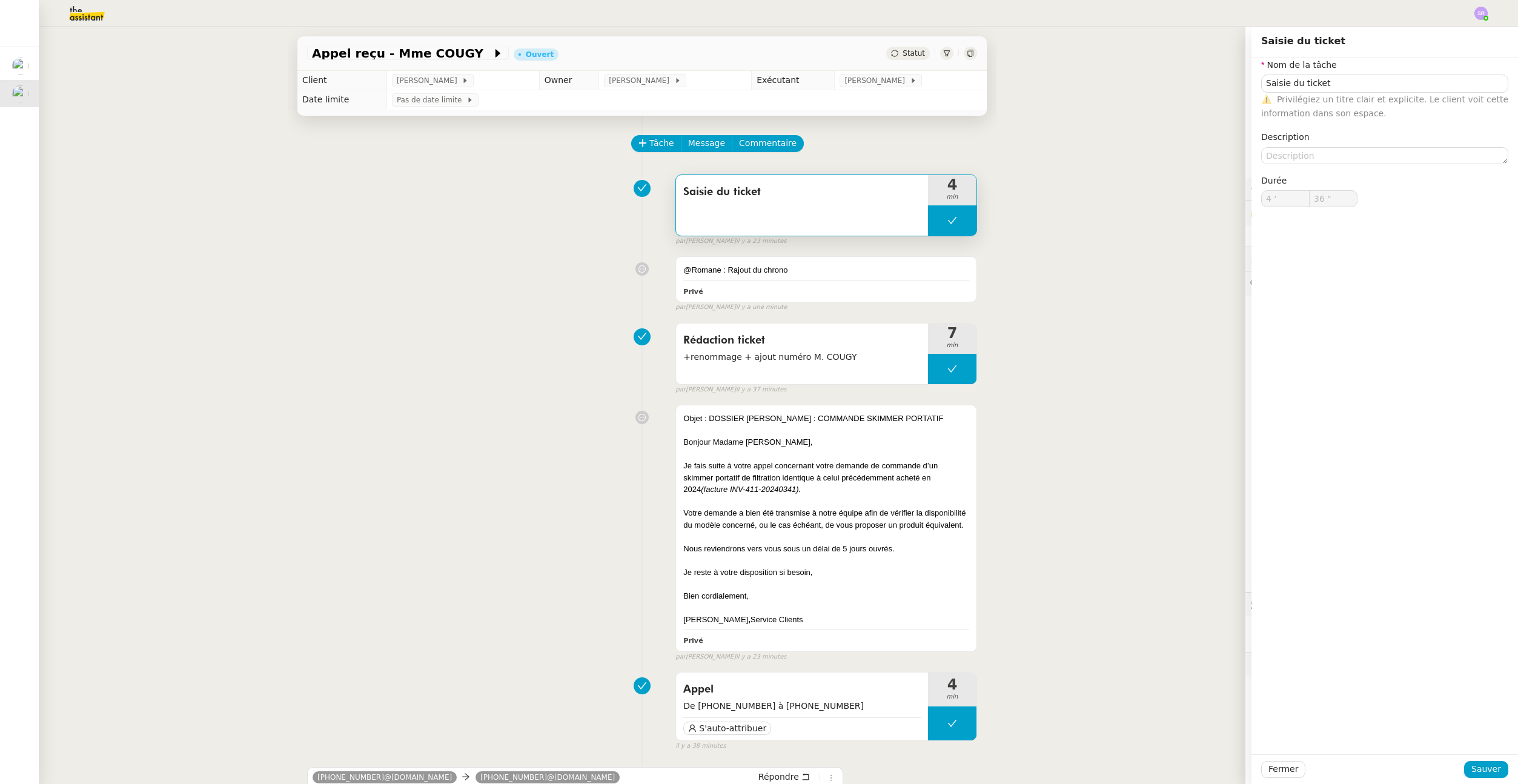
drag, startPoint x: 761, startPoint y: 190, endPoint x: 677, endPoint y: 190, distance: 84.0
click at [677, 190] on div "Saisie du ticket" at bounding box center [802, 205] width 252 height 61
click at [1058, 288] on div "Appel reçu - Mme COUGY Ouvert Statut Client Franck MUFFAT-JEANDET Owner Romane …" at bounding box center [642, 404] width 1207 height 757
click at [887, 287] on div "Privé" at bounding box center [826, 290] width 286 height 14
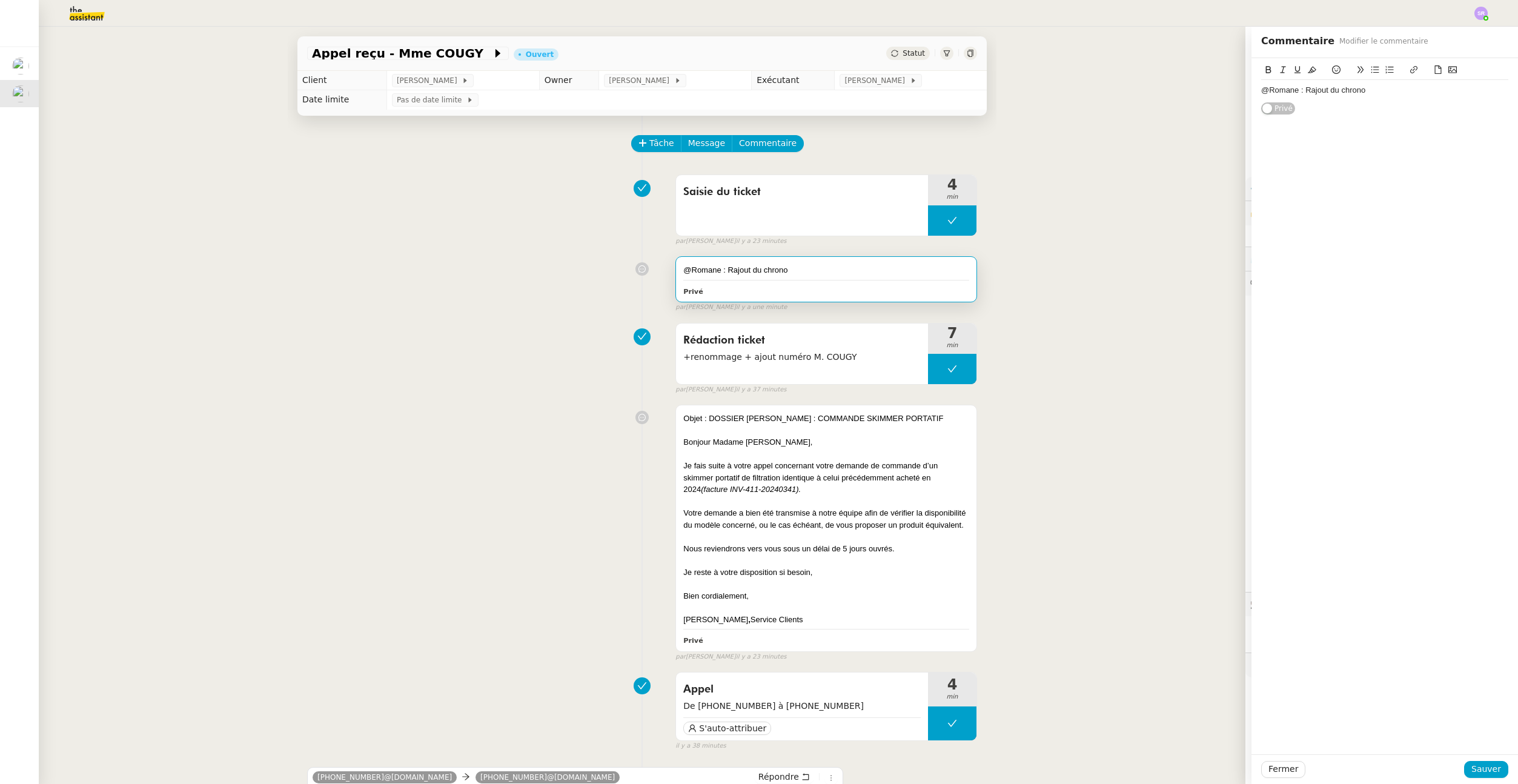
click at [1380, 93] on div "@Romane : Rajout du chrono" at bounding box center [1384, 90] width 247 height 11
click at [1366, 91] on strong "Saisie du ticket" at bounding box center [1395, 90] width 58 height 9
click at [1425, 91] on div "@Romane : Rajout du chrono " Saisie du ticket" at bounding box center [1384, 90] width 247 height 11
drag, startPoint x: 1468, startPoint y: 772, endPoint x: 1428, endPoint y: 702, distance: 80.6
click at [1472, 772] on span "Sauver" at bounding box center [1486, 769] width 30 height 14
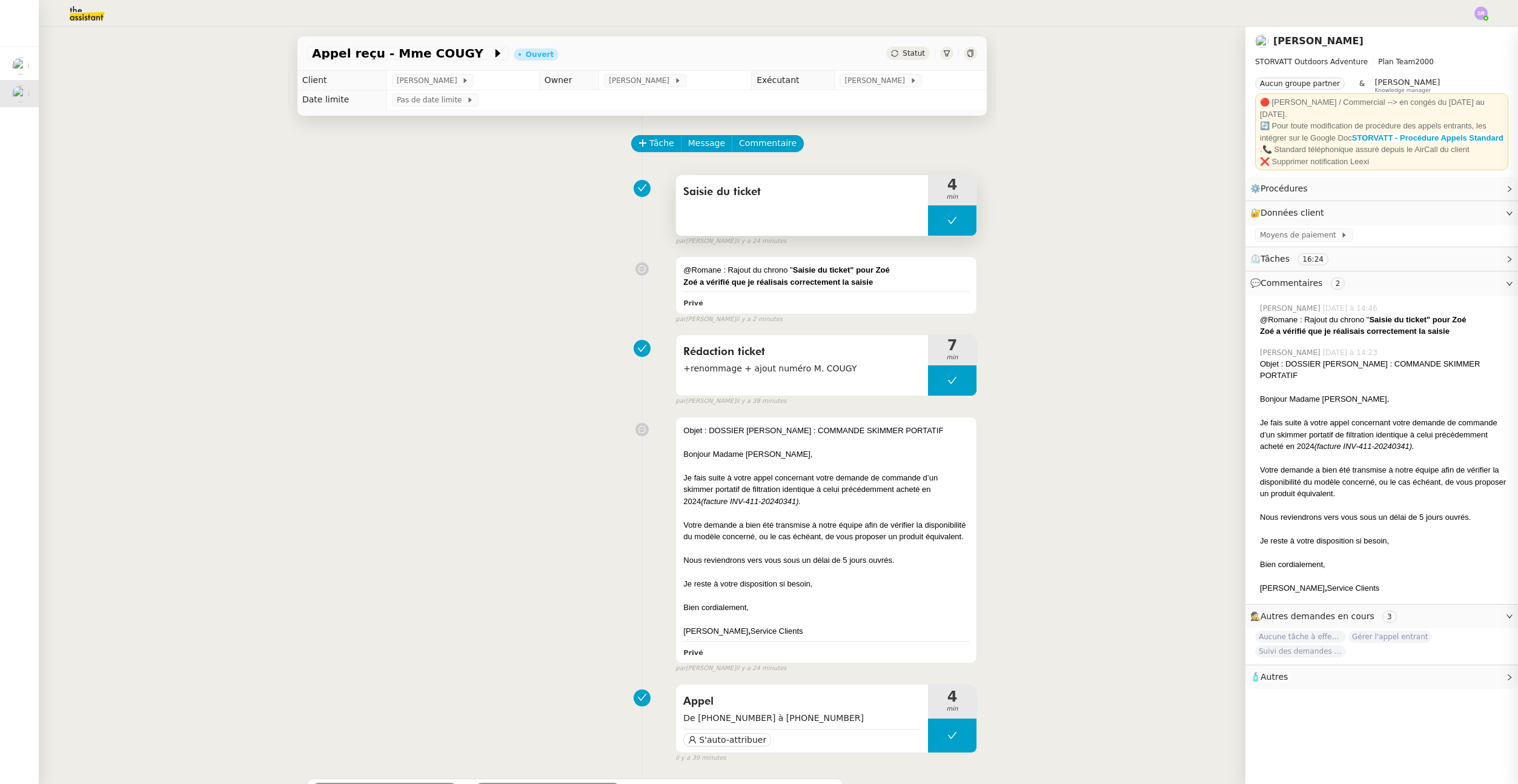
click at [932, 216] on button at bounding box center [953, 220] width 49 height 30
click at [938, 217] on icon at bounding box center [940, 220] width 5 height 6
click at [913, 324] on div "Tâche Message Commentaire Veuillez patienter une erreur s'est produite 👌👌👌 mess…" at bounding box center [642, 564] width 709 height 898
click at [927, 298] on div "Privé" at bounding box center [826, 302] width 286 height 14
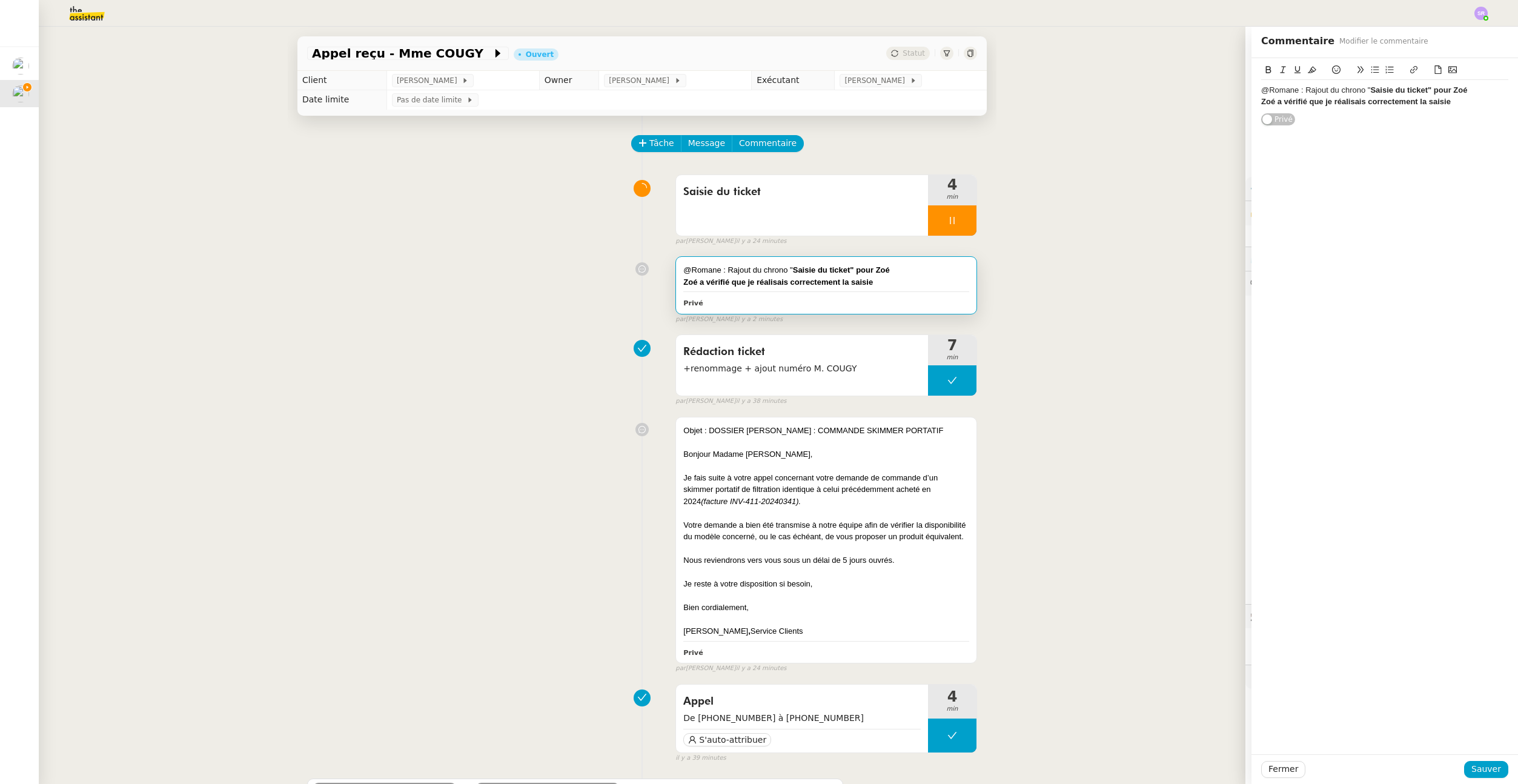
click at [1418, 103] on strong "Zoé a vérifié que je réalisais correctement la saisie" at bounding box center [1356, 101] width 190 height 9
click at [1457, 104] on div "Zoé a vérifié que je réalisais correctement la saisie" at bounding box center [1384, 101] width 247 height 11
drag, startPoint x: 1427, startPoint y: 89, endPoint x: 1439, endPoint y: 111, distance: 25.1
click at [1439, 111] on div "@Romane : Rajout du chrono " Saisie du ticket" pour Zoé Zoé a vérifié que je ré…" at bounding box center [1384, 101] width 247 height 43
click at [1265, 71] on icon at bounding box center [1268, 69] width 8 height 8
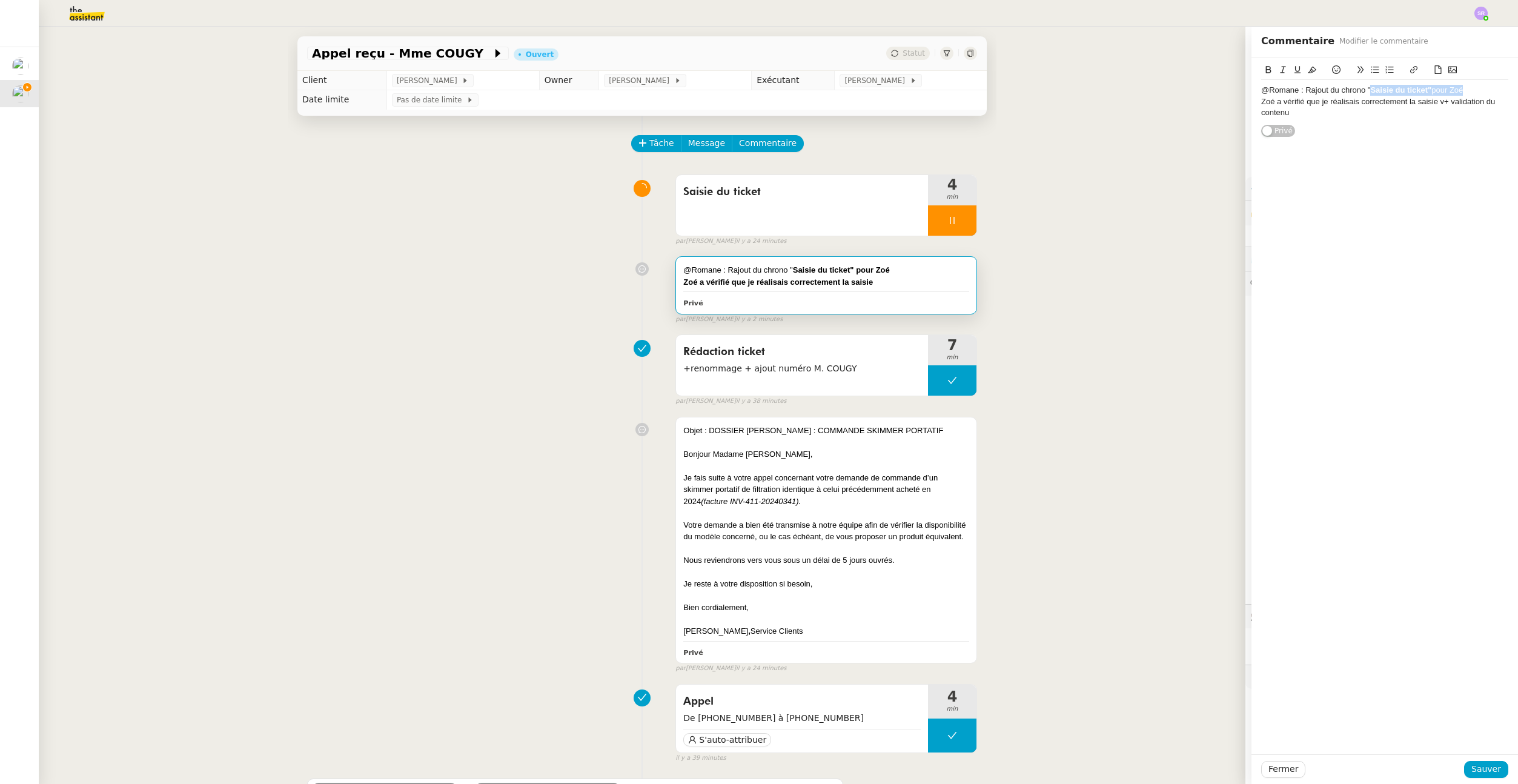
click at [1326, 118] on div "Zoé a vérifié que je réalisais correctement la saisie v+ validation du contenu" at bounding box center [1384, 107] width 247 height 23
click at [1476, 768] on span "Sauver" at bounding box center [1486, 769] width 30 height 14
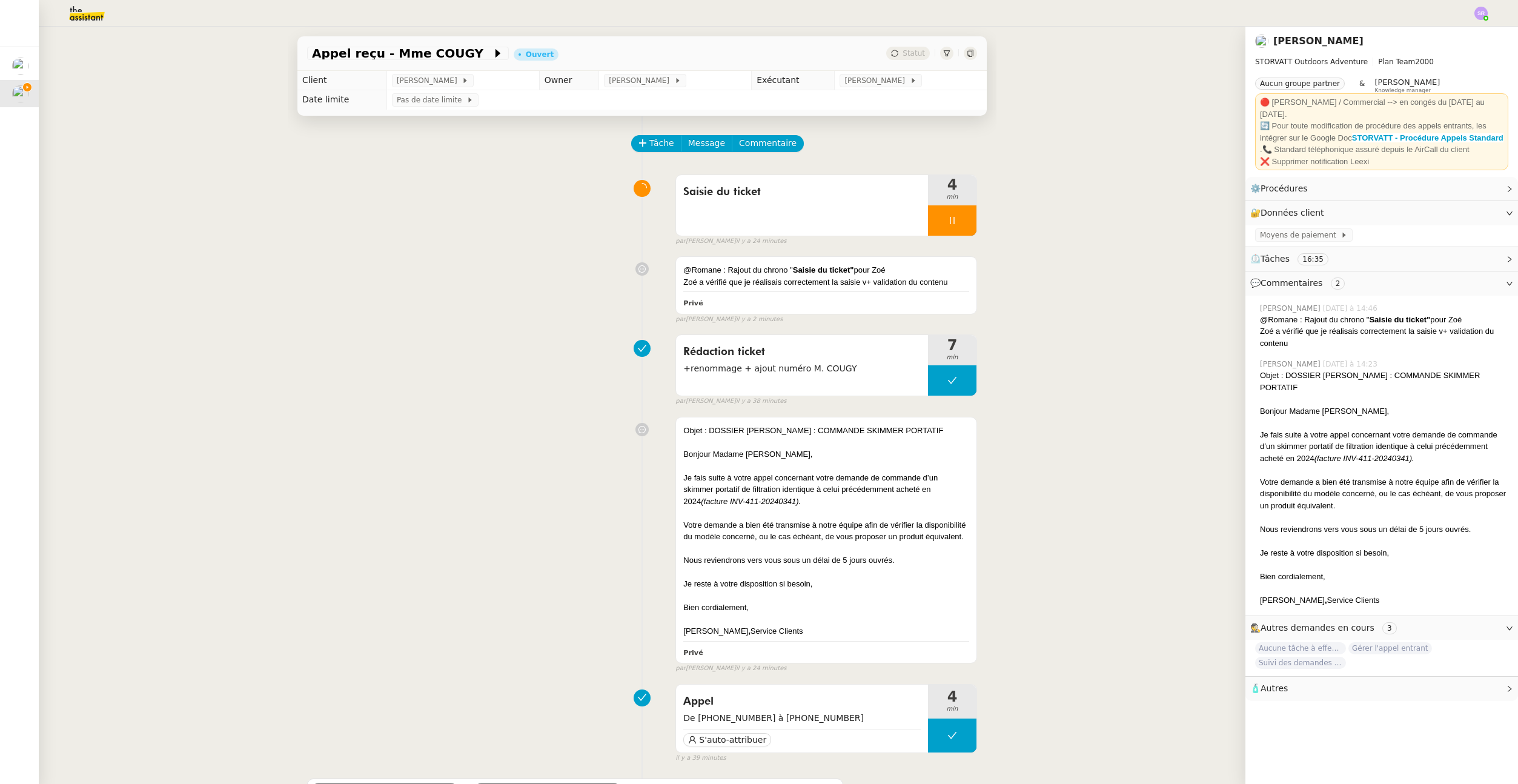
click at [954, 213] on div at bounding box center [953, 220] width 49 height 30
click at [960, 215] on icon at bounding box center [964, 220] width 10 height 10
click at [773, 292] on div "@Romane : Rajout du chrono " Saisie du ticket" pour Zoé Zoé a vérifié que je ré…" at bounding box center [826, 285] width 300 height 56
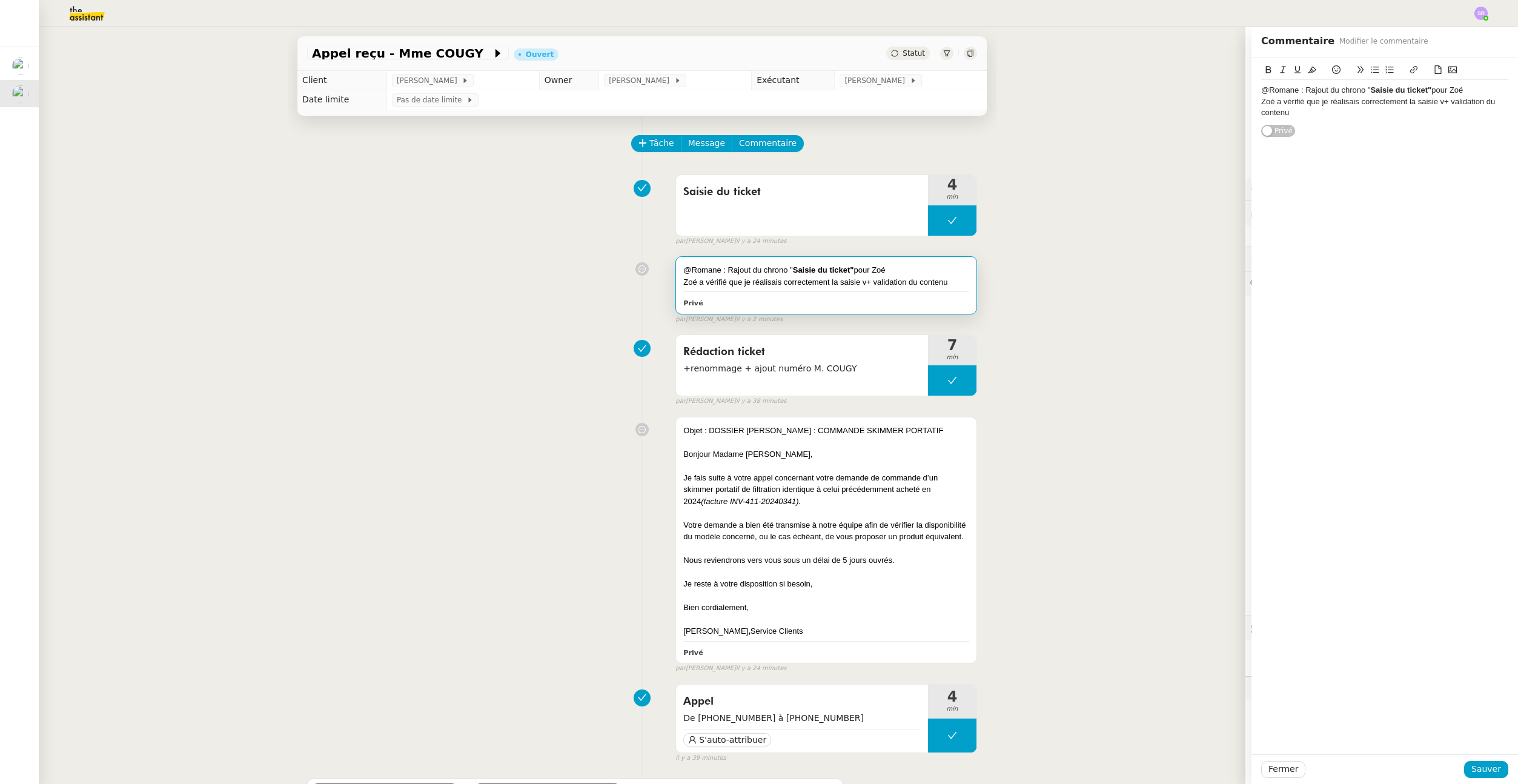
click at [1436, 102] on div "Zoé a vérifié que je réalisais correctement la saisie v+ validation du contenu" at bounding box center [1384, 107] width 247 height 23
click at [1476, 768] on span "Sauver" at bounding box center [1486, 769] width 30 height 14
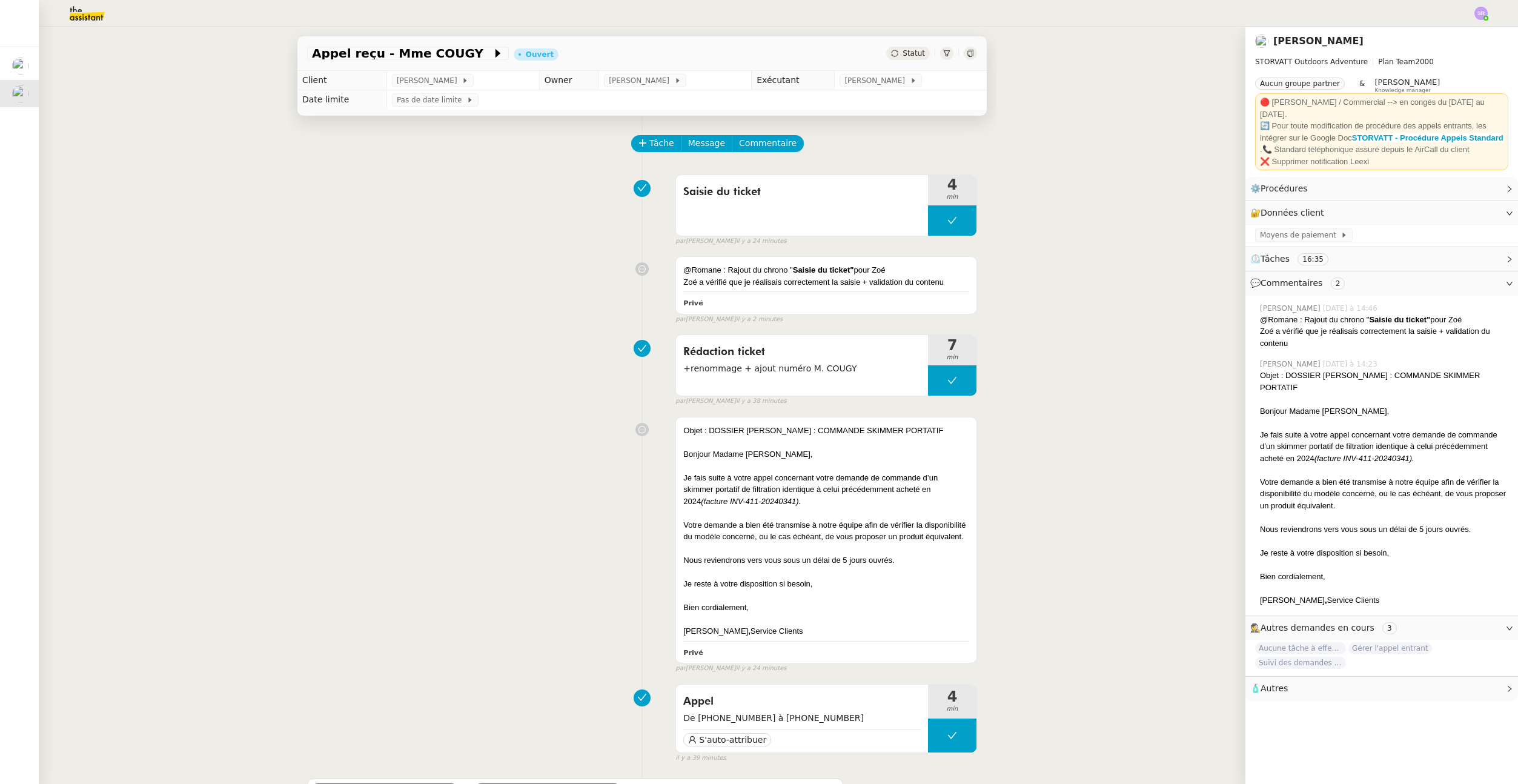
click at [913, 58] on div "Statut" at bounding box center [908, 53] width 43 height 14
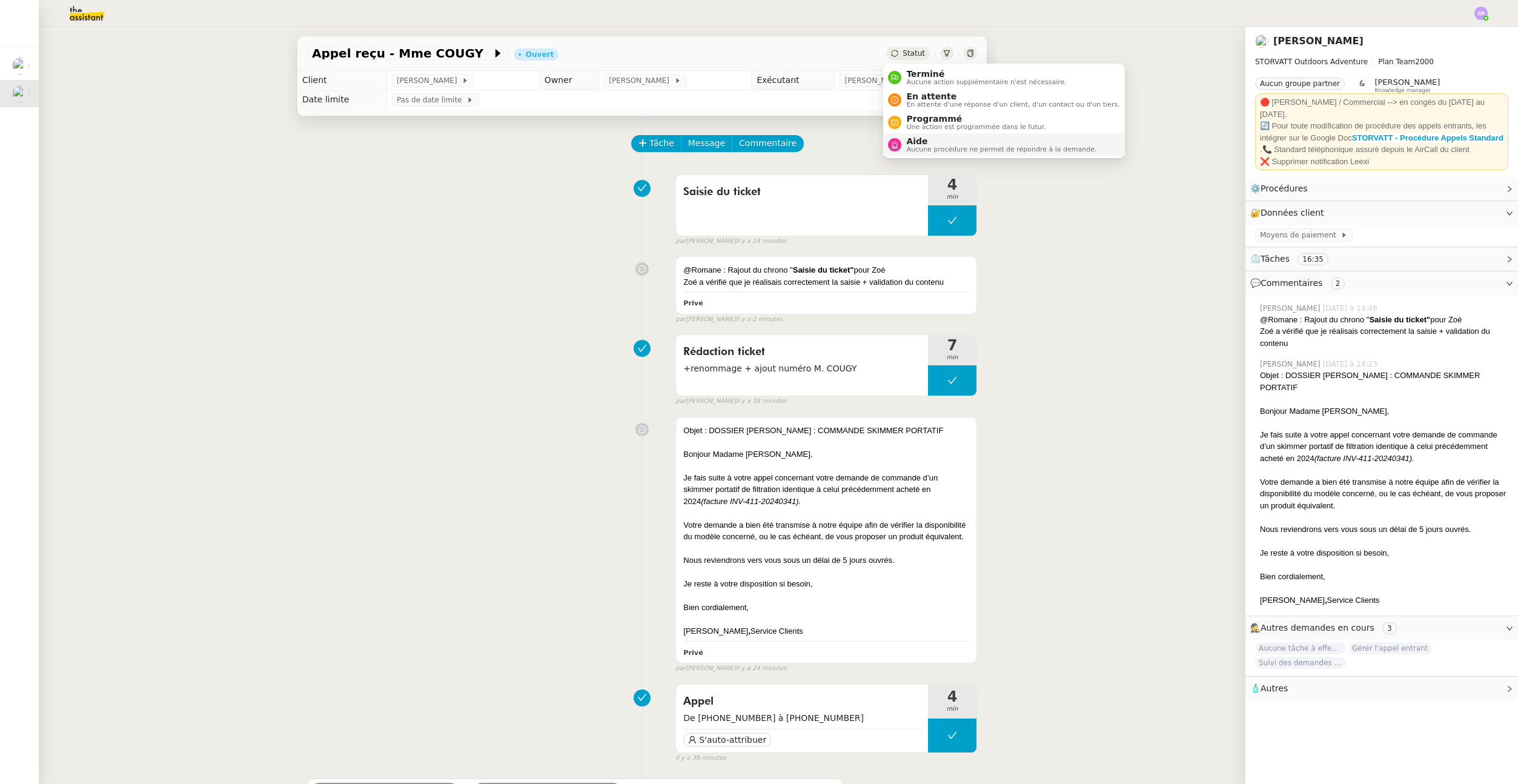
click at [929, 146] on span "Aucune procédure ne permet de répondre à la demande." at bounding box center [1001, 148] width 190 height 6
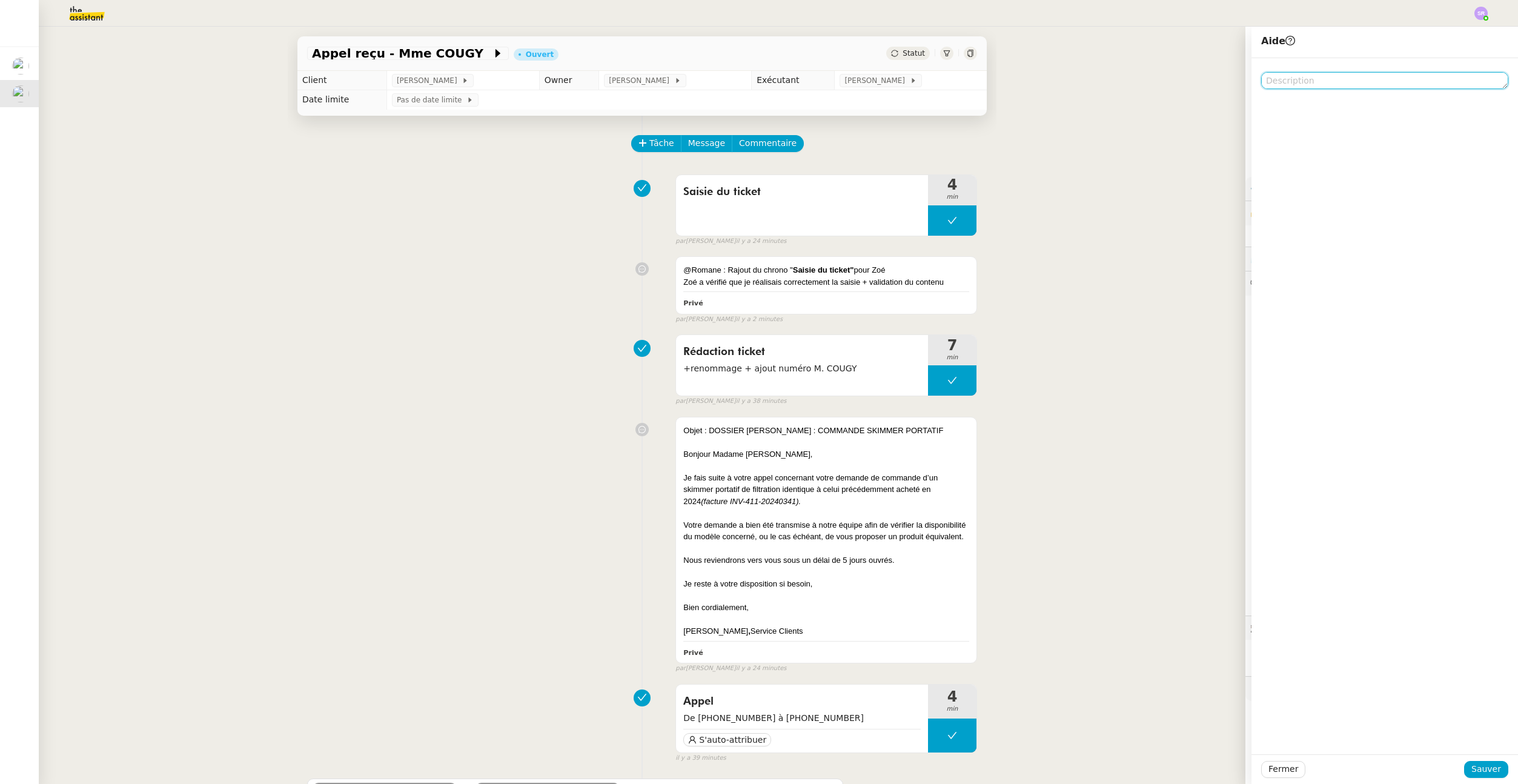
click at [1261, 80] on textarea at bounding box center [1384, 80] width 247 height 17
type textarea "@Romane"
click at [1476, 766] on span "Sauver" at bounding box center [1486, 769] width 30 height 14
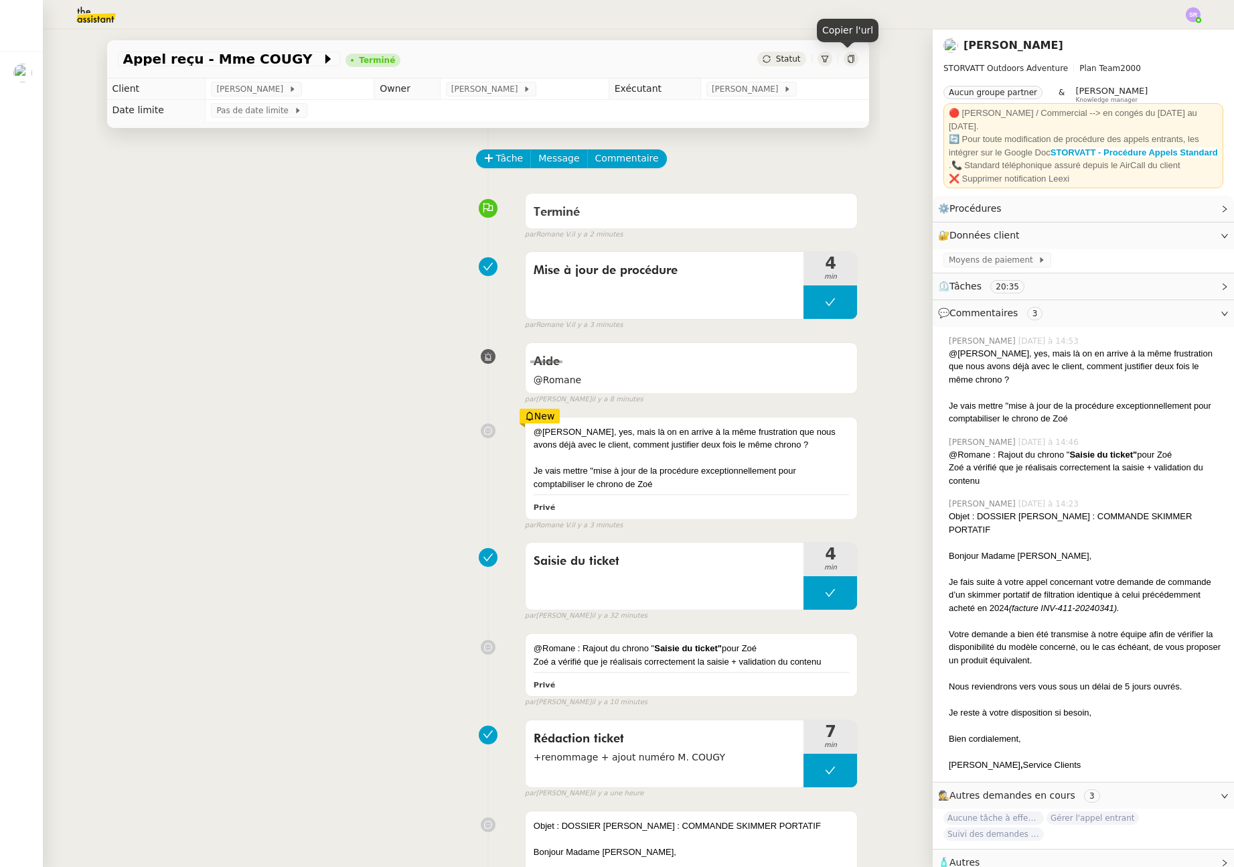
click at [844, 63] on div at bounding box center [851, 59] width 15 height 15
click at [396, 516] on div "@Stéphanie, yes, mais là on en arrive à la même frustration que nous avons déjà…" at bounding box center [488, 471] width 741 height 120
click at [362, 405] on div "Tâche Message Commentaire Veuillez patienter une erreur s'est produite 👌👌👌 mess…" at bounding box center [488, 799] width 784 height 1342
click at [907, 484] on div "Appel reçu - Mme COUGY Terminé Statut Client Franck MUFFAT-JEANDET Owner Romane…" at bounding box center [488, 447] width 890 height 837
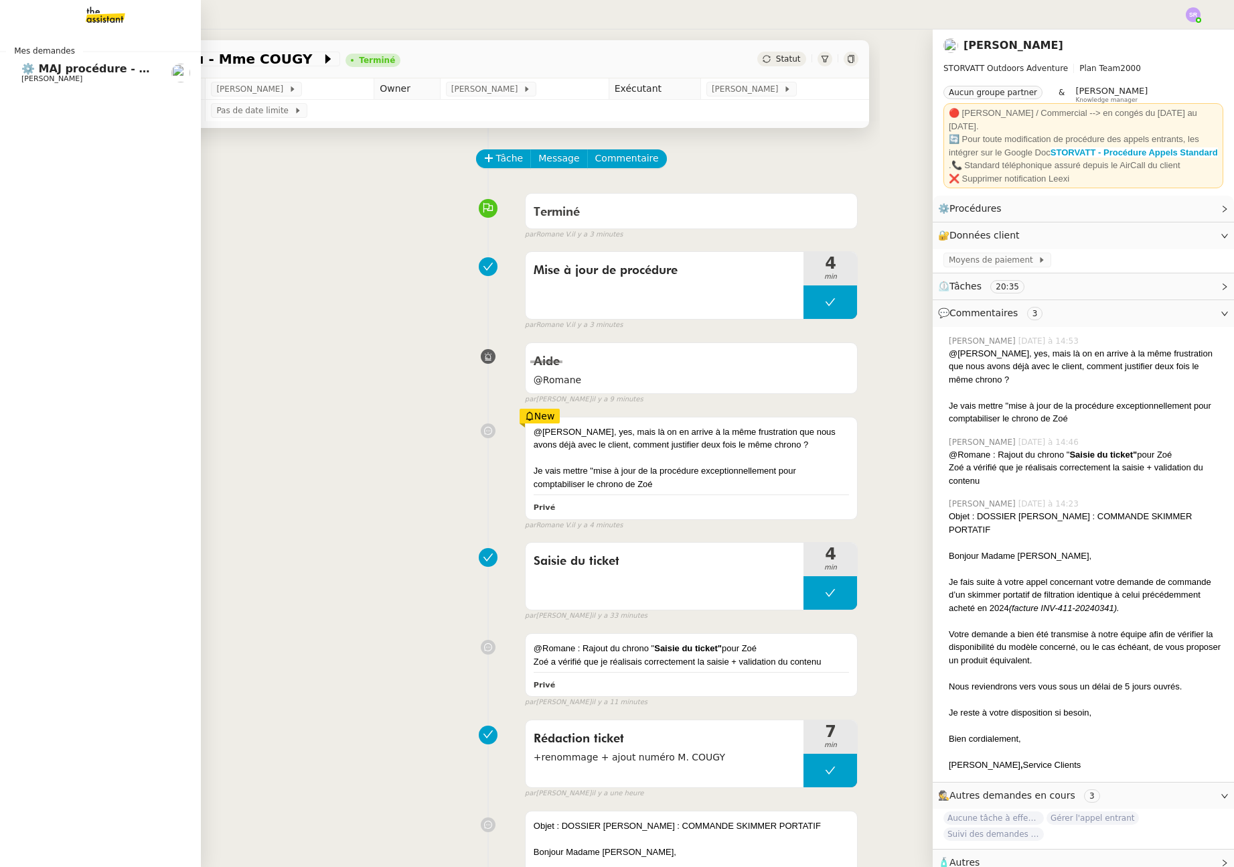
click at [101, 11] on img at bounding box center [95, 14] width 104 height 29
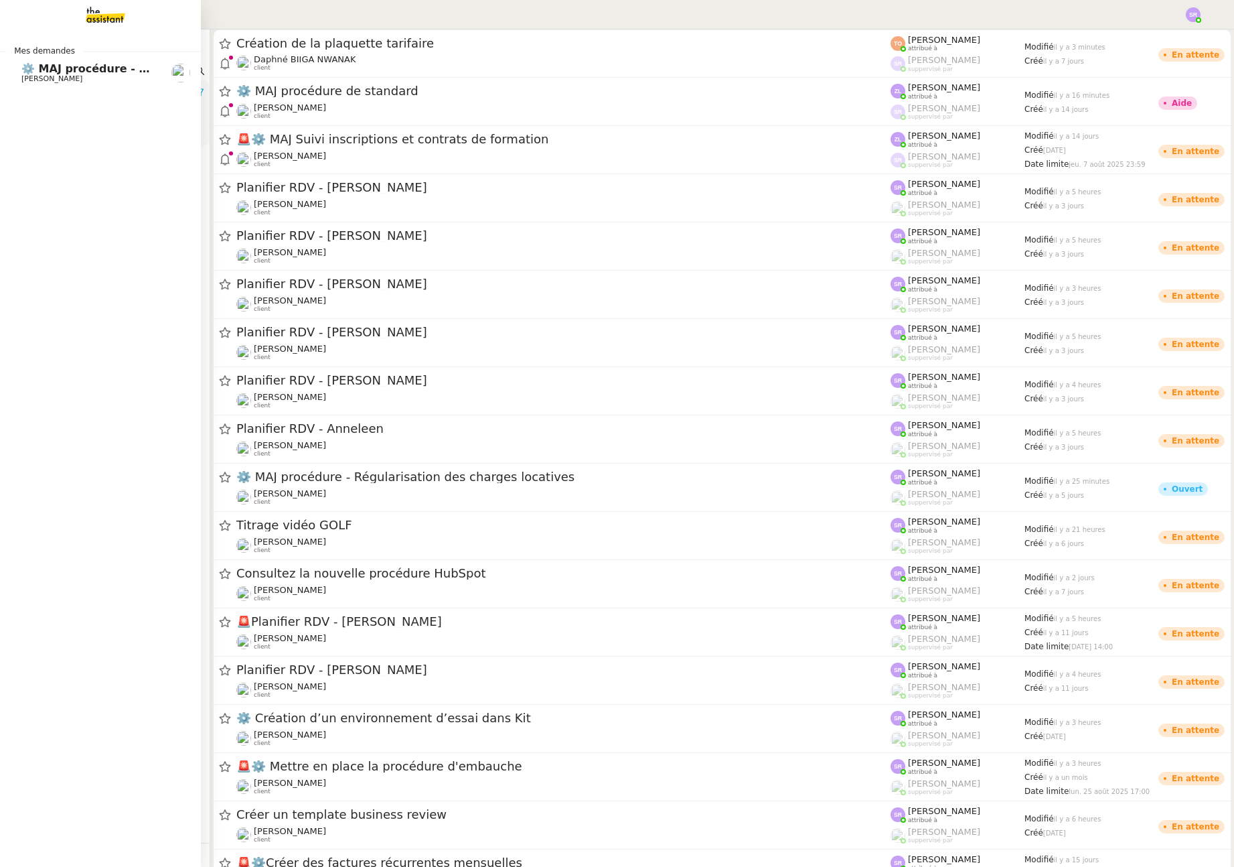
click at [104, 12] on img at bounding box center [95, 14] width 104 height 29
click at [84, 66] on span "⚙️ MAJ procédure - Régularisation des charges locatives" at bounding box center [191, 68] width 340 height 13
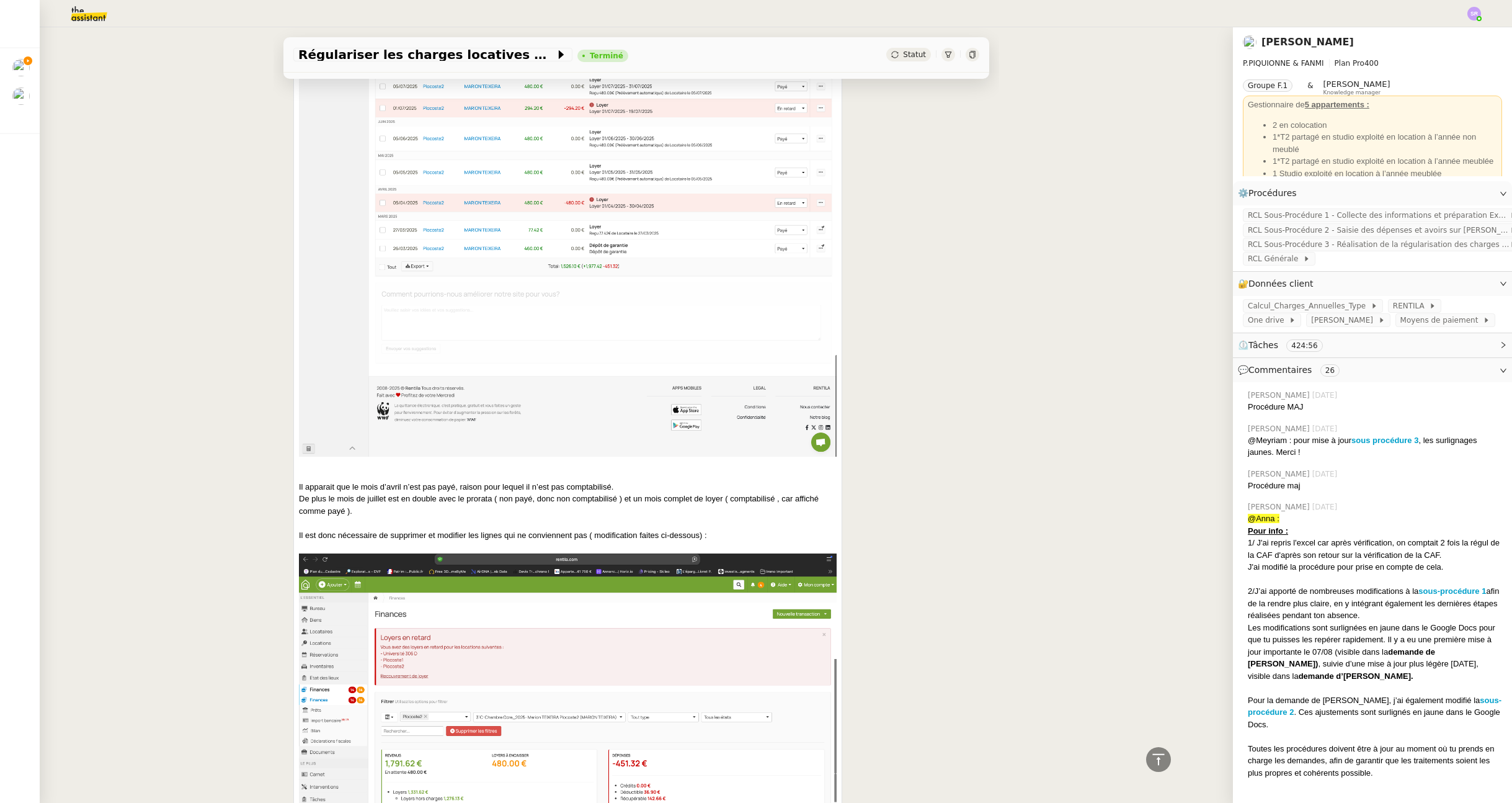
scroll to position [3617, 0]
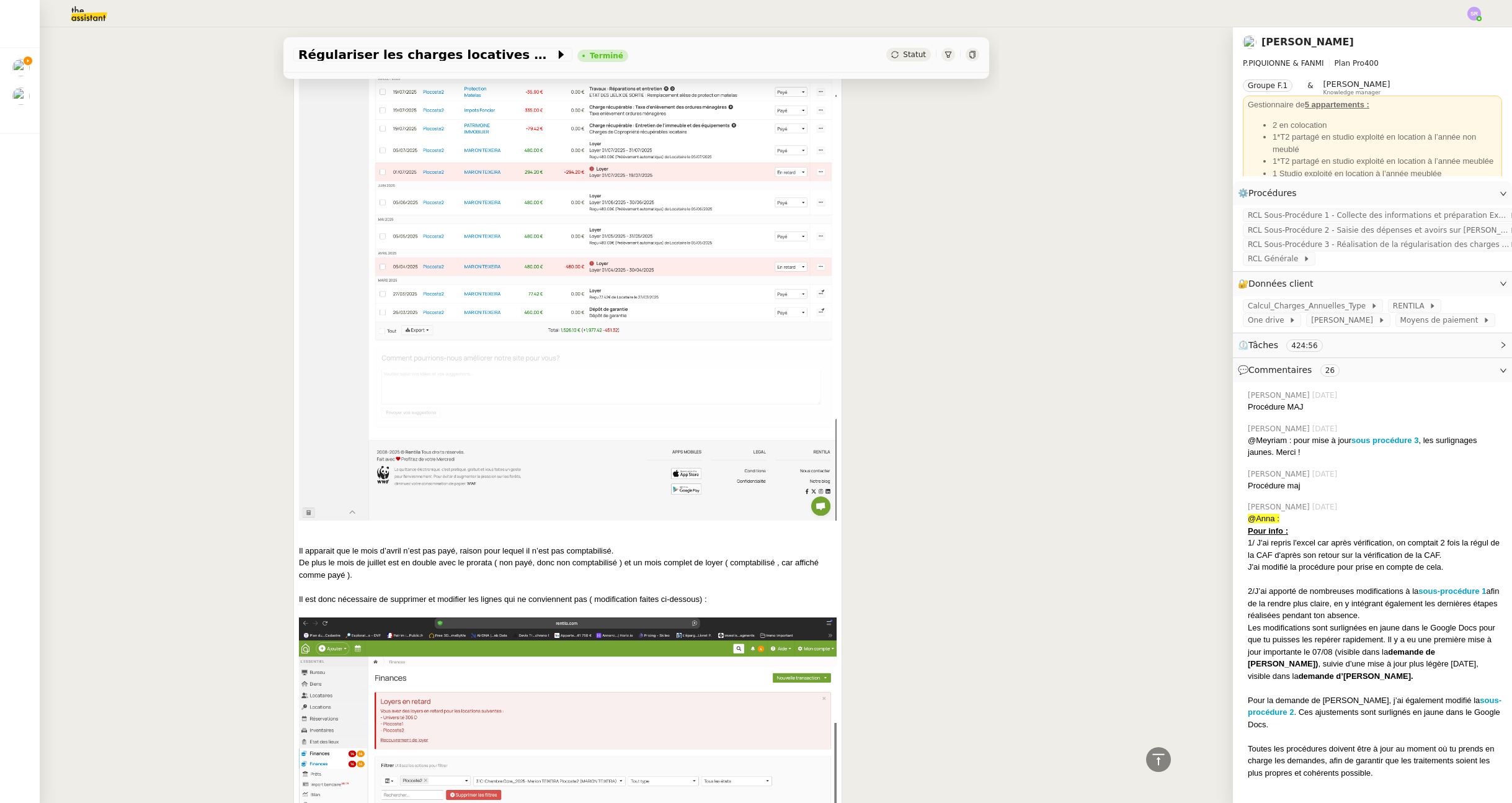
click at [730, 590] on div "Bonjour, Selon la capture d’écran ci-dessous concernant la rubrique finance fil…" at bounding box center [568, 589] width 538 height 1829
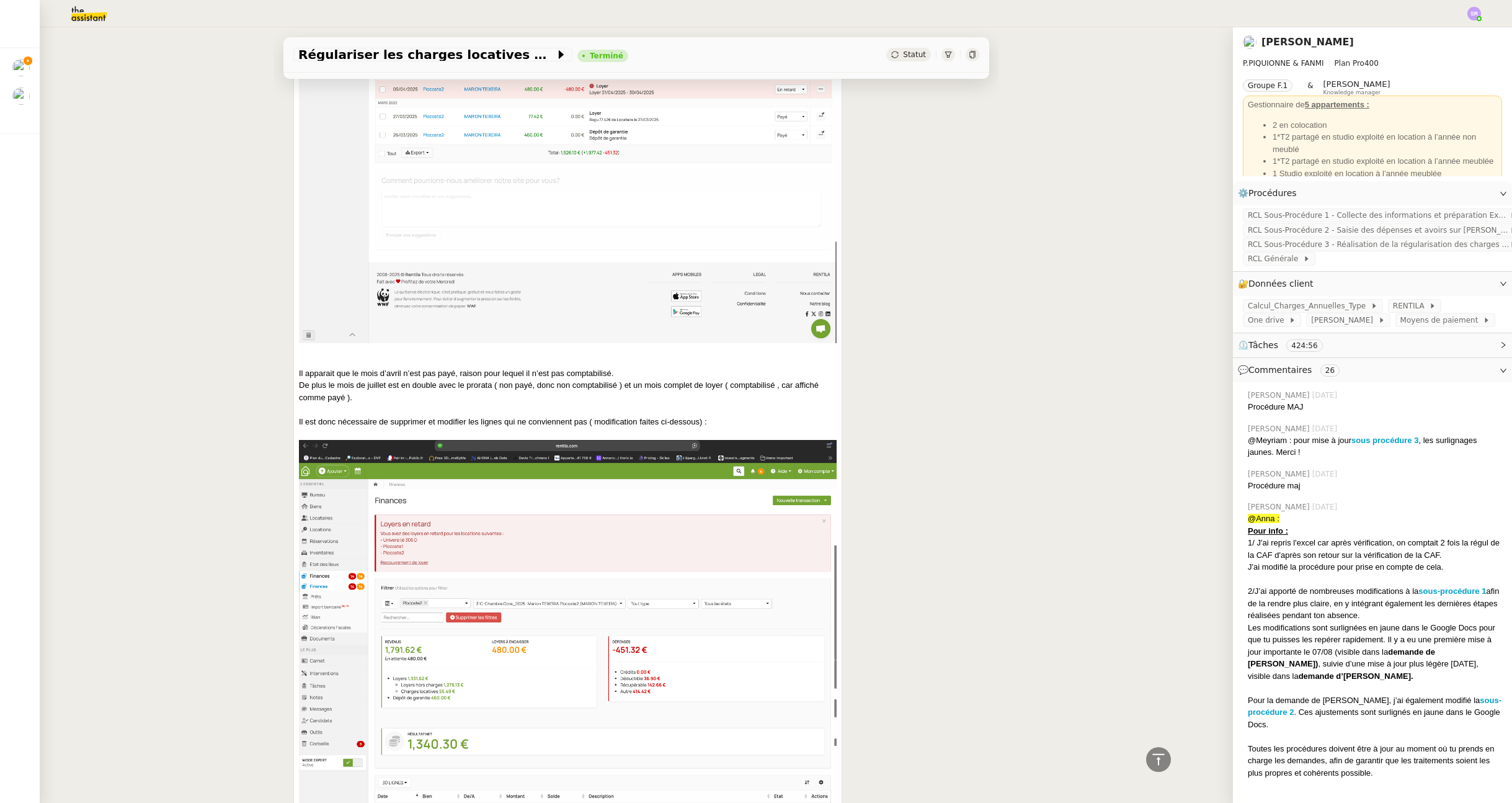
scroll to position [3645, 0]
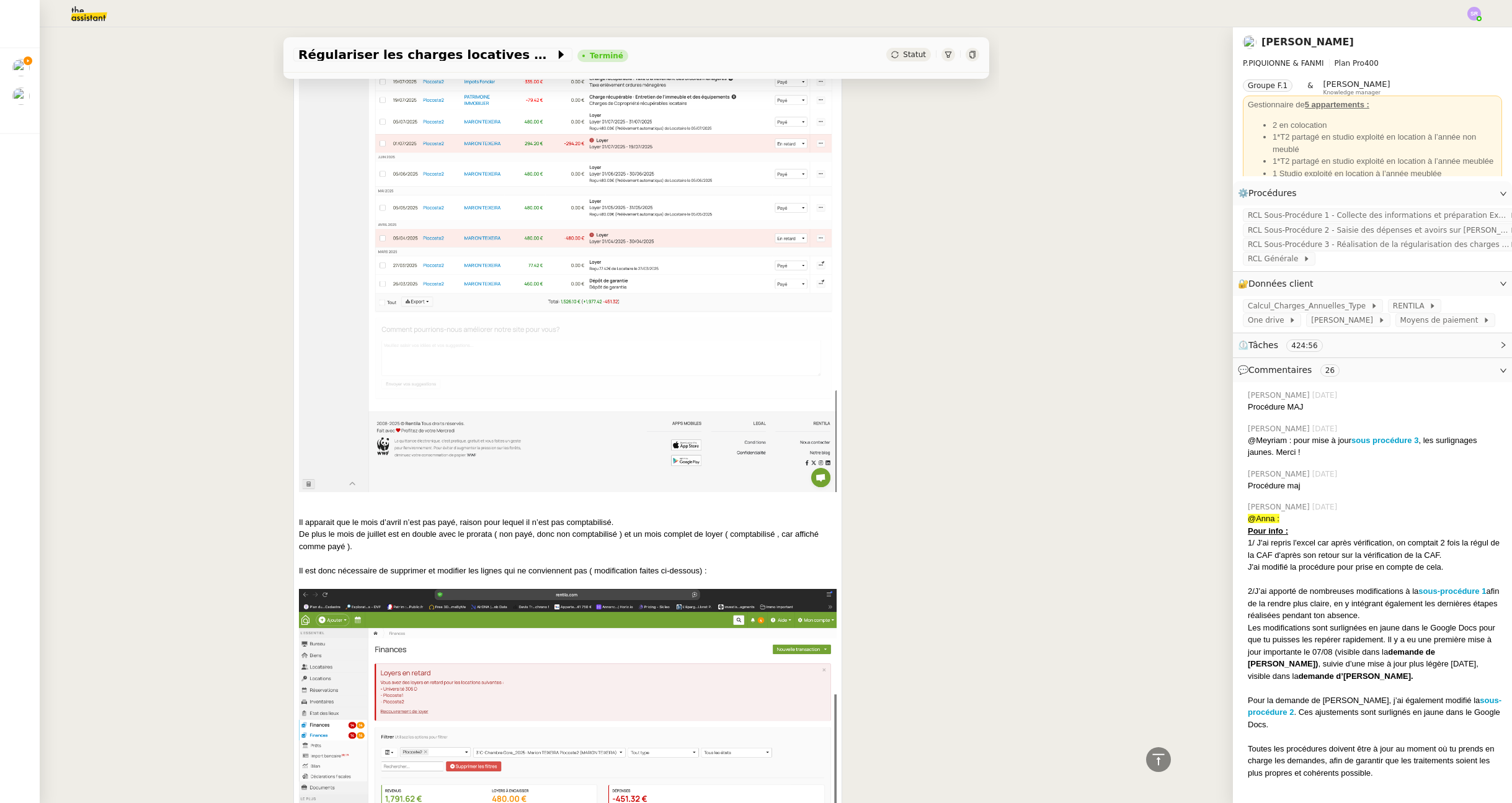
drag, startPoint x: 715, startPoint y: 567, endPoint x: 288, endPoint y: 516, distance: 430.0
copy div "Il apparait que le mois d’avril n’est pas payé, raison pour lequel il n’est pas…"
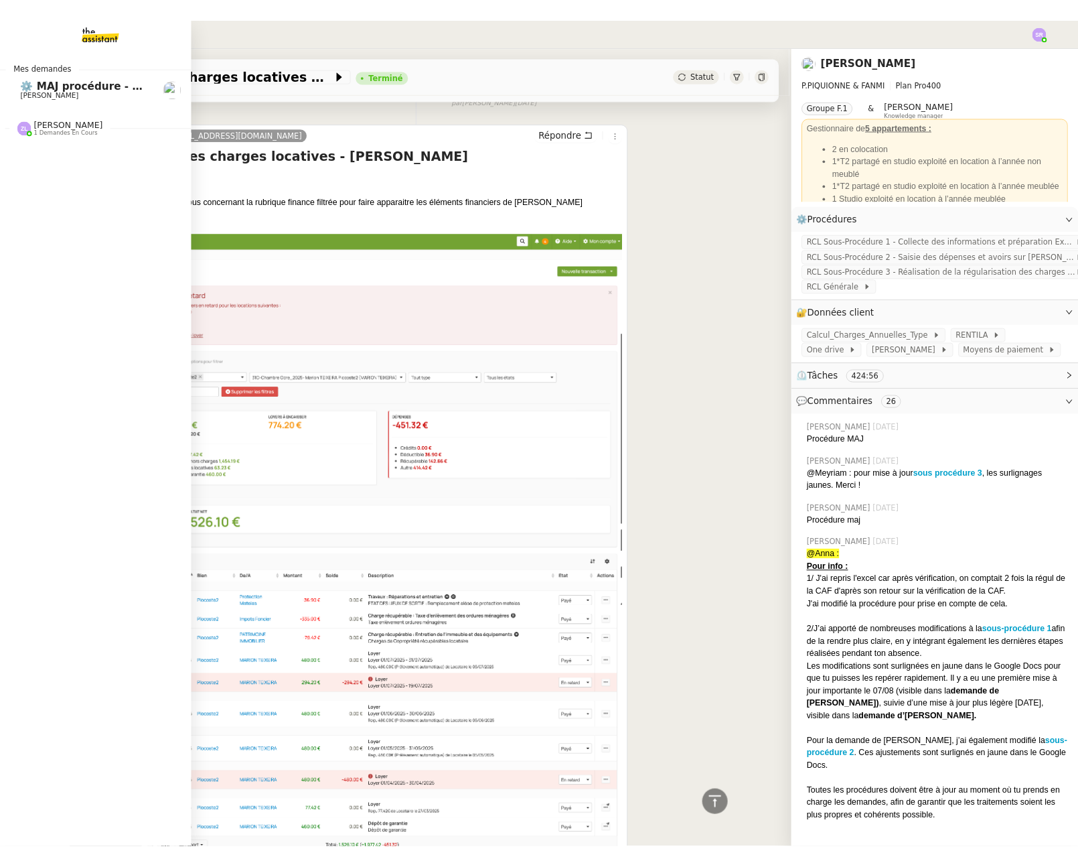
scroll to position [3408, 0]
